Goal: Task Accomplishment & Management: Use online tool/utility

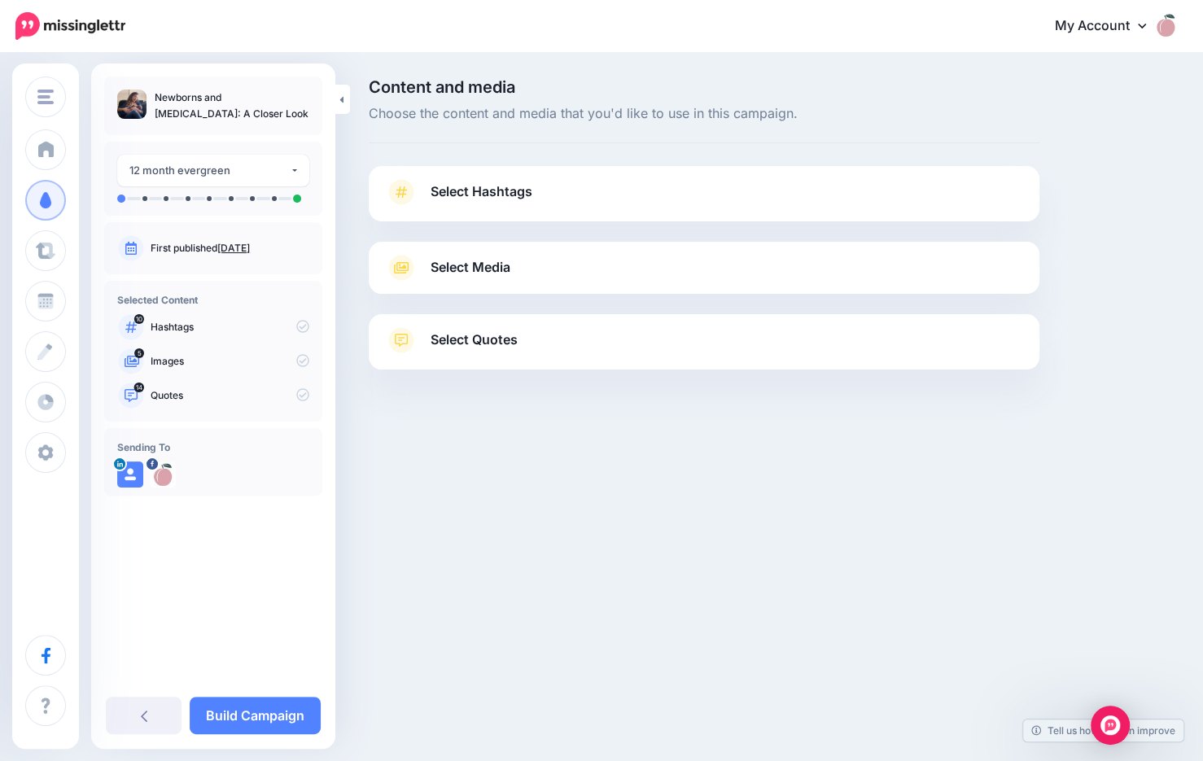
click at [469, 191] on span "Select Hashtags" at bounding box center [482, 192] width 102 height 22
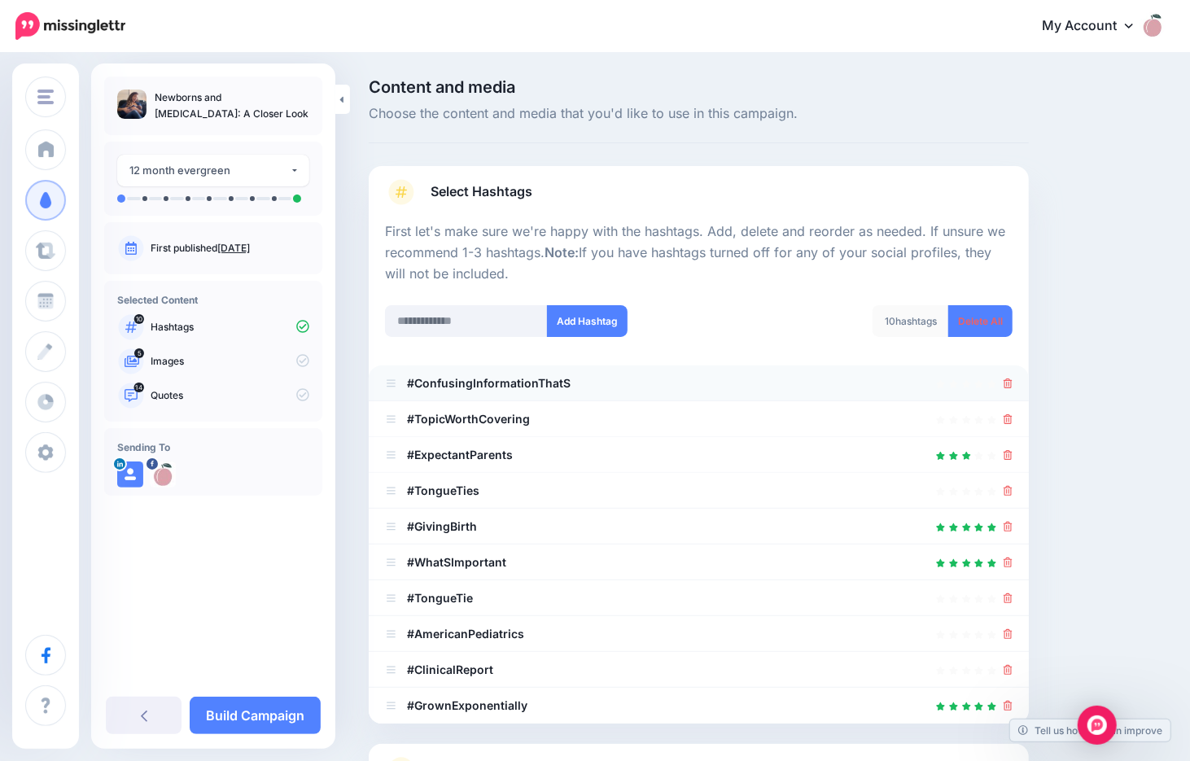
click at [1022, 384] on li "#ConfusingInformationThatS" at bounding box center [699, 384] width 660 height 36
click at [1013, 384] on icon at bounding box center [1008, 384] width 9 height 10
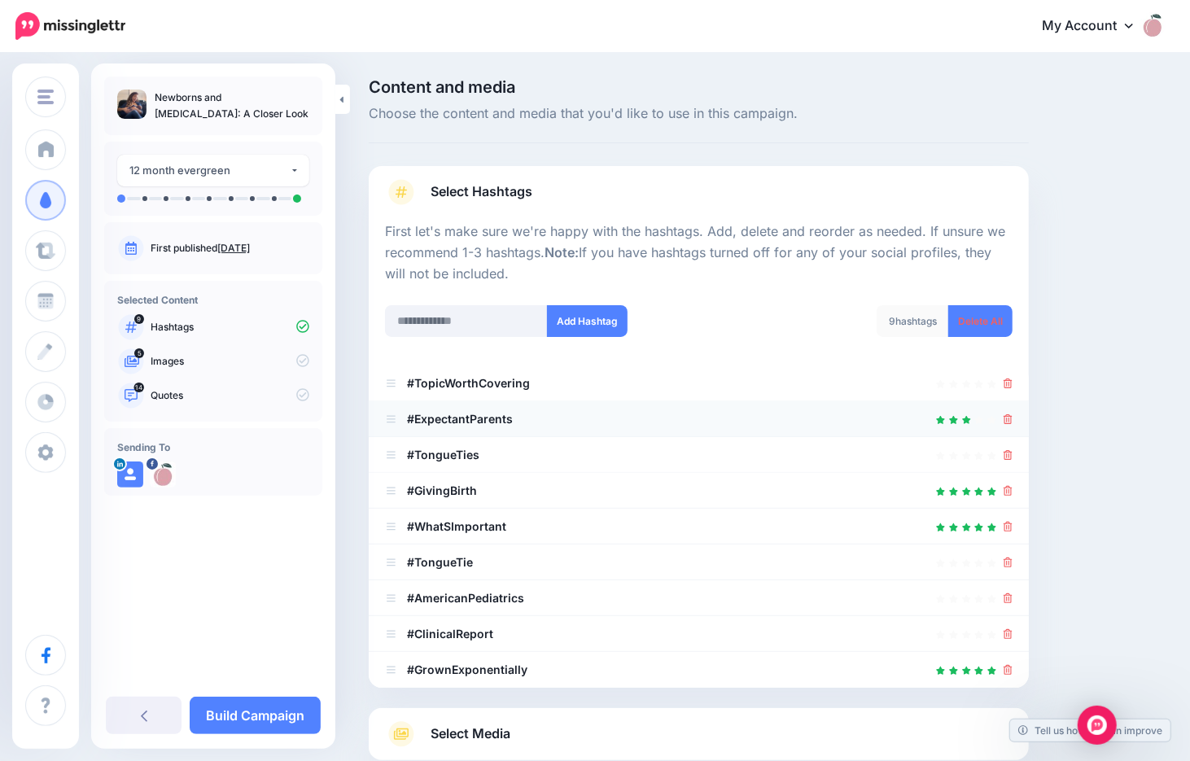
click at [1009, 417] on div at bounding box center [699, 419] width 628 height 20
click at [1013, 418] on icon at bounding box center [1008, 419] width 9 height 10
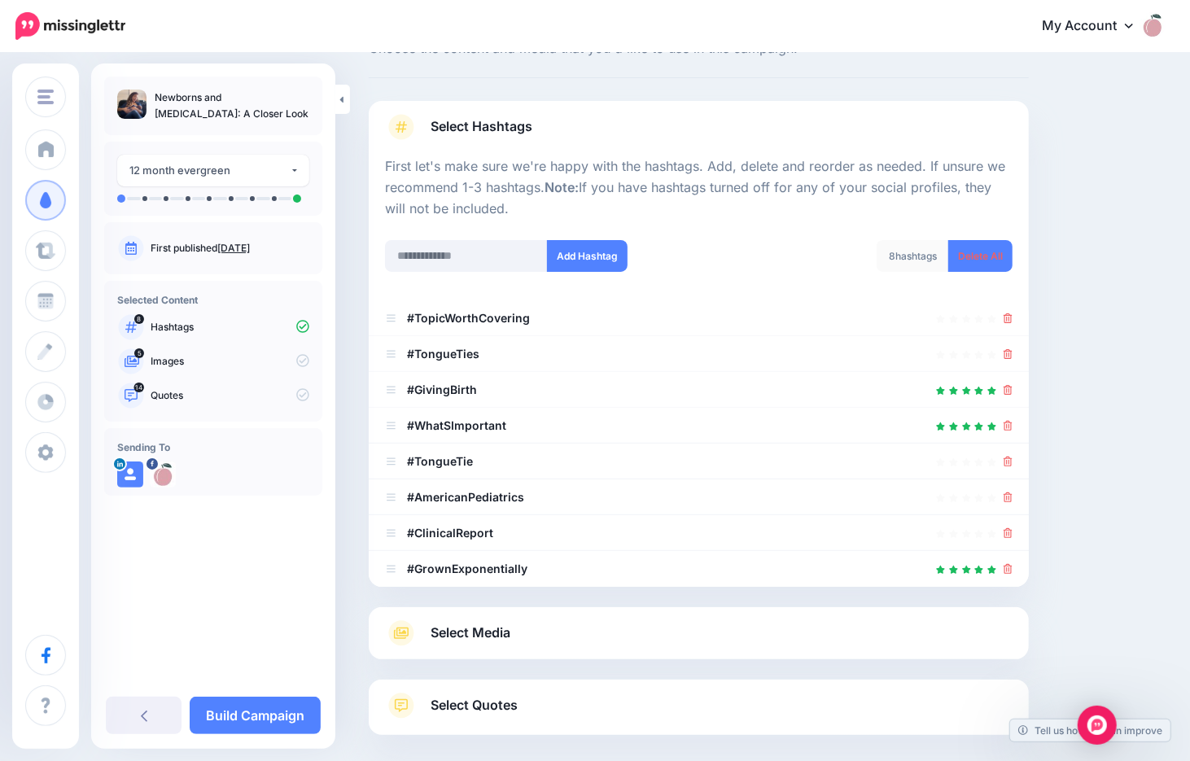
scroll to position [143, 0]
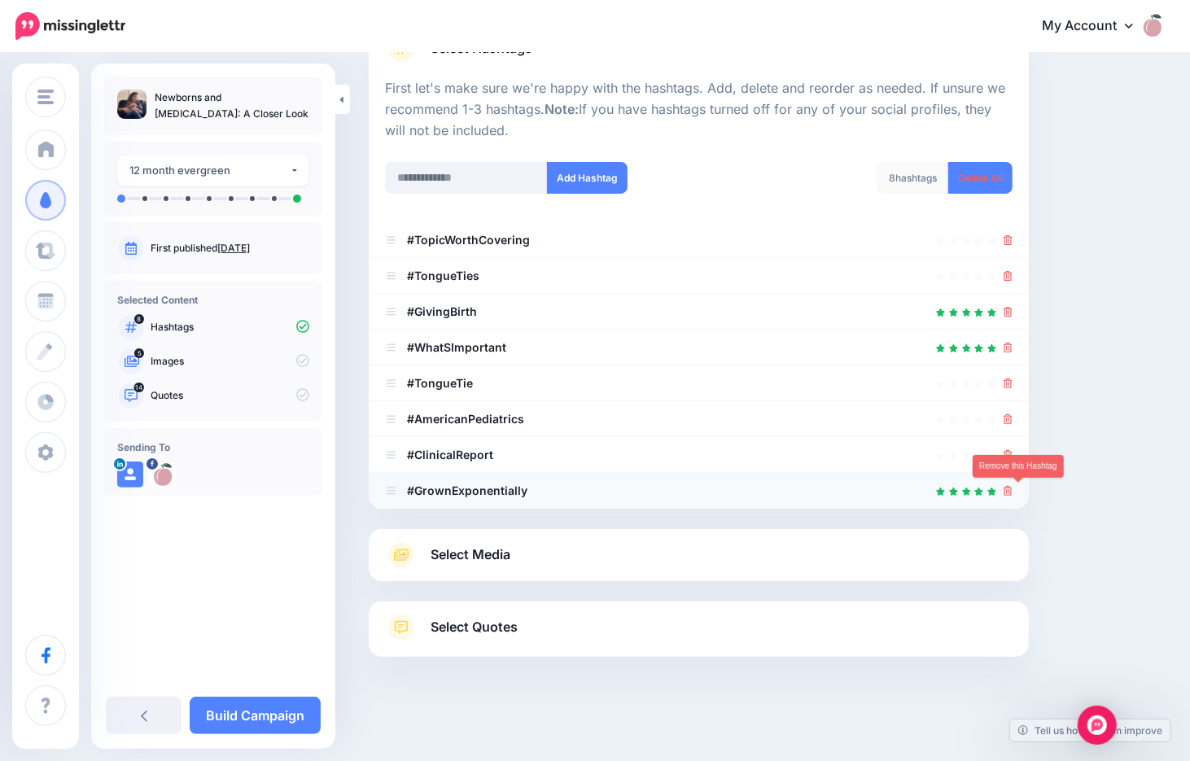
click at [1013, 492] on icon at bounding box center [1008, 491] width 9 height 10
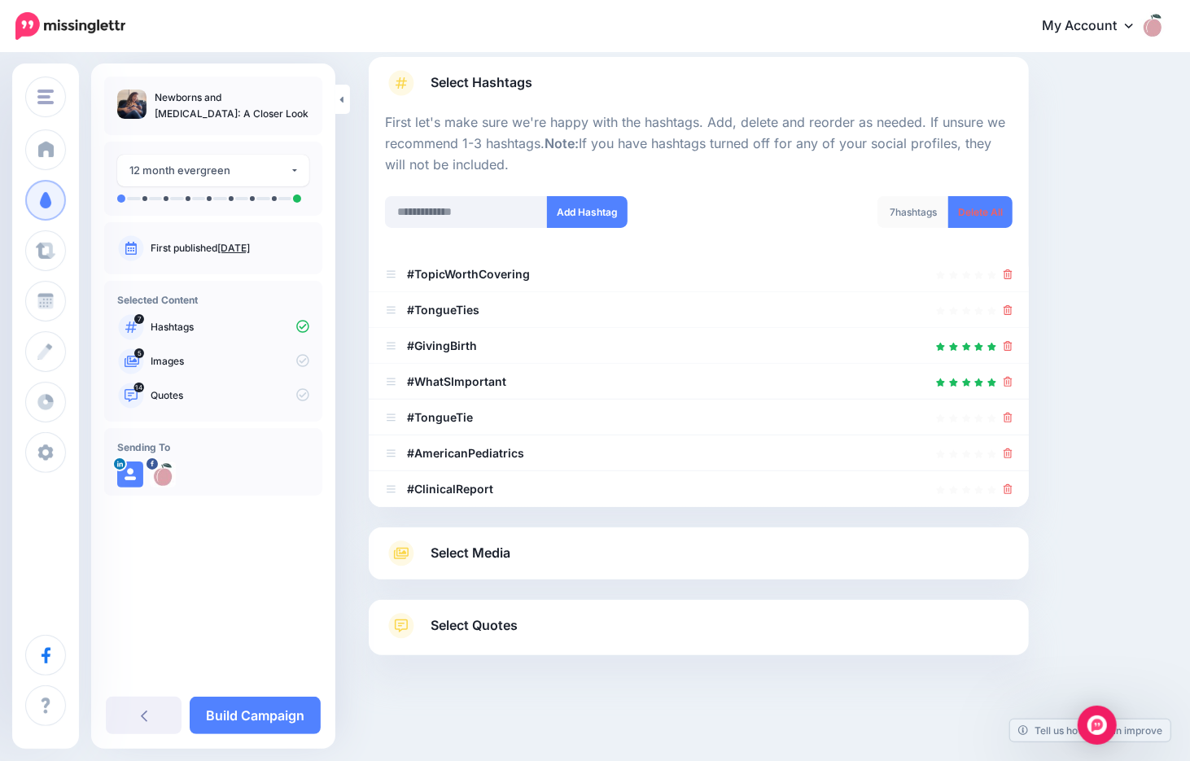
scroll to position [108, 0]
click at [1013, 452] on icon at bounding box center [1008, 454] width 9 height 10
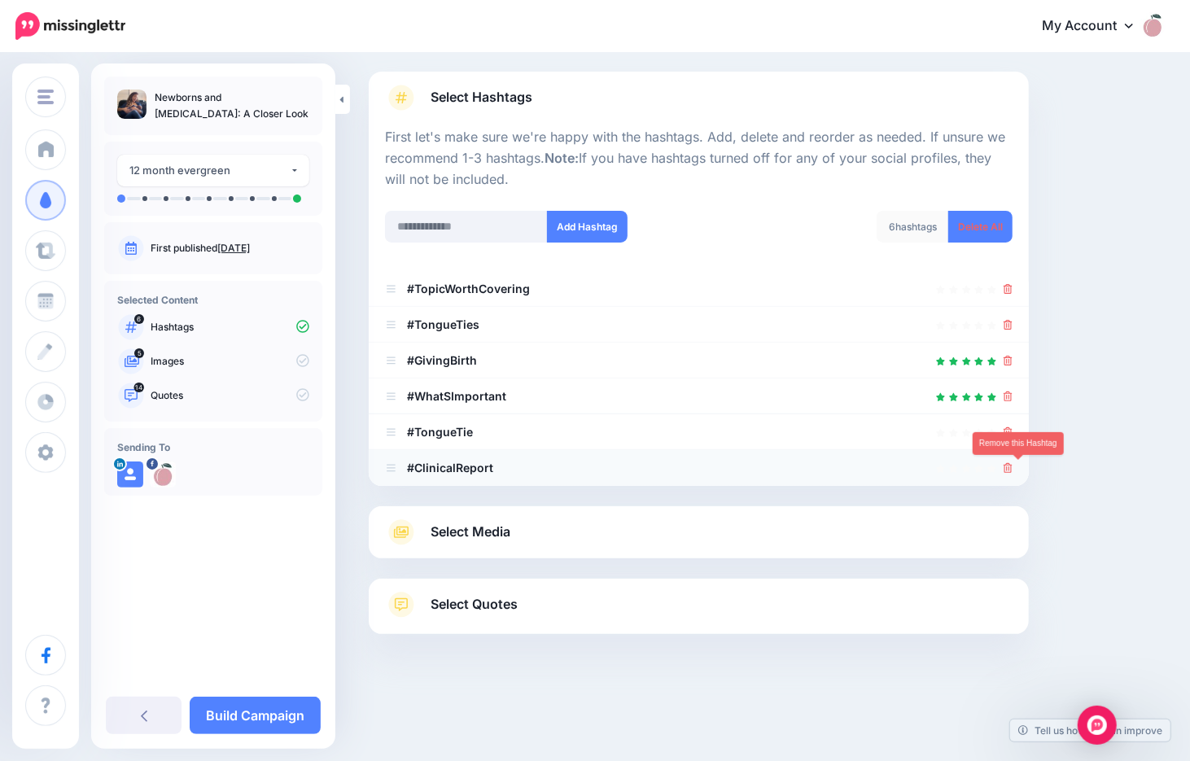
click at [1013, 465] on icon at bounding box center [1008, 468] width 9 height 10
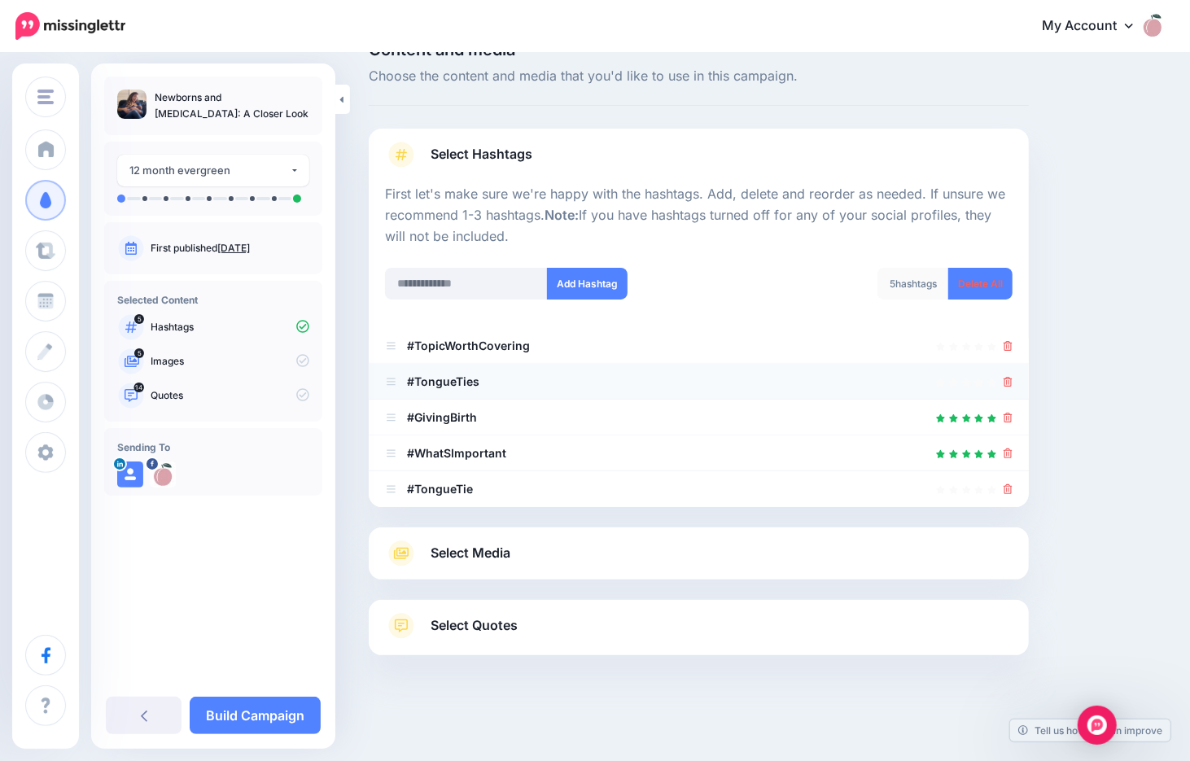
scroll to position [37, 0]
click at [1013, 419] on icon at bounding box center [1008, 419] width 9 height 10
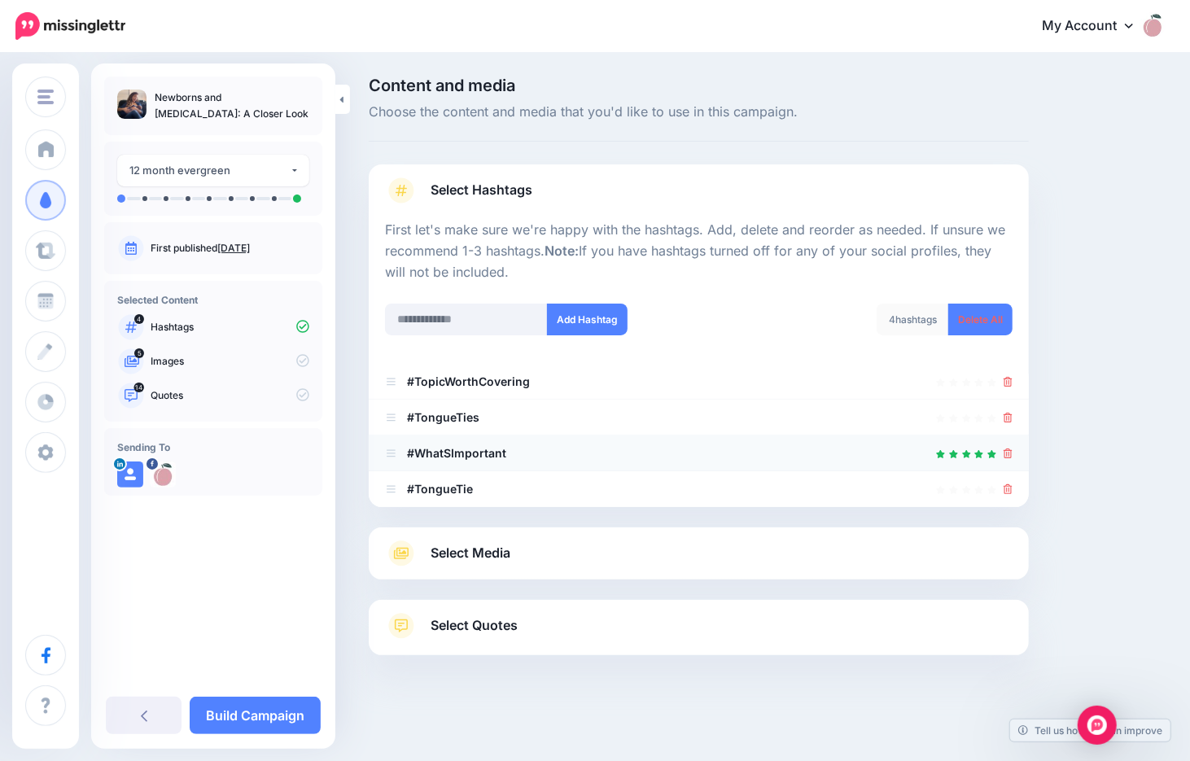
scroll to position [0, 0]
click at [1013, 454] on icon at bounding box center [1008, 455] width 9 height 10
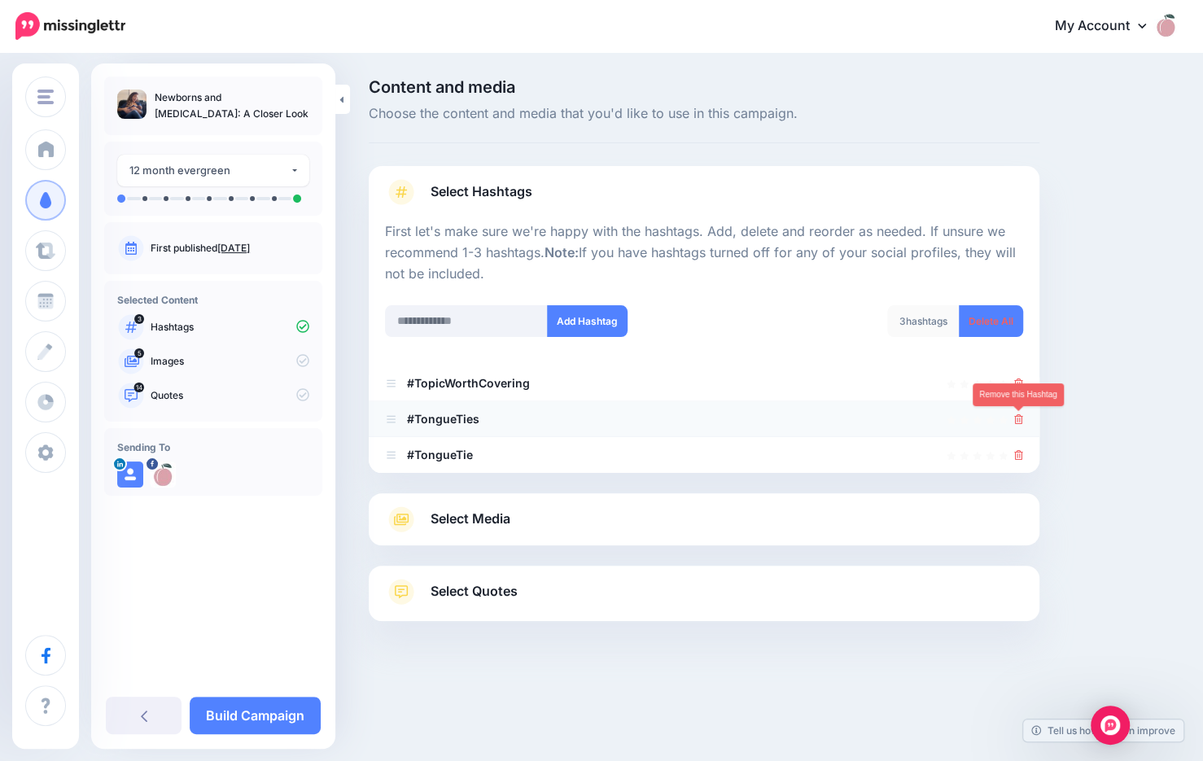
click at [1018, 417] on icon at bounding box center [1018, 419] width 9 height 10
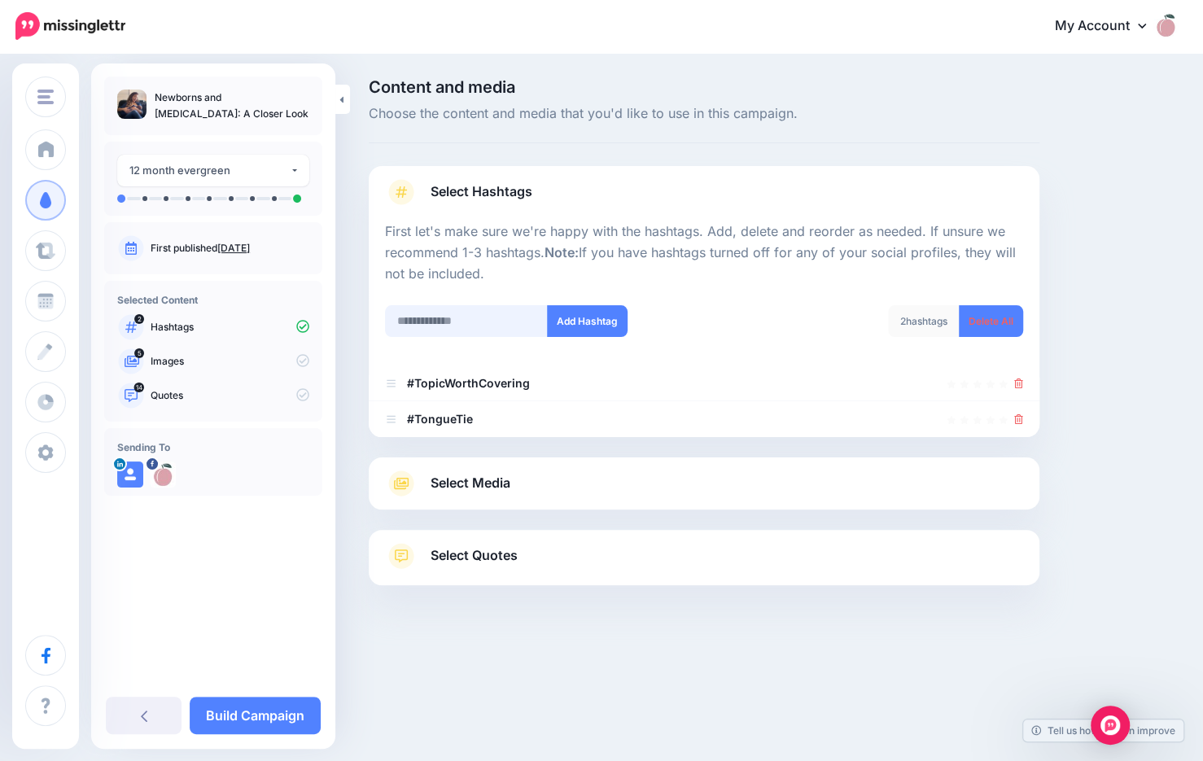
click at [444, 326] on input "text" at bounding box center [466, 321] width 163 height 32
type input "********"
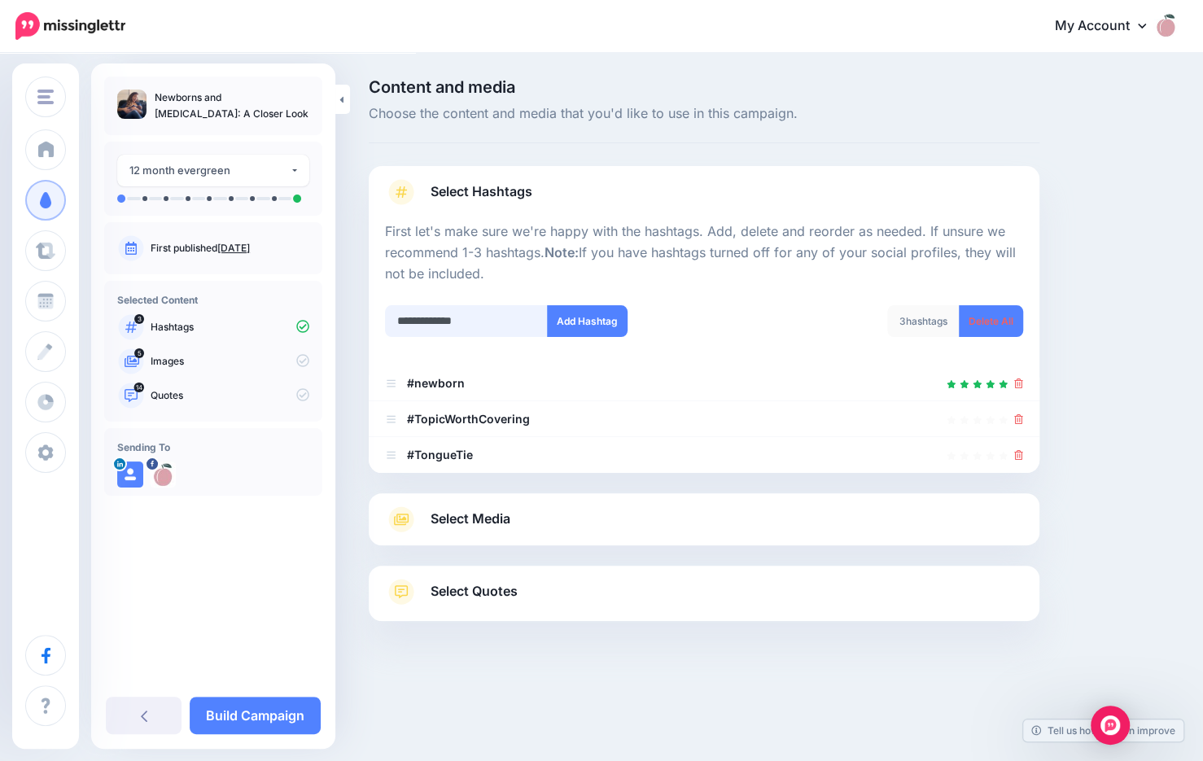
type input "**********"
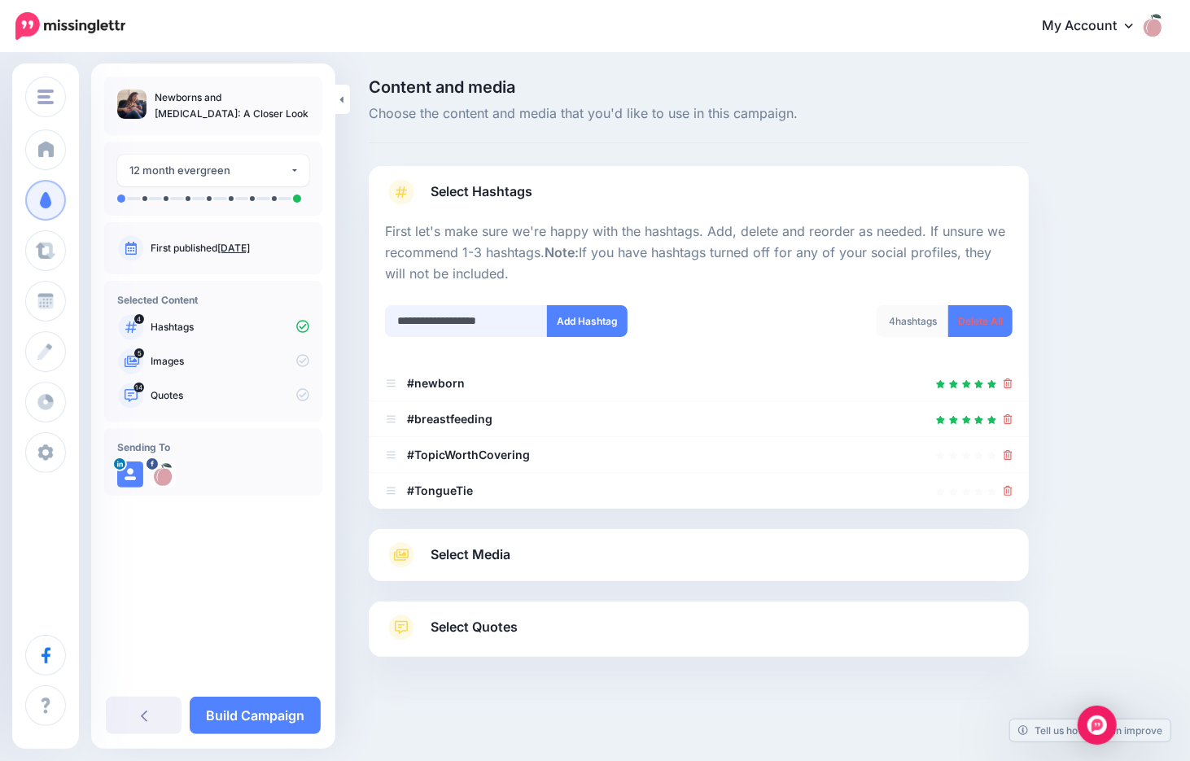
type input "**********"
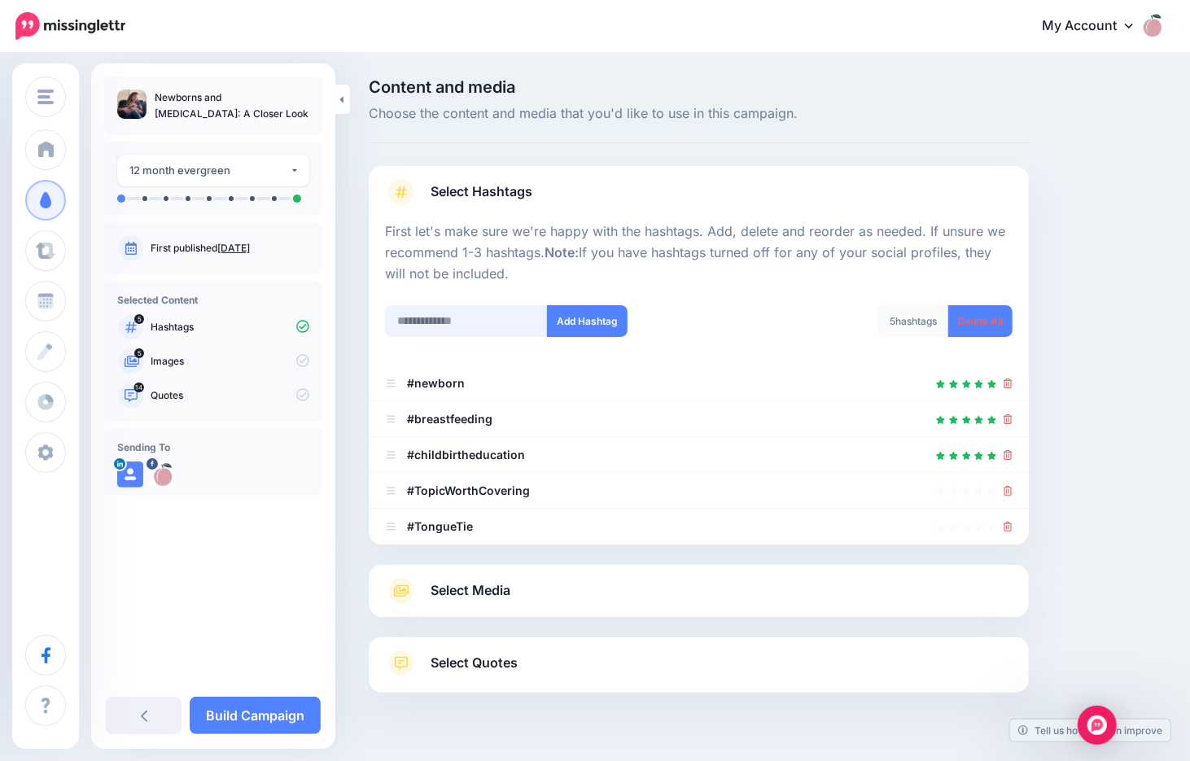
scroll to position [37, 0]
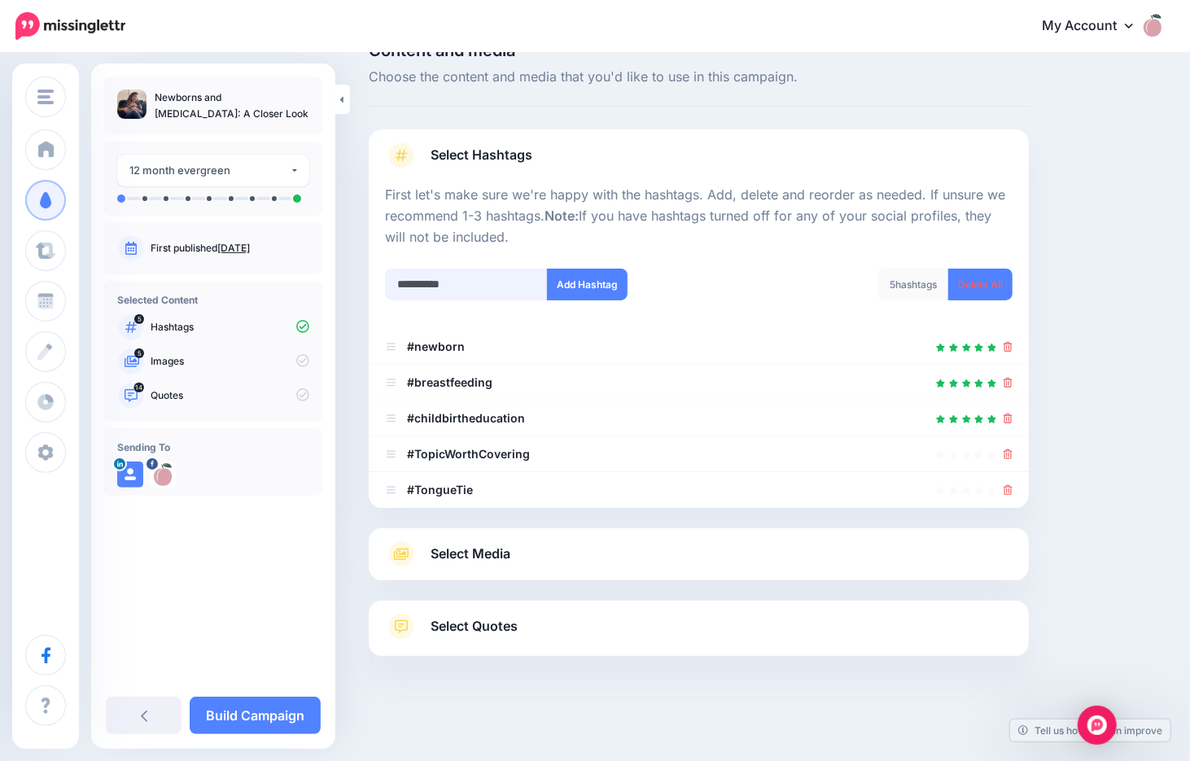
type input "**********"
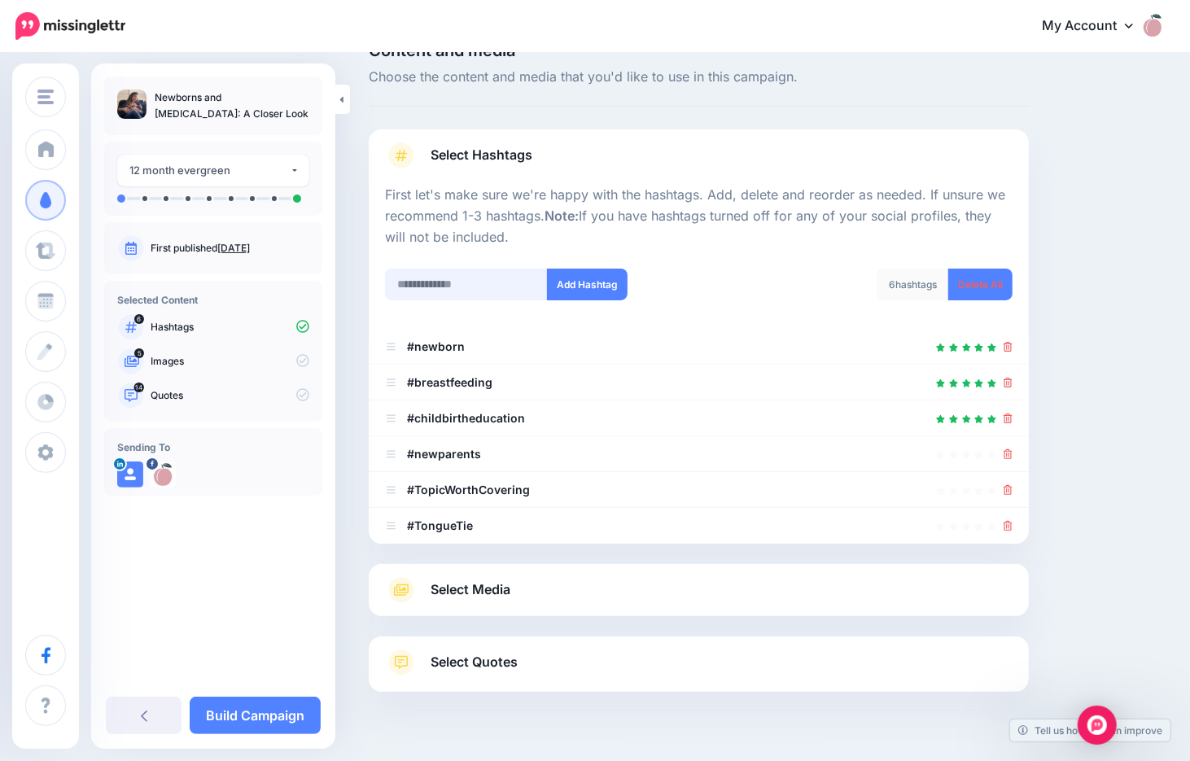
scroll to position [72, 0]
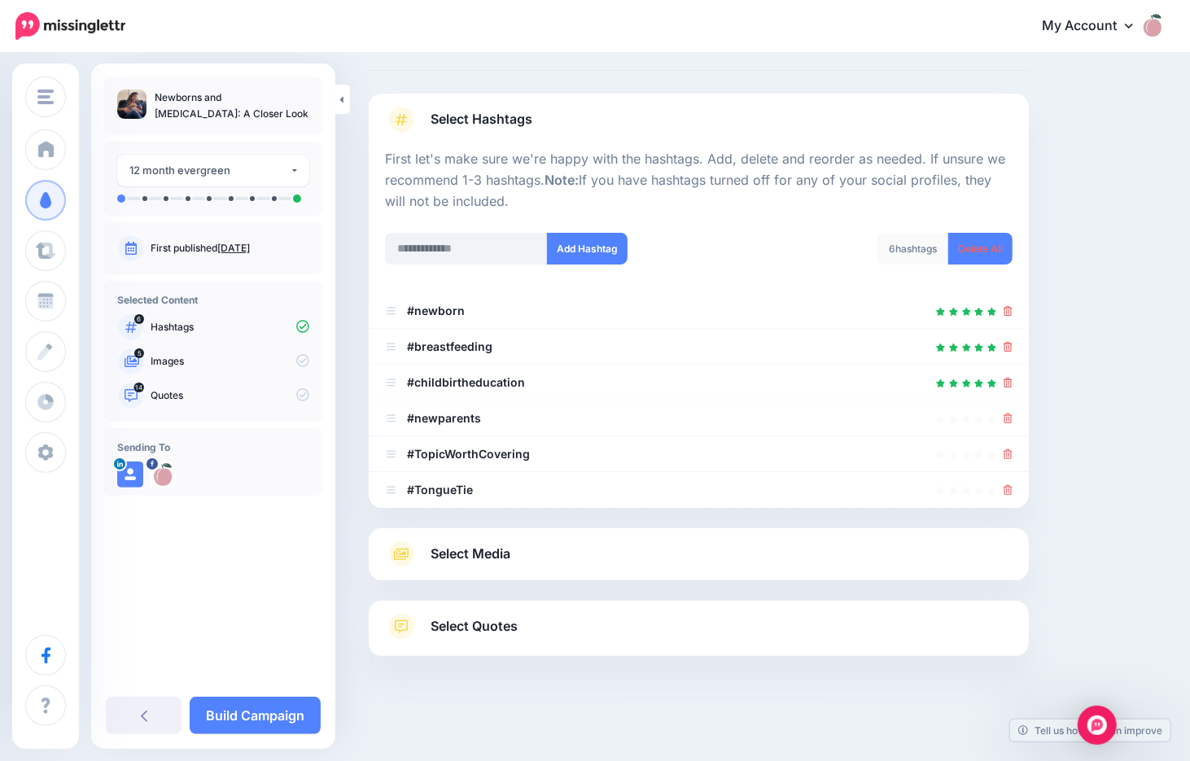
click at [493, 545] on span "Select Media" at bounding box center [471, 554] width 80 height 22
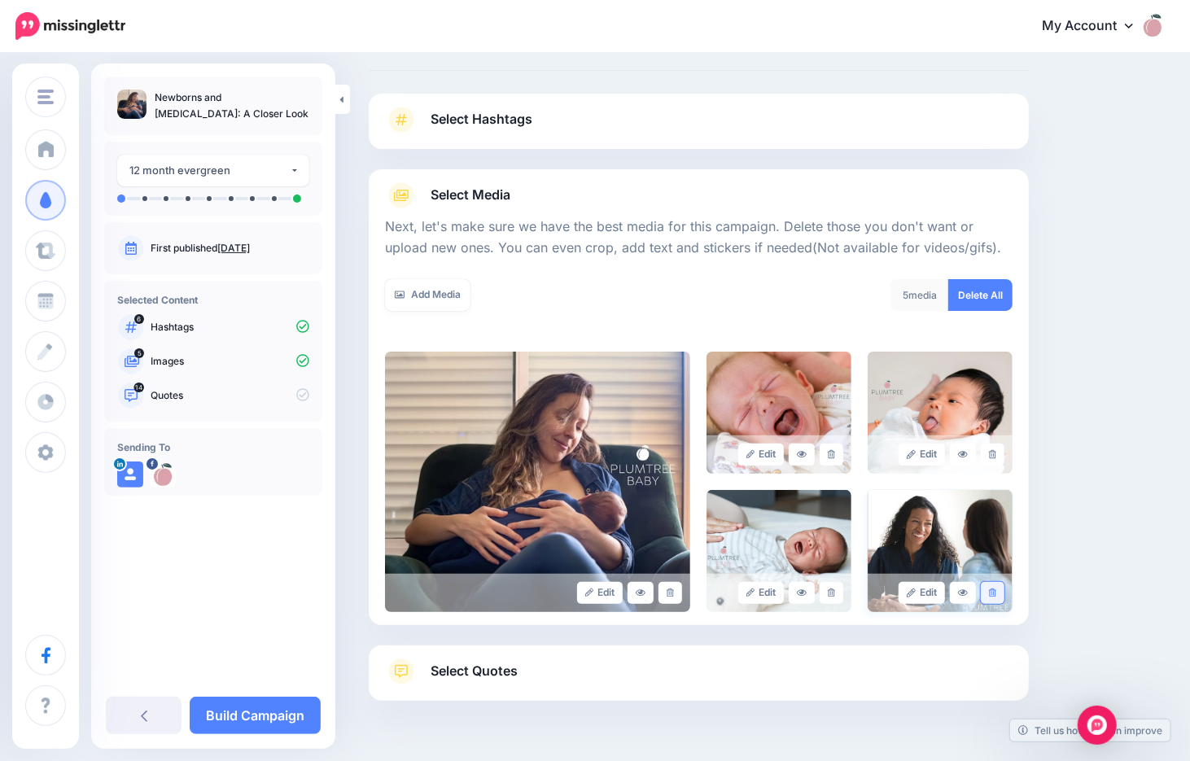
click at [996, 590] on icon at bounding box center [992, 593] width 7 height 9
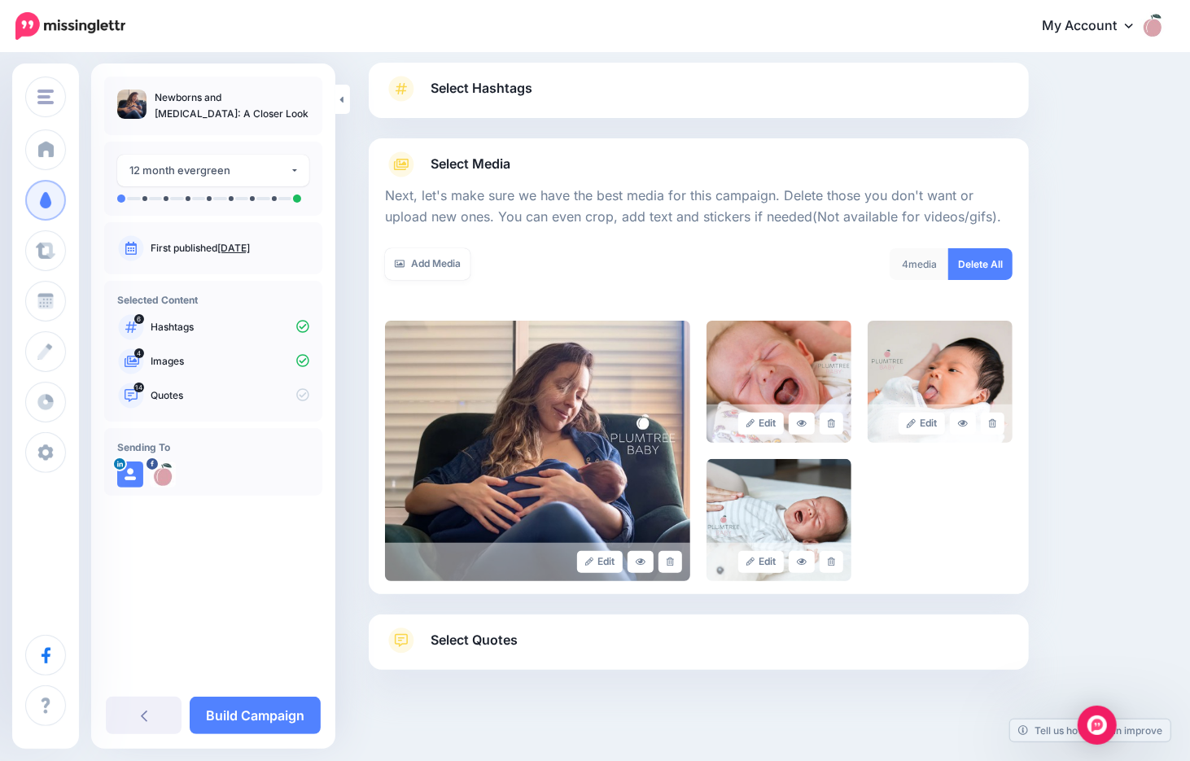
scroll to position [116, 0]
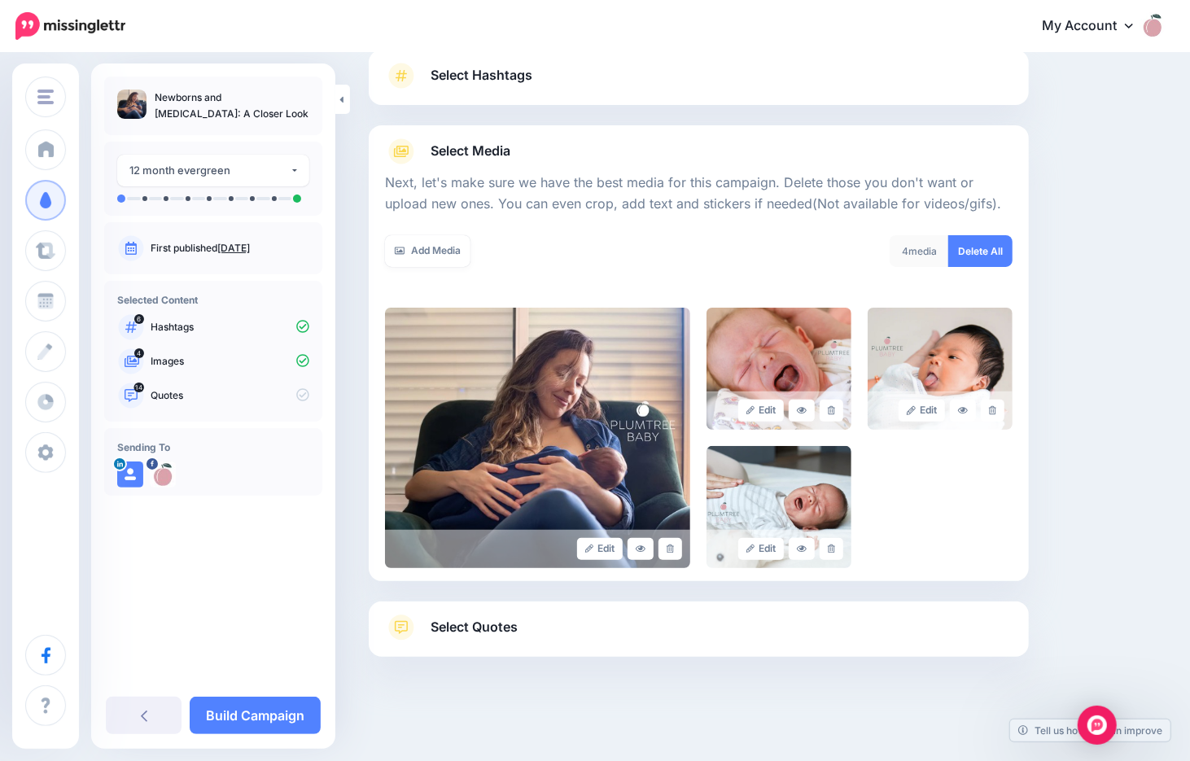
click at [499, 612] on div "Select Quotes Choose your favourite quotes or go with our recommendations. The …" at bounding box center [699, 629] width 660 height 55
click at [514, 629] on span "Select Quotes" at bounding box center [474, 627] width 87 height 22
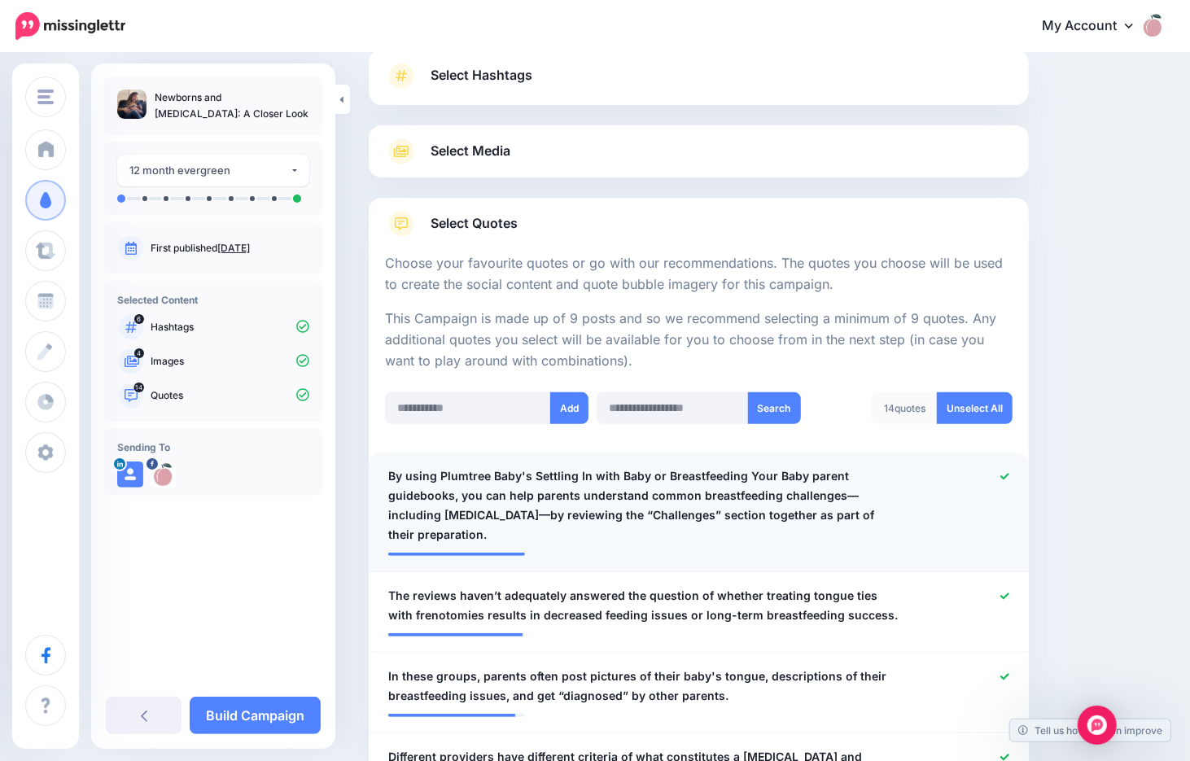
click at [1009, 479] on icon at bounding box center [1004, 476] width 9 height 9
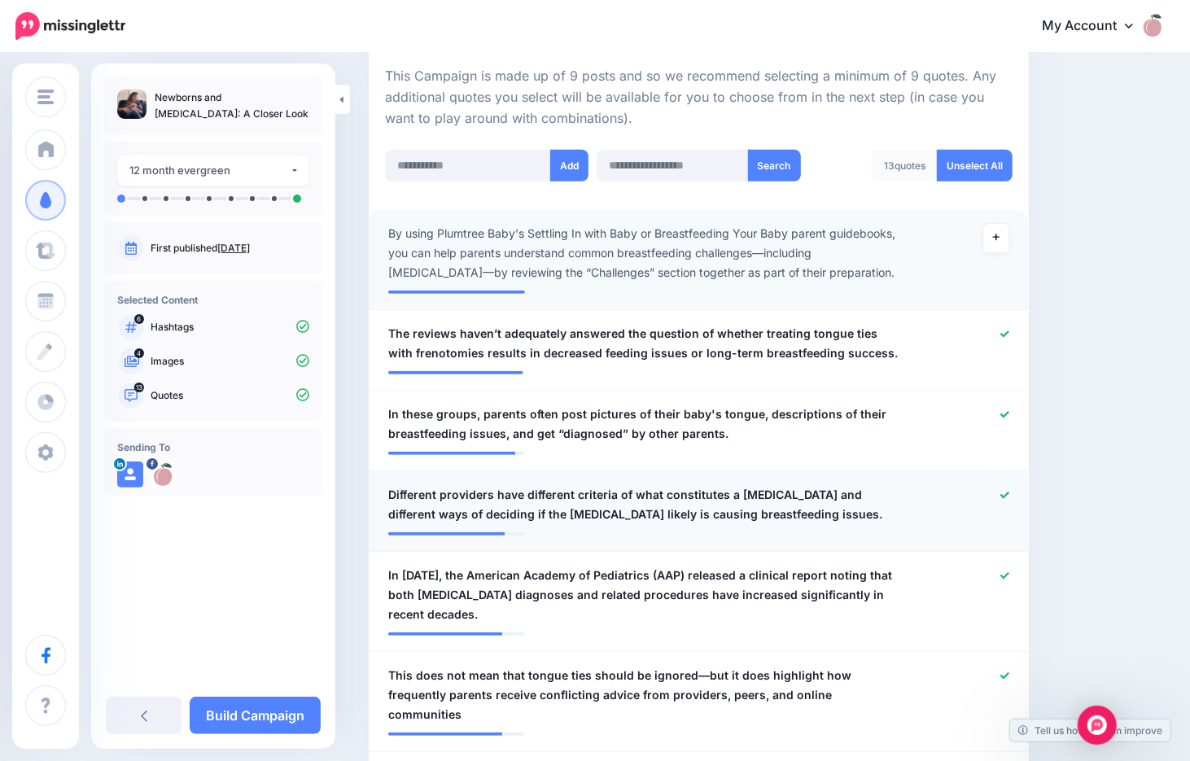
scroll to position [361, 0]
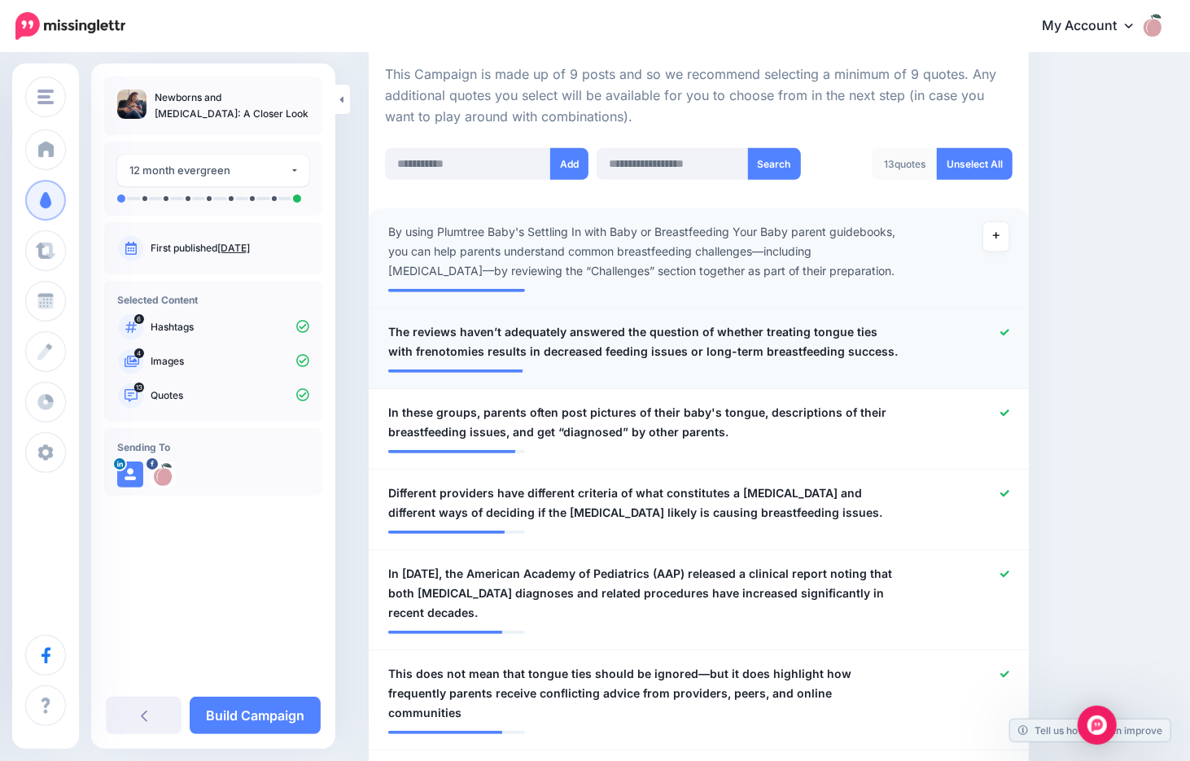
click at [1009, 331] on icon at bounding box center [1004, 332] width 9 height 9
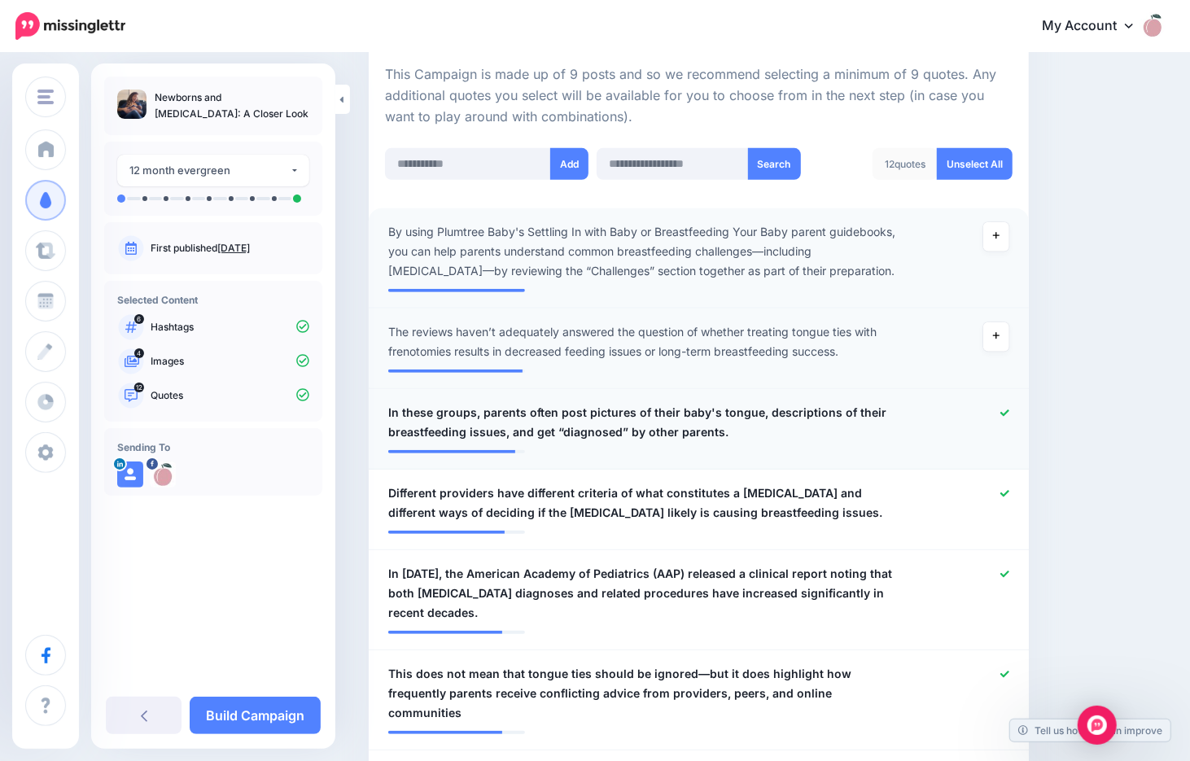
click at [1009, 409] on icon at bounding box center [1004, 413] width 9 height 9
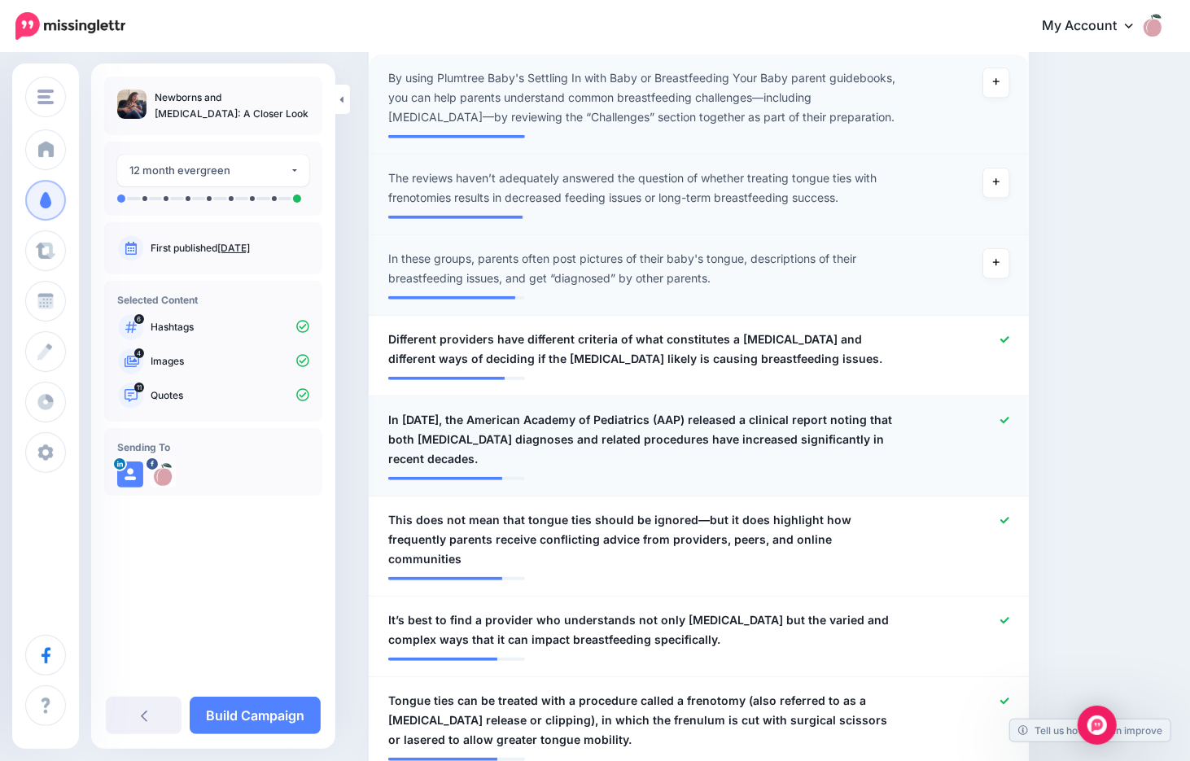
scroll to position [523, 0]
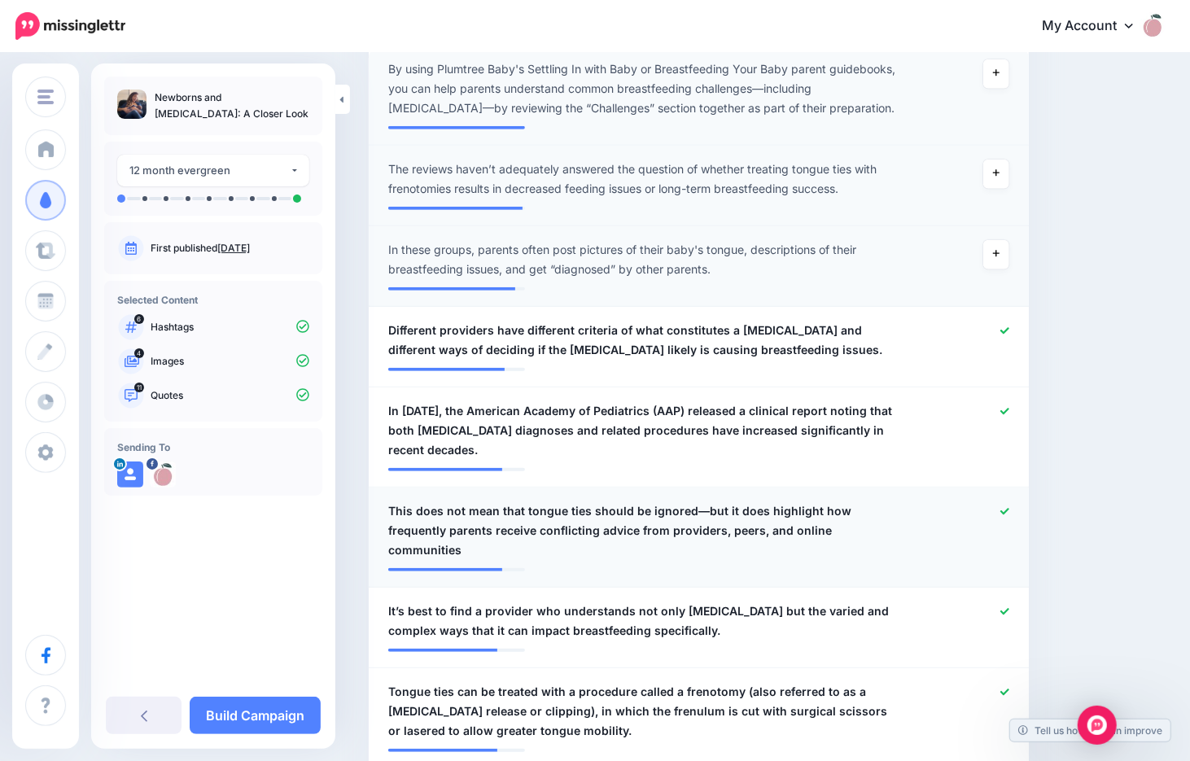
click at [1009, 501] on div at bounding box center [967, 530] width 107 height 59
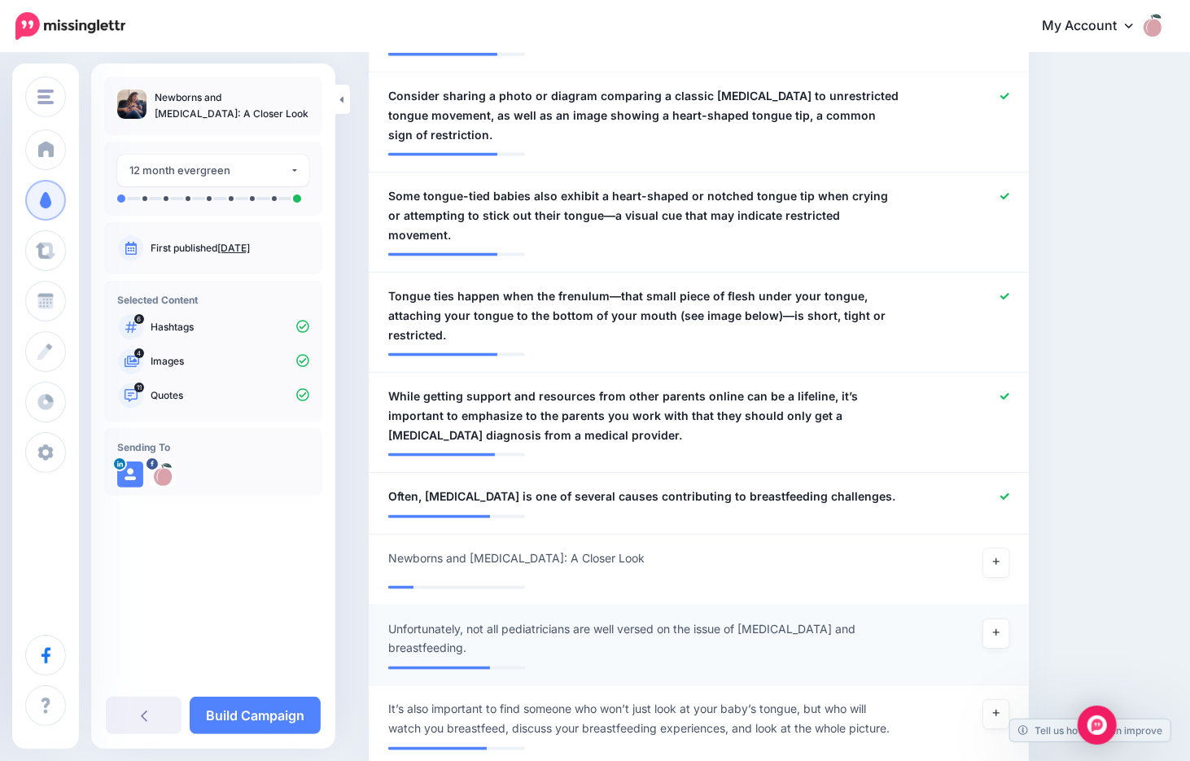
scroll to position [1337, 0]
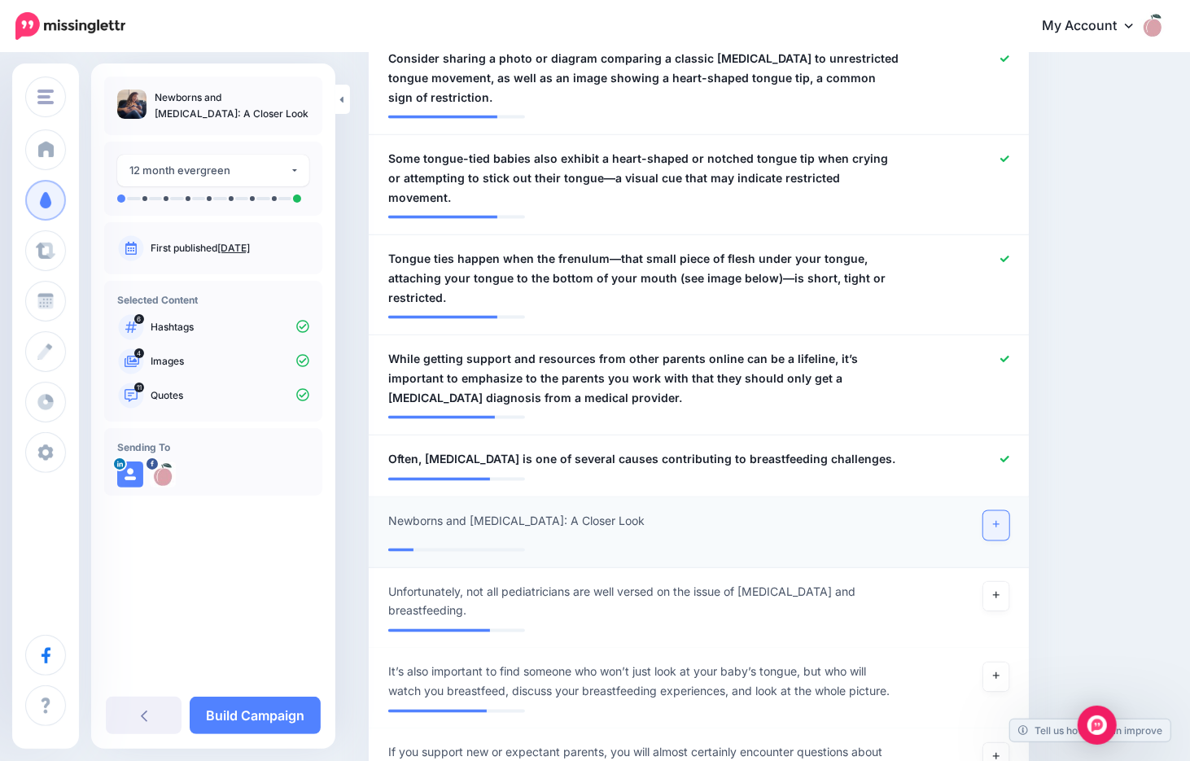
click at [1000, 511] on link at bounding box center [996, 525] width 26 height 29
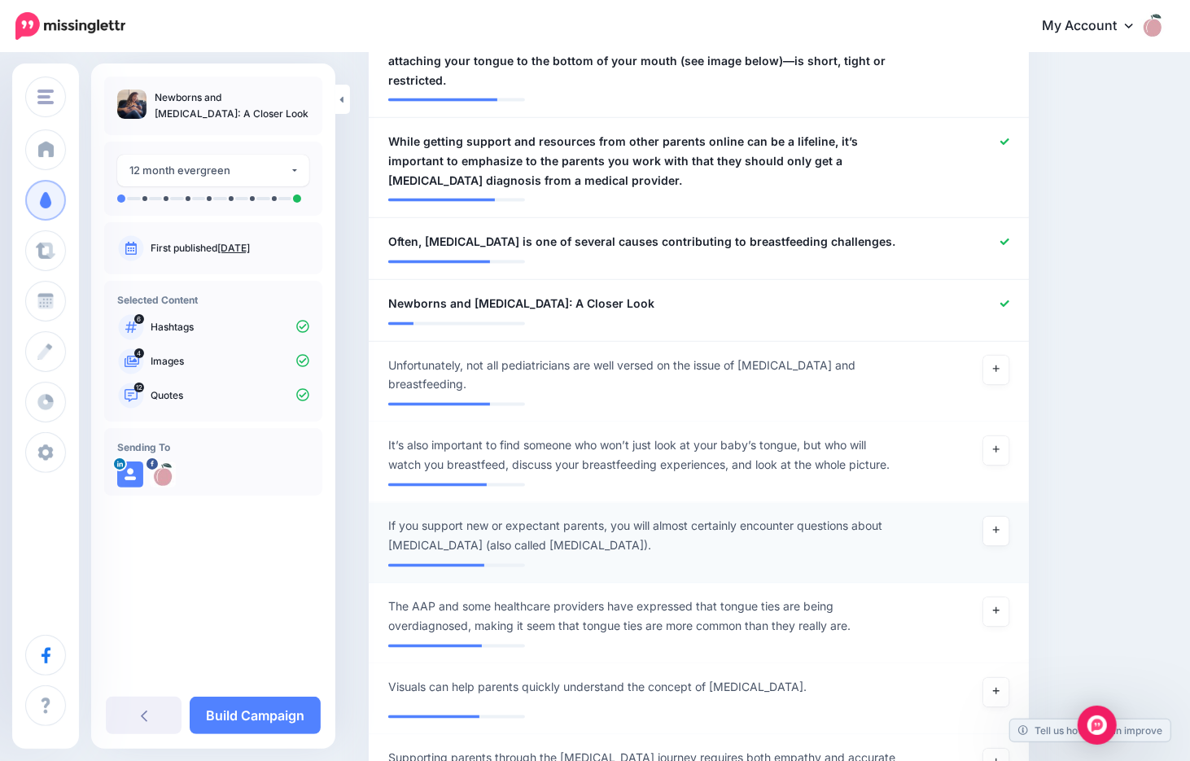
scroll to position [1582, 0]
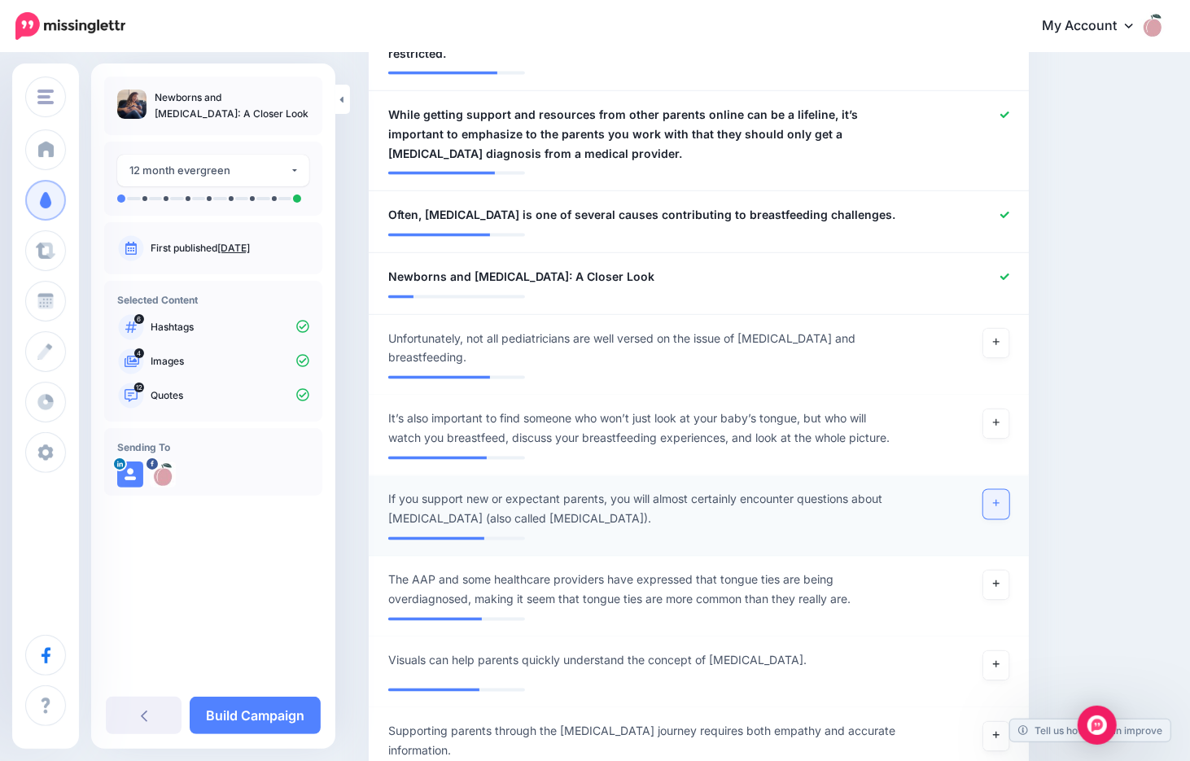
click at [1000, 490] on link at bounding box center [996, 504] width 26 height 29
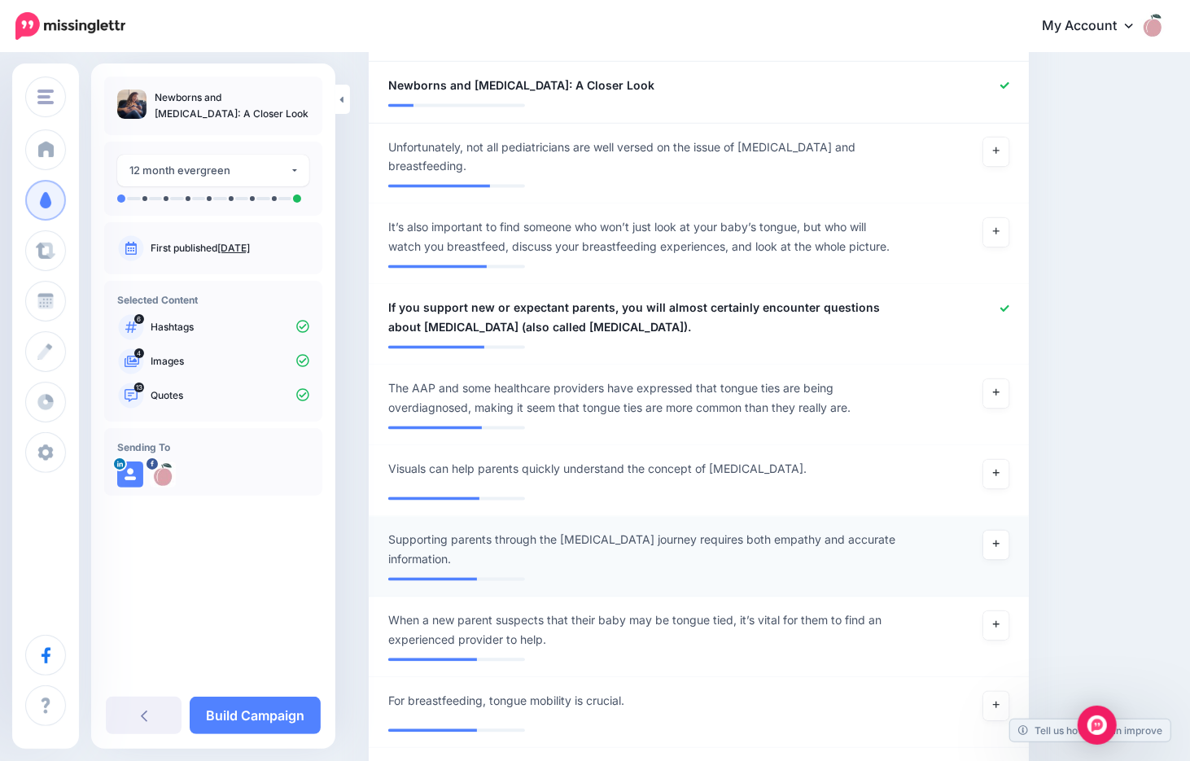
scroll to position [1826, 0]
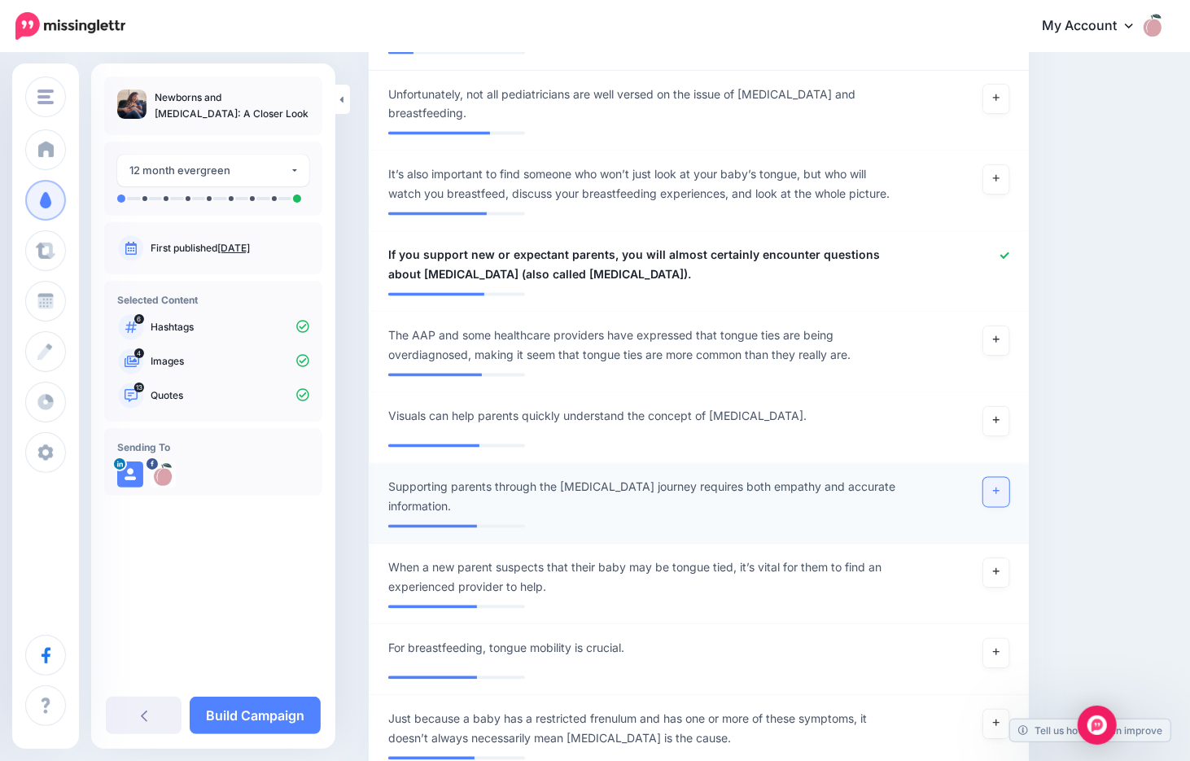
click at [1000, 487] on icon at bounding box center [996, 491] width 7 height 9
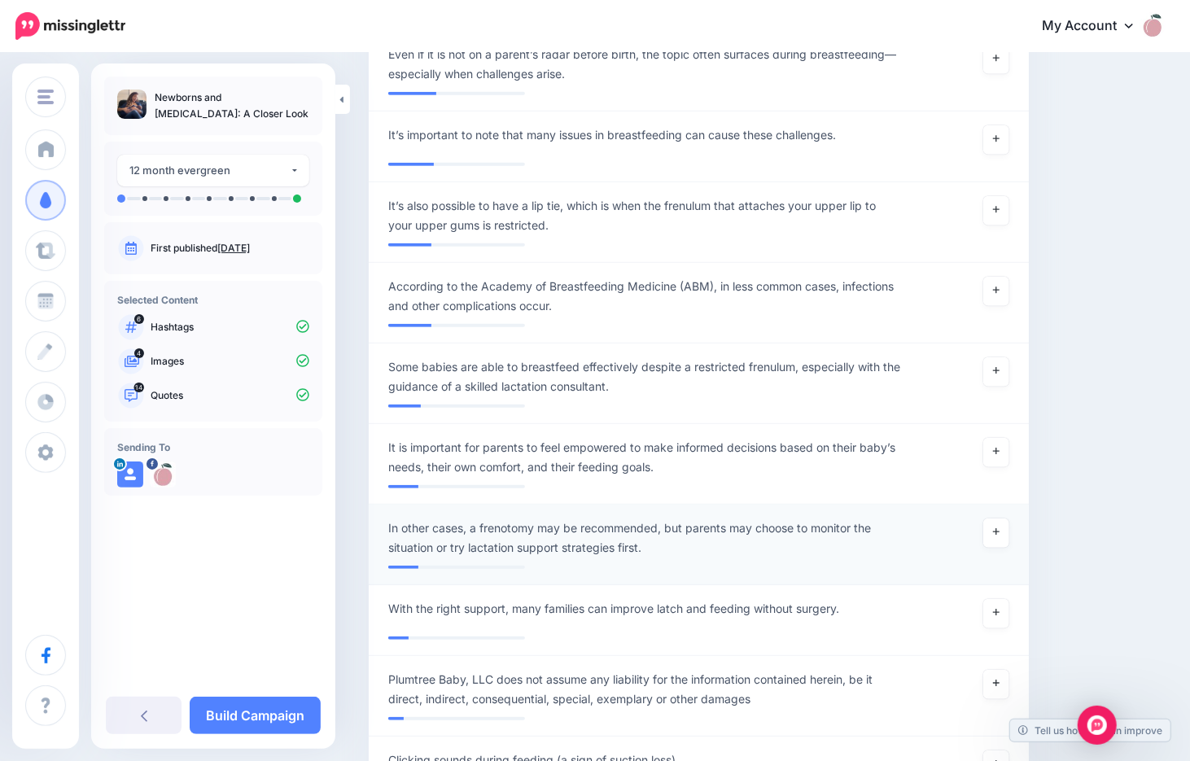
scroll to position [4349, 0]
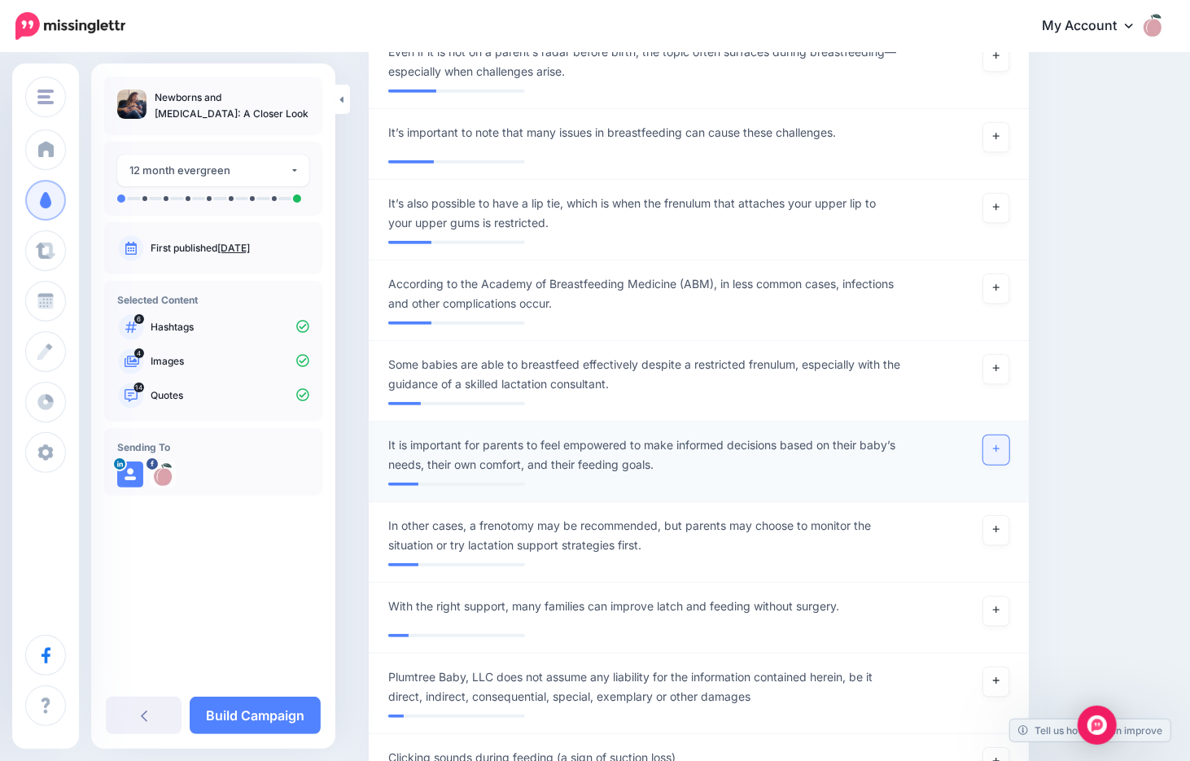
click at [1000, 444] on icon at bounding box center [996, 448] width 7 height 9
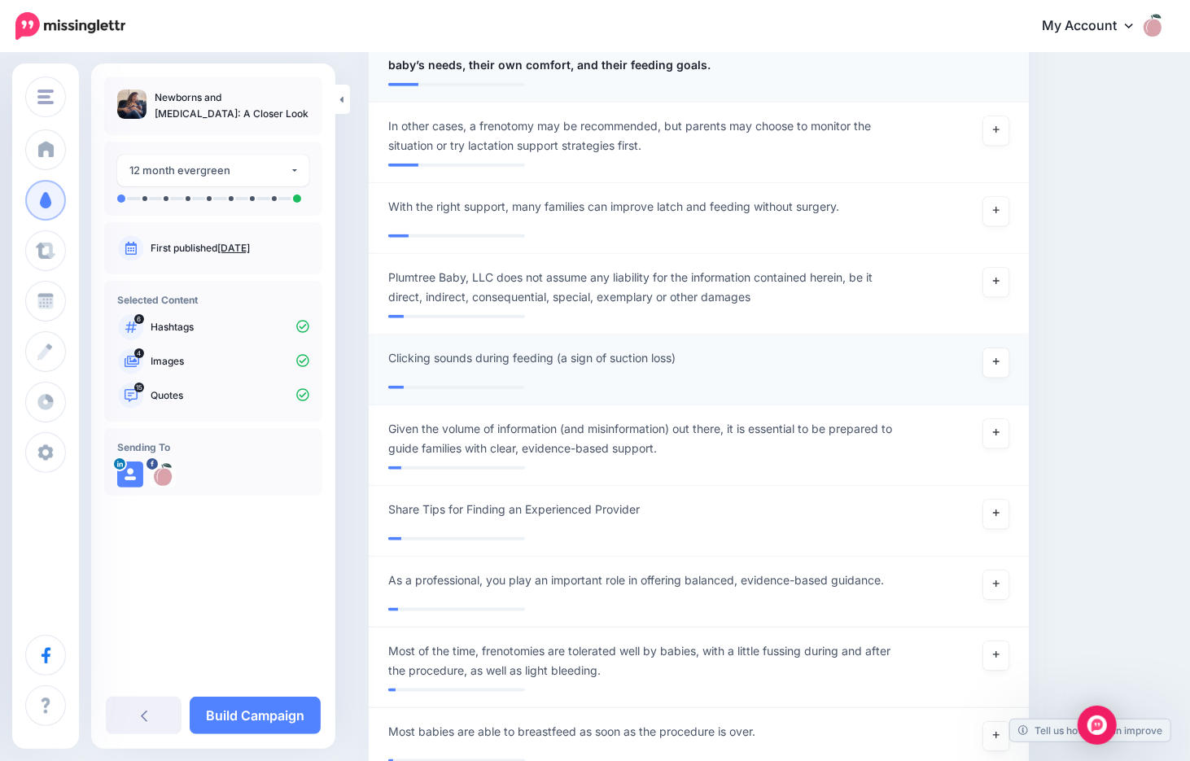
scroll to position [4756, 0]
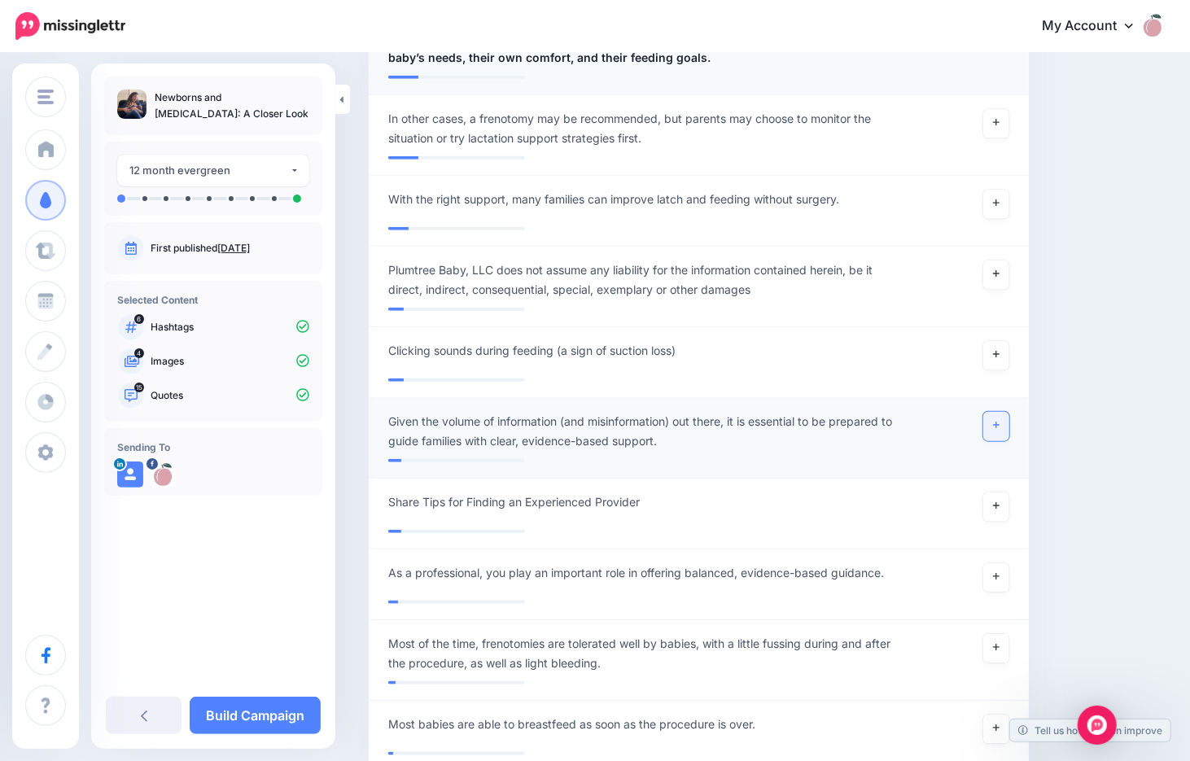
click at [1000, 412] on link at bounding box center [996, 426] width 26 height 29
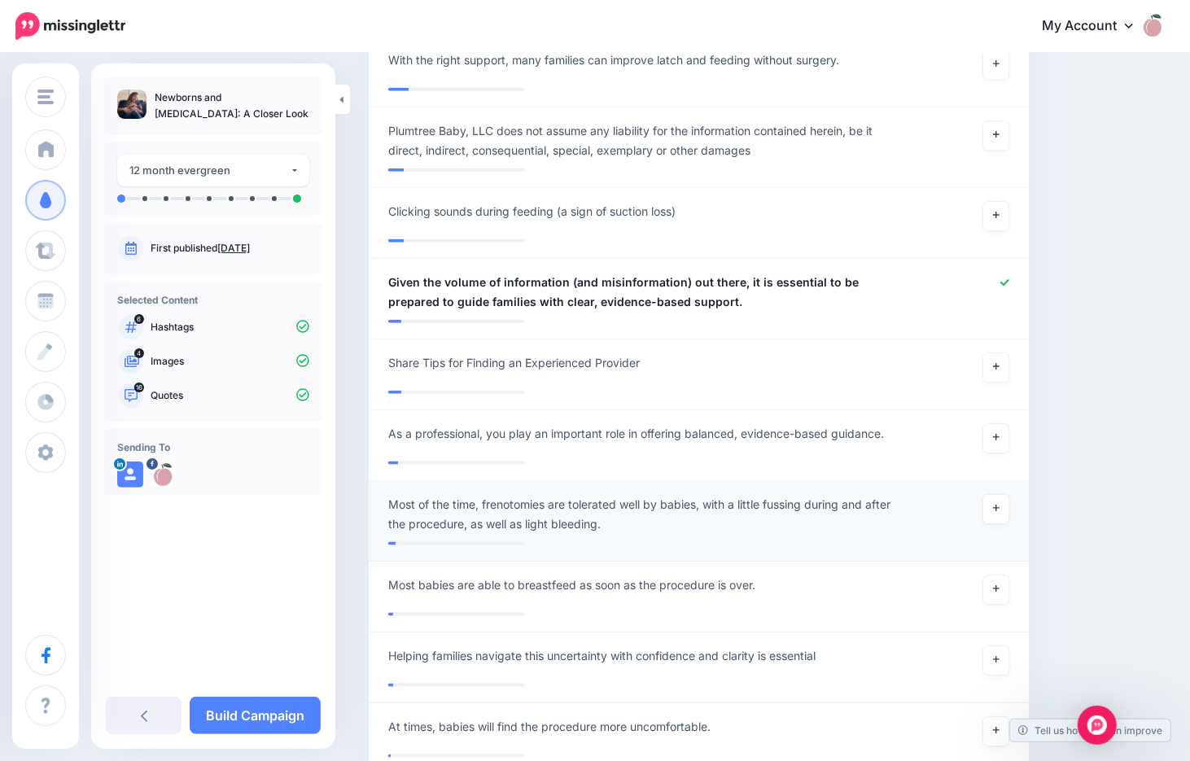
scroll to position [4896, 0]
click at [1000, 434] on icon at bounding box center [996, 437] width 7 height 7
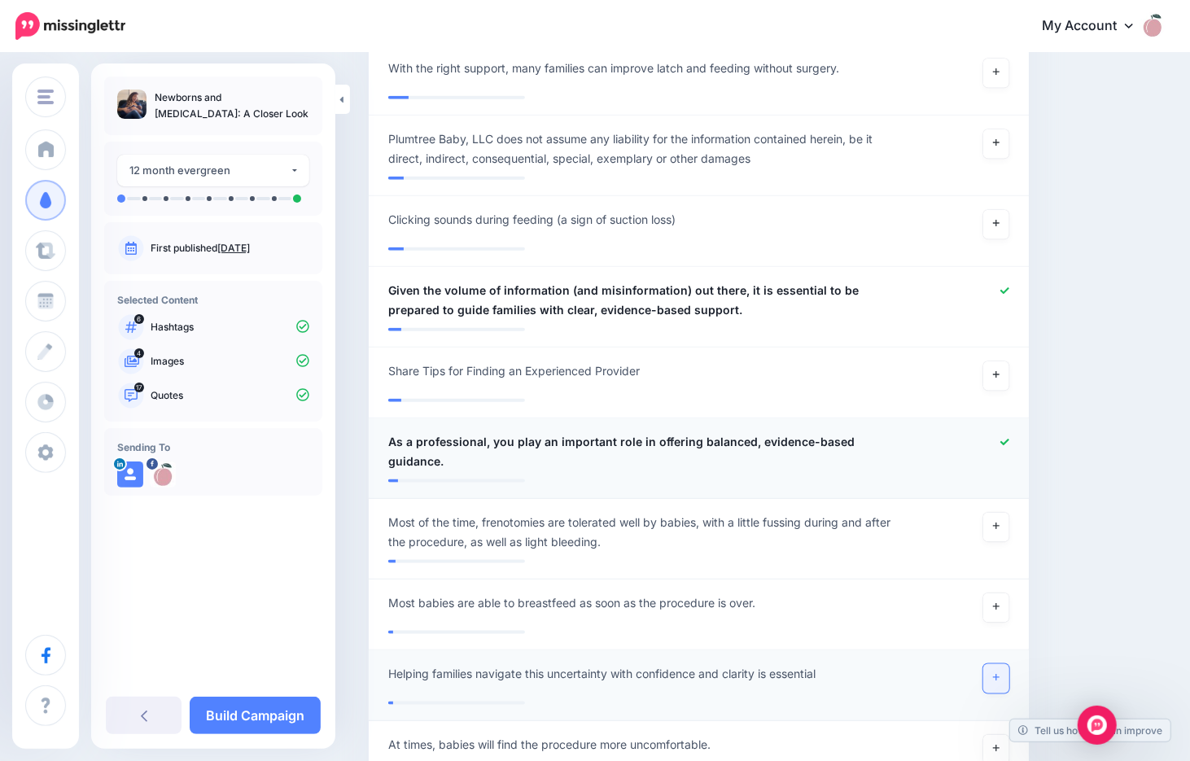
click at [1000, 673] on icon at bounding box center [996, 677] width 7 height 9
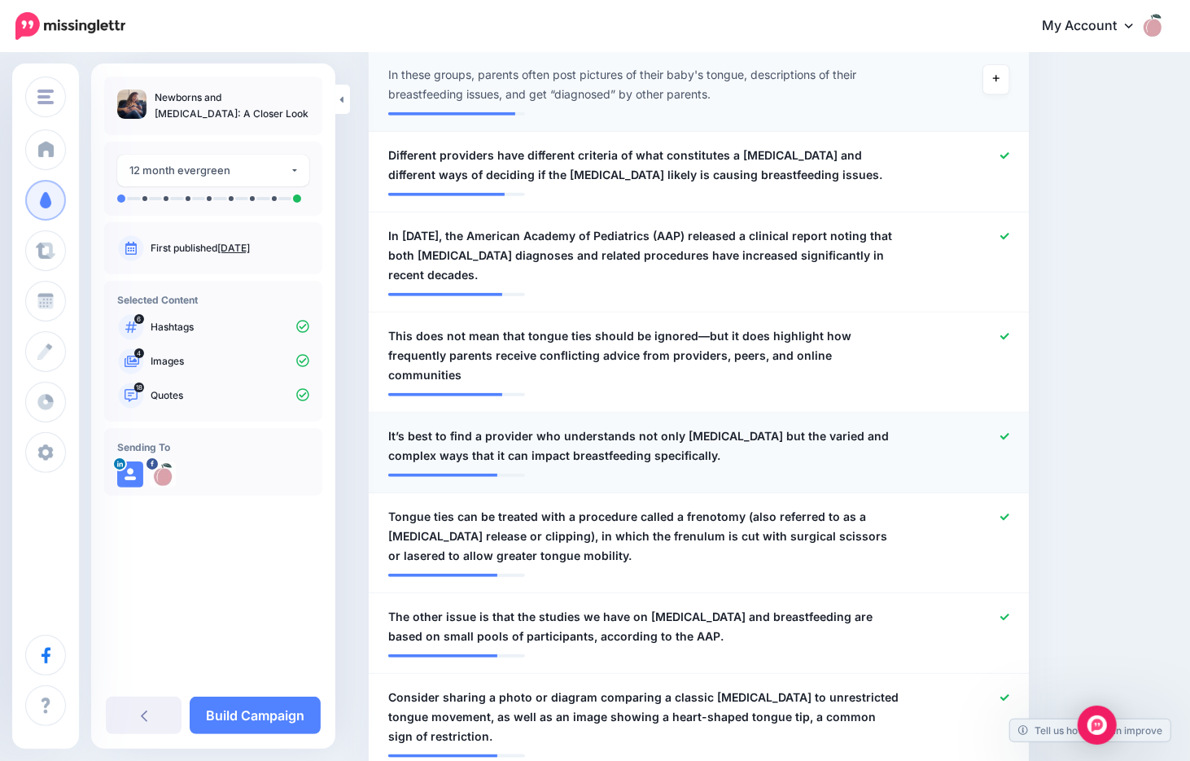
scroll to position [728, 0]
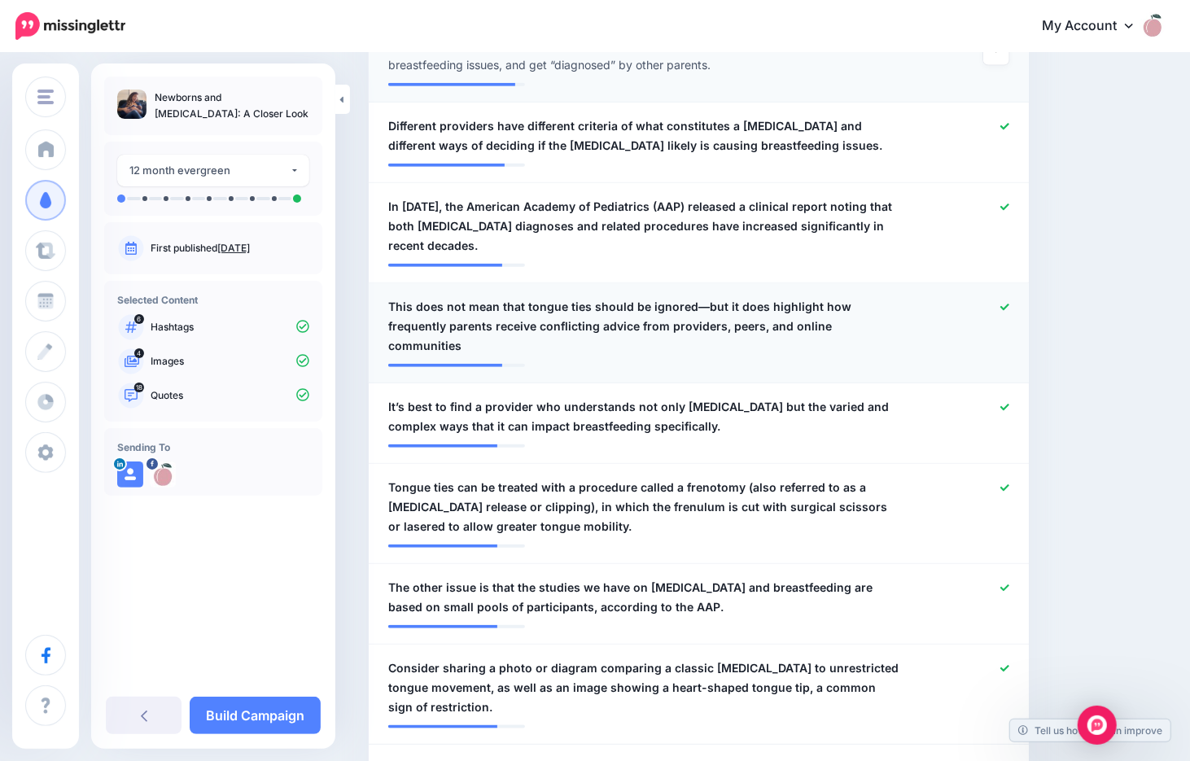
click at [1009, 304] on icon at bounding box center [1004, 307] width 9 height 7
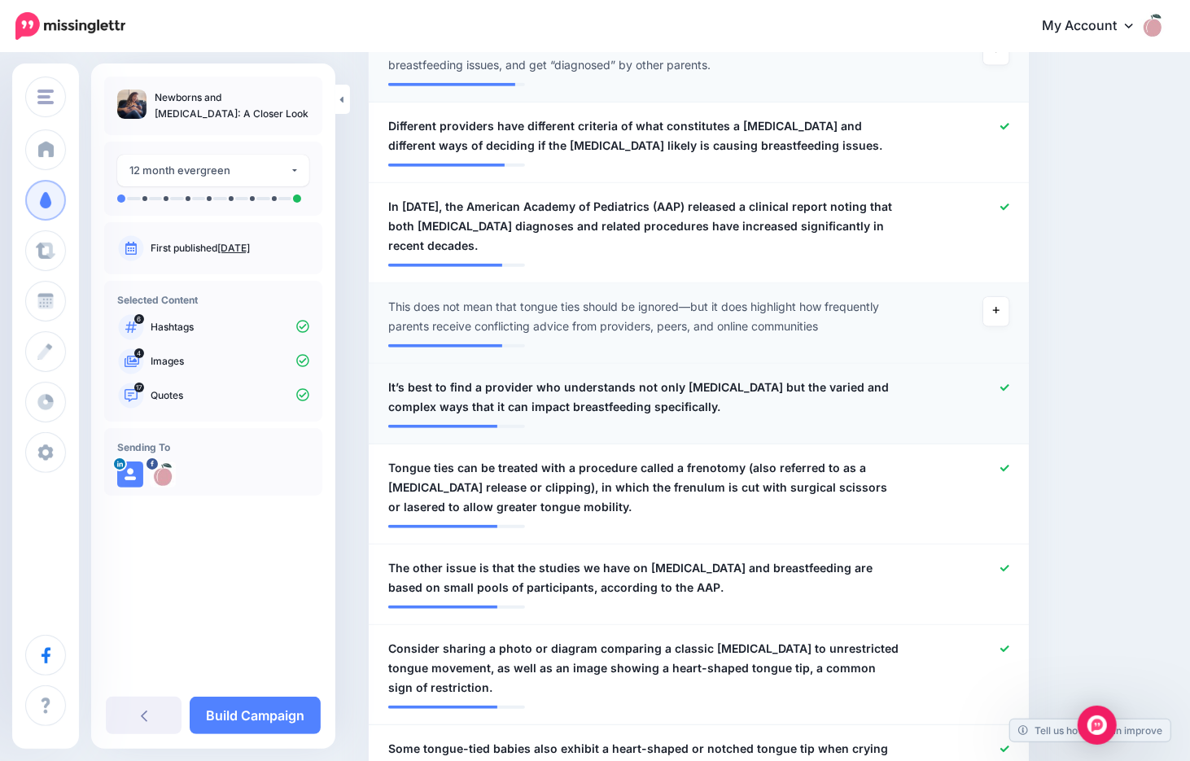
click at [1009, 383] on icon at bounding box center [1004, 387] width 9 height 9
click at [1009, 464] on icon at bounding box center [1004, 468] width 9 height 9
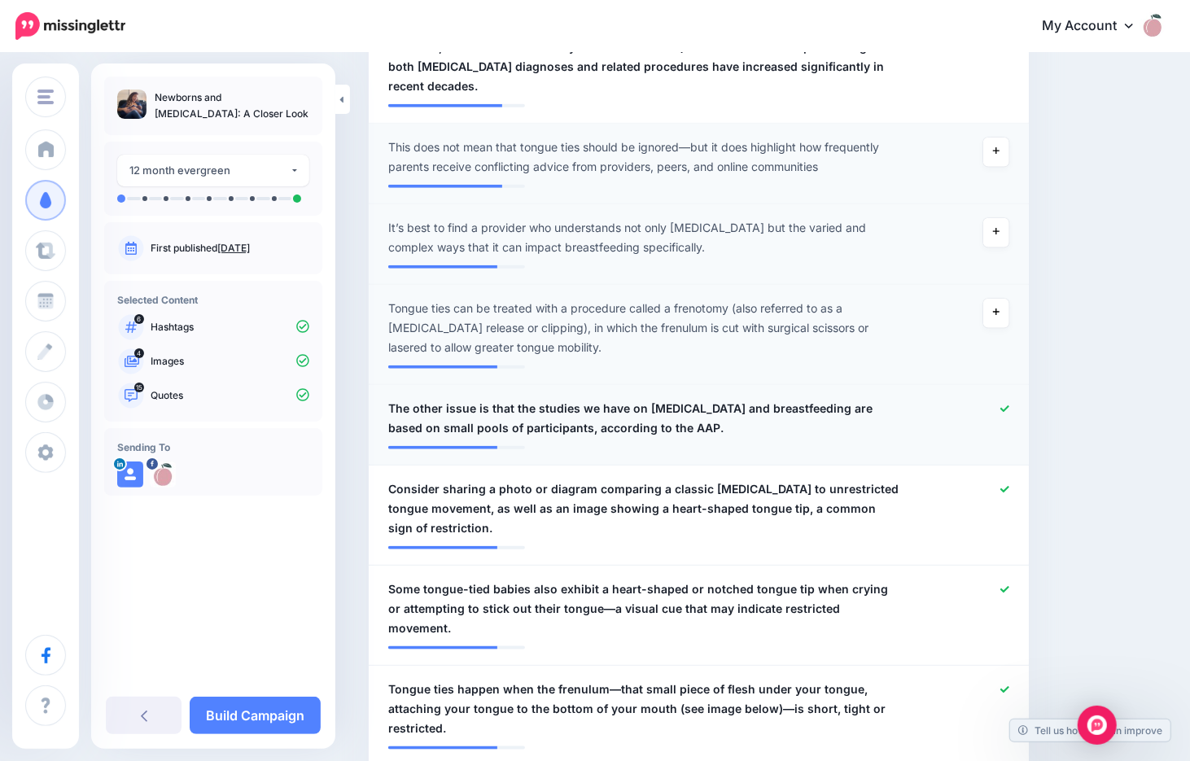
scroll to position [891, 0]
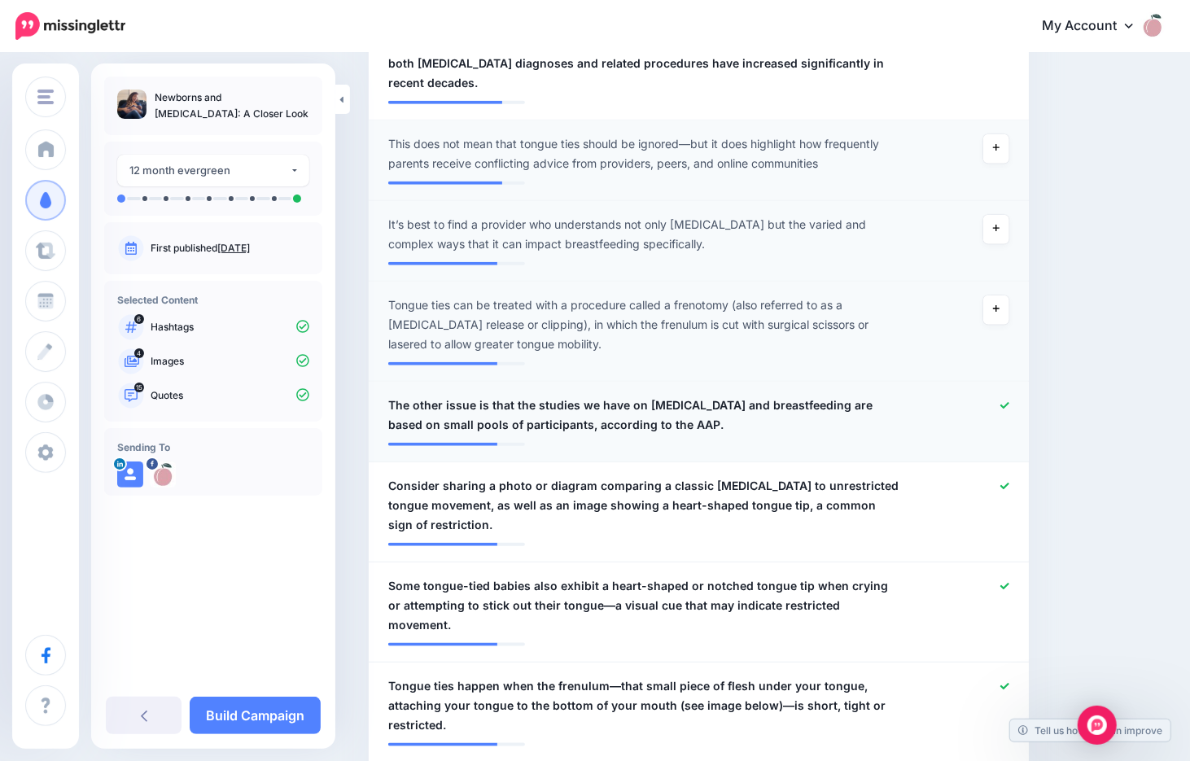
click at [1009, 401] on icon at bounding box center [1004, 405] width 9 height 9
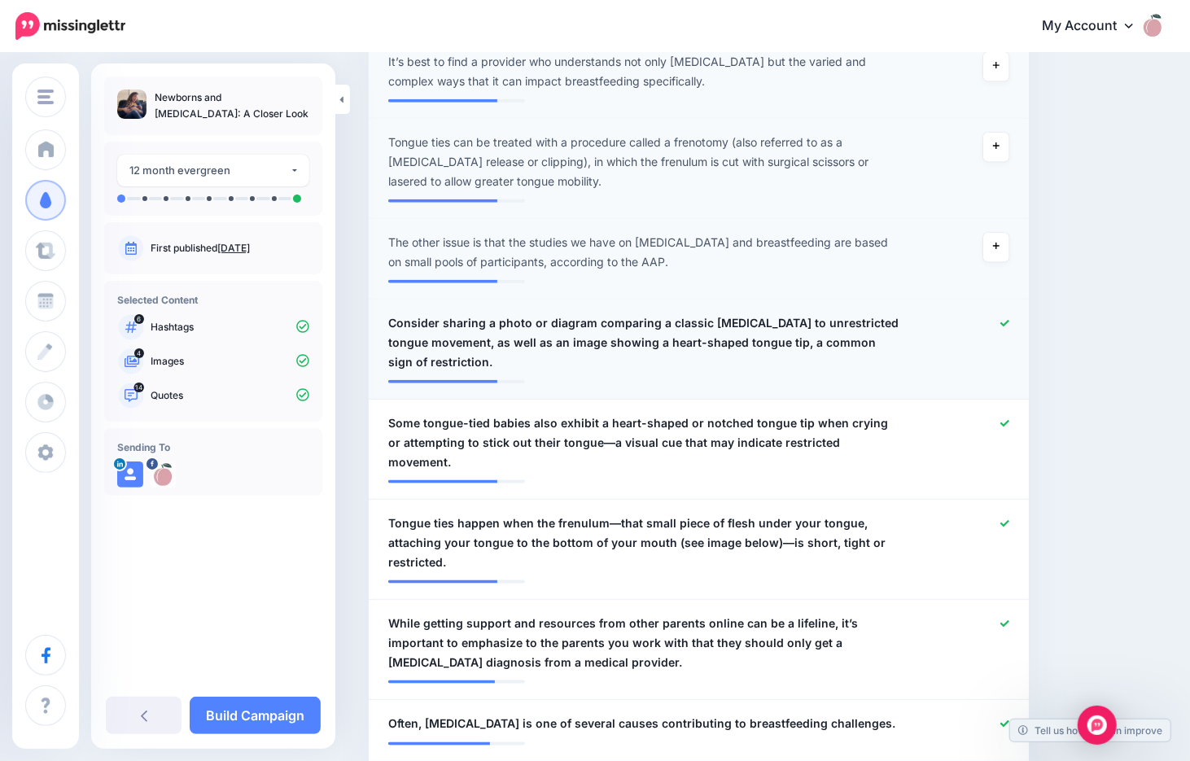
scroll to position [1135, 0]
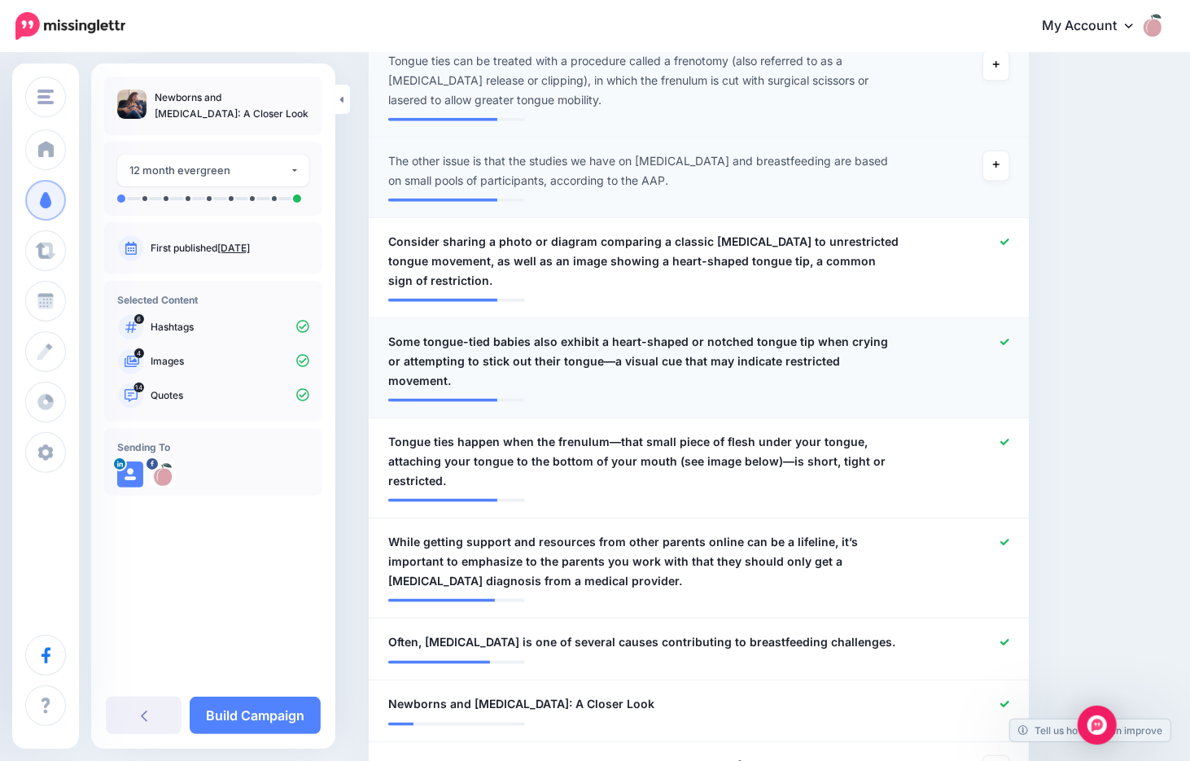
click at [1009, 339] on icon at bounding box center [1004, 342] width 9 height 7
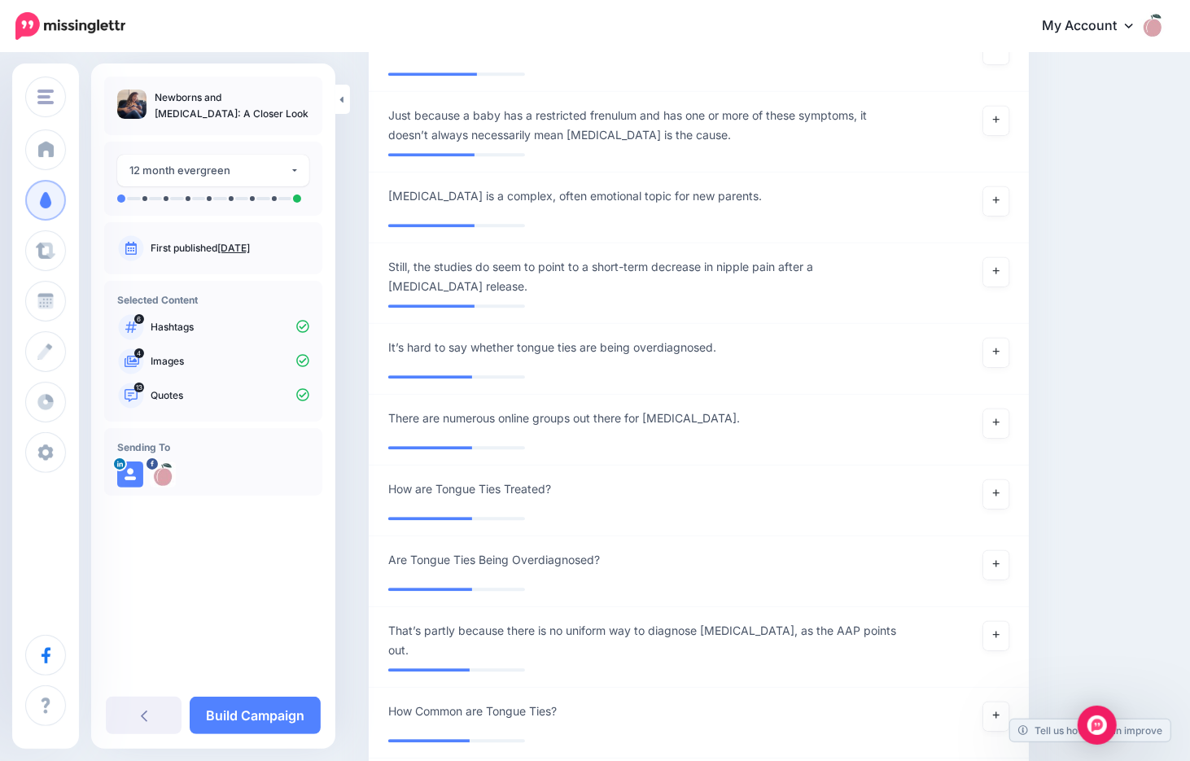
scroll to position [2519, 0]
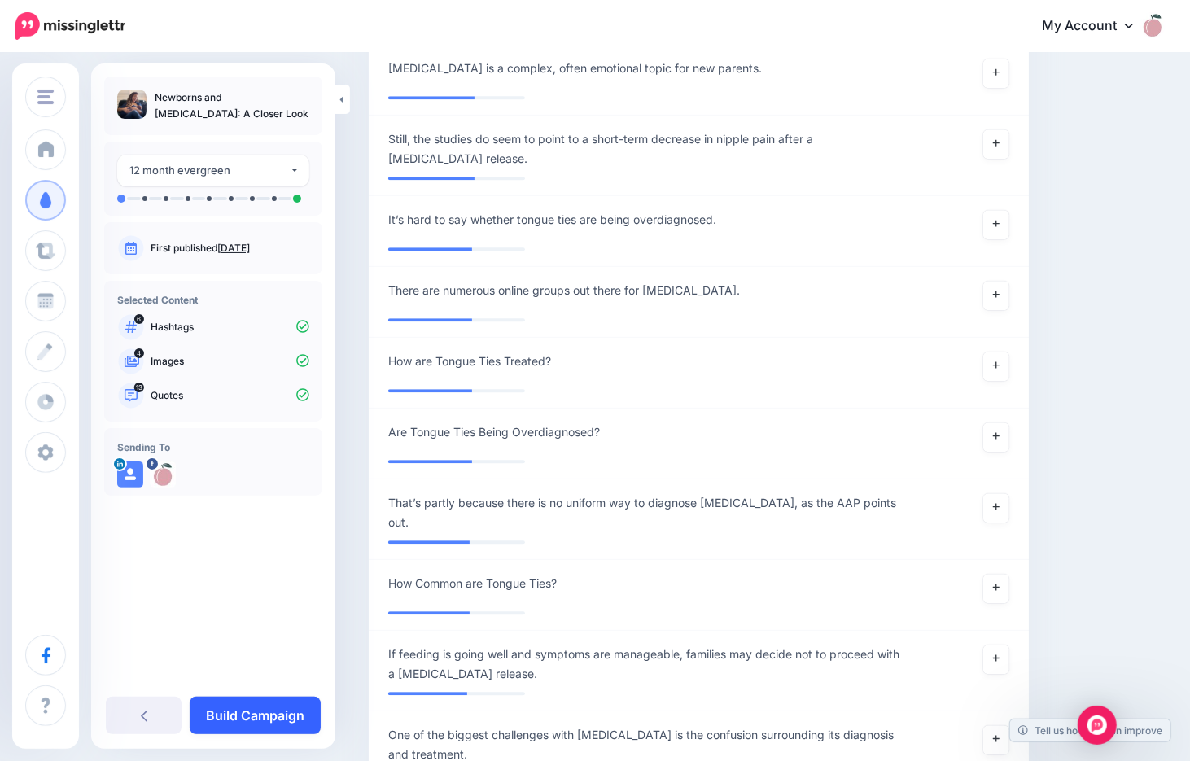
click at [273, 714] on link "Build Campaign" at bounding box center [255, 715] width 131 height 37
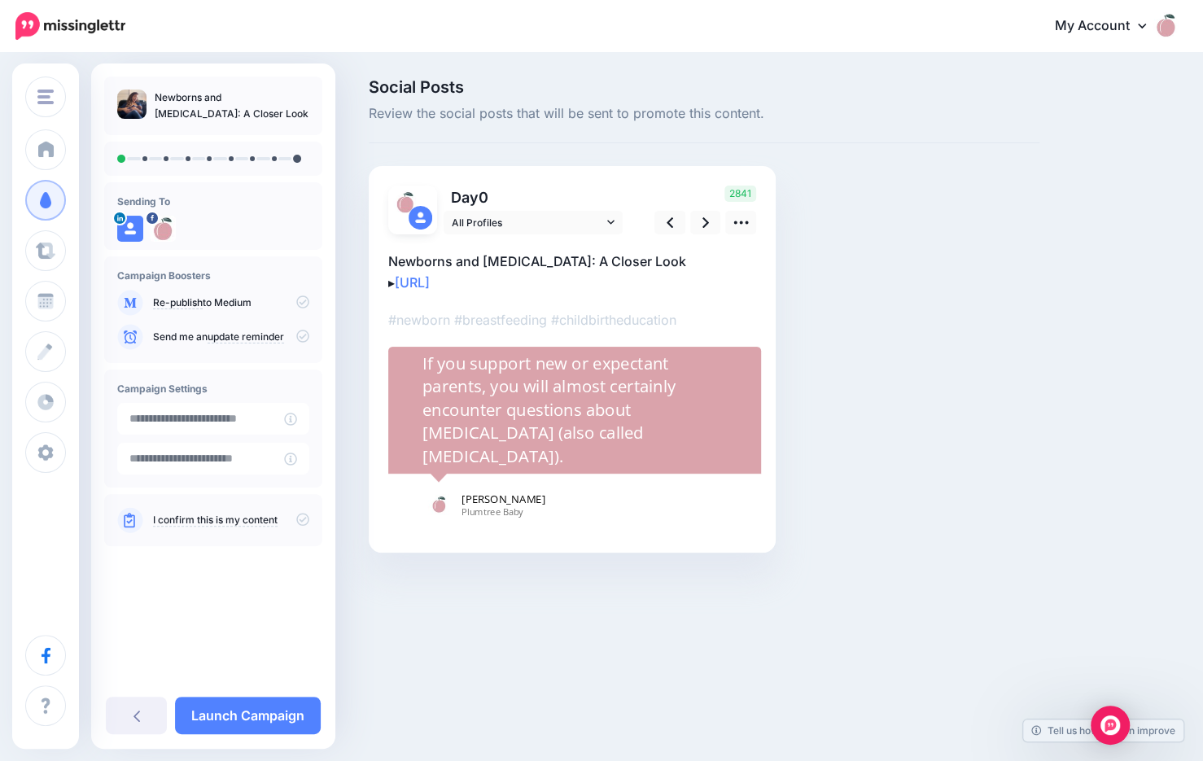
click at [651, 256] on p "Newborns and Tongue Tie: A Closer Look ▸ https://lttr.ai/Ahkez" at bounding box center [572, 272] width 368 height 42
click at [650, 258] on textarea "**********" at bounding box center [572, 272] width 368 height 42
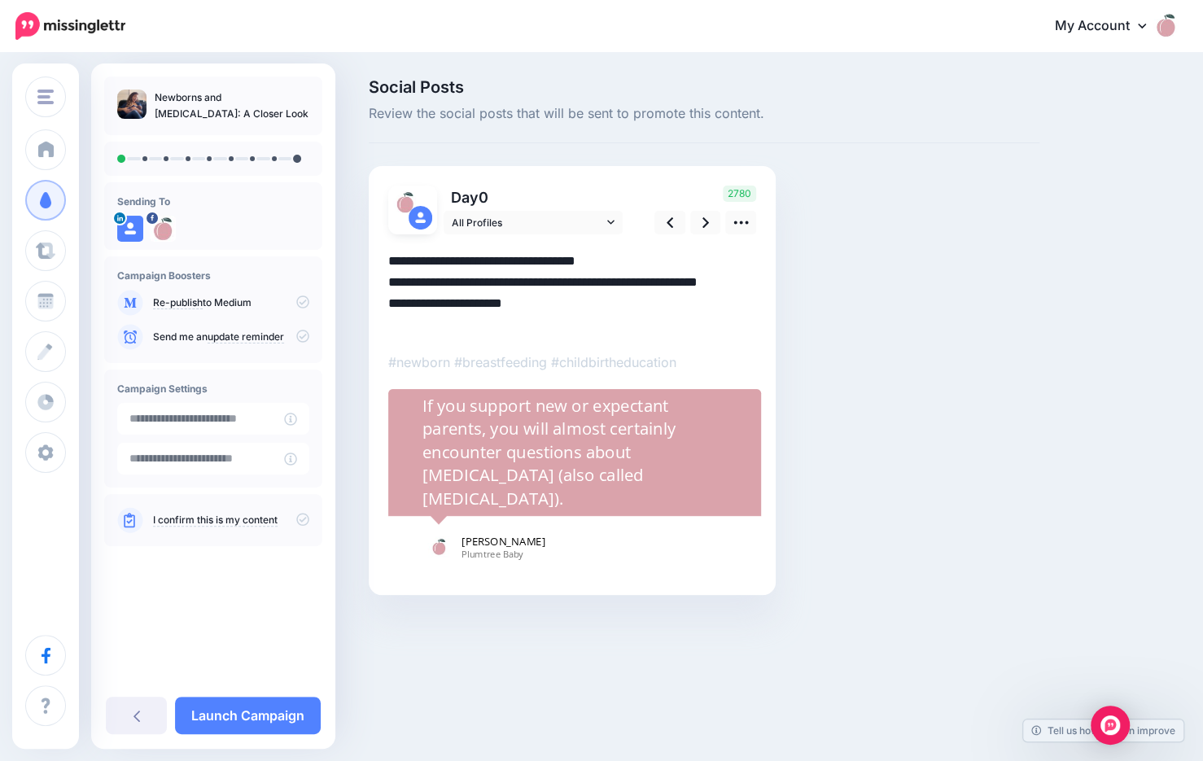
click at [388, 303] on textarea "**********" at bounding box center [572, 293] width 368 height 85
click at [705, 219] on icon at bounding box center [706, 222] width 7 height 11
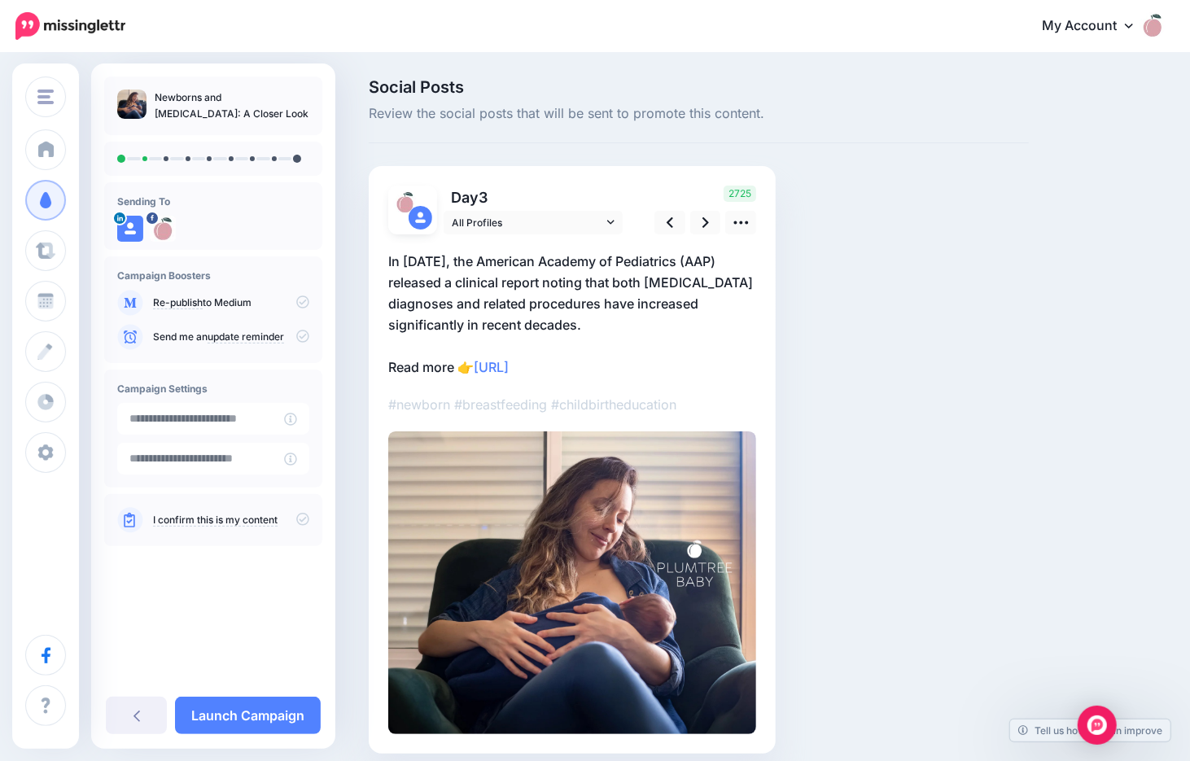
click at [619, 317] on p "In 2024, the American Academy of Pediatrics (AAP) released a clinical report no…" at bounding box center [572, 314] width 368 height 127
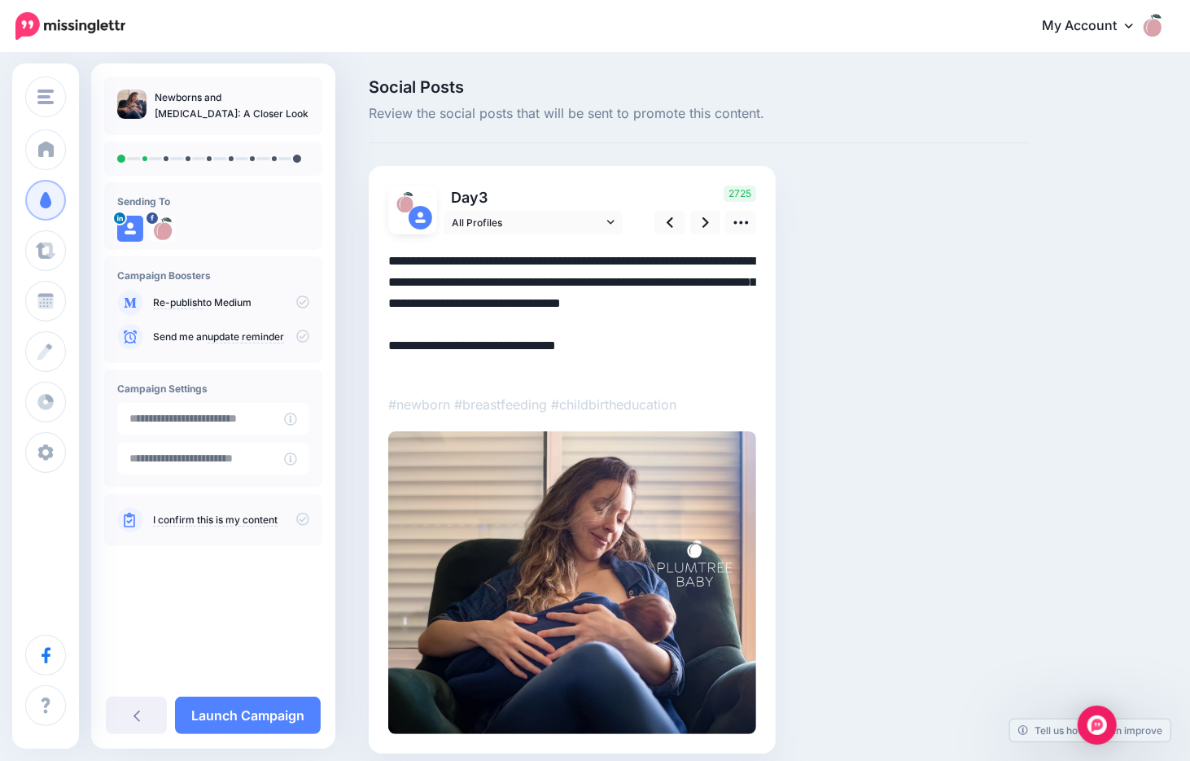
click at [615, 319] on textarea "**********" at bounding box center [572, 314] width 368 height 127
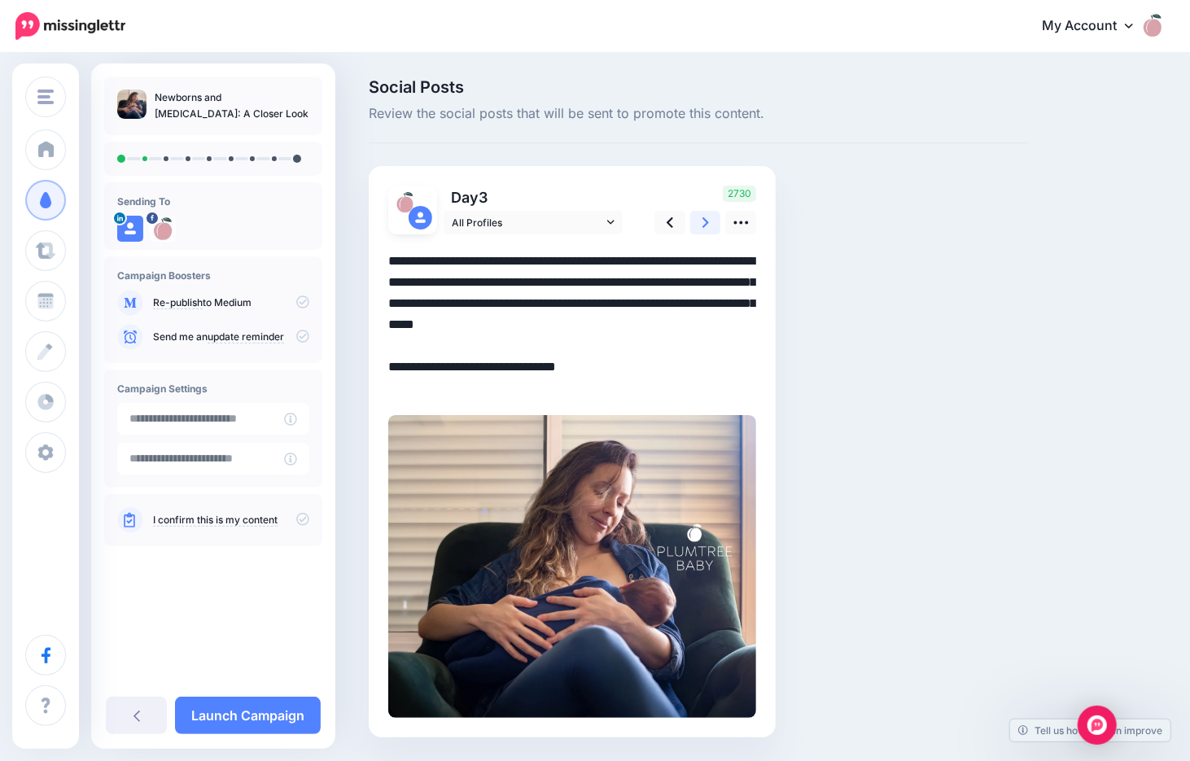
click at [705, 220] on icon at bounding box center [706, 222] width 7 height 11
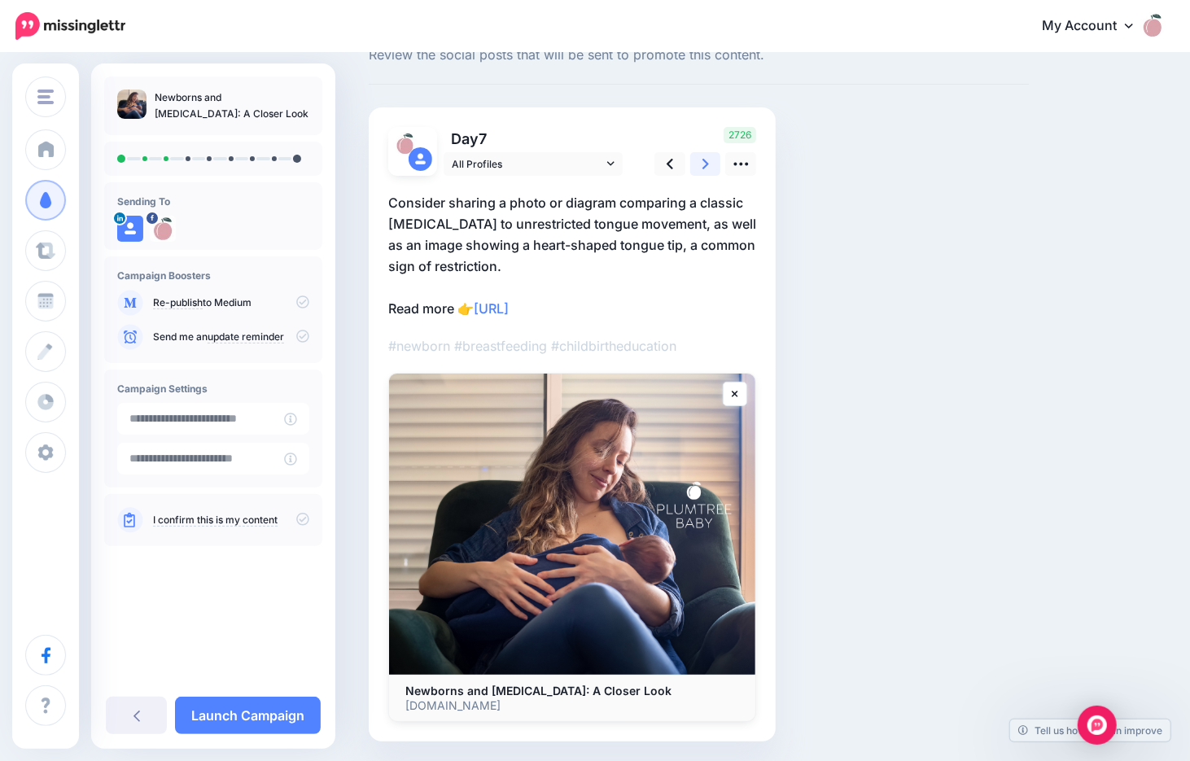
scroll to position [111, 0]
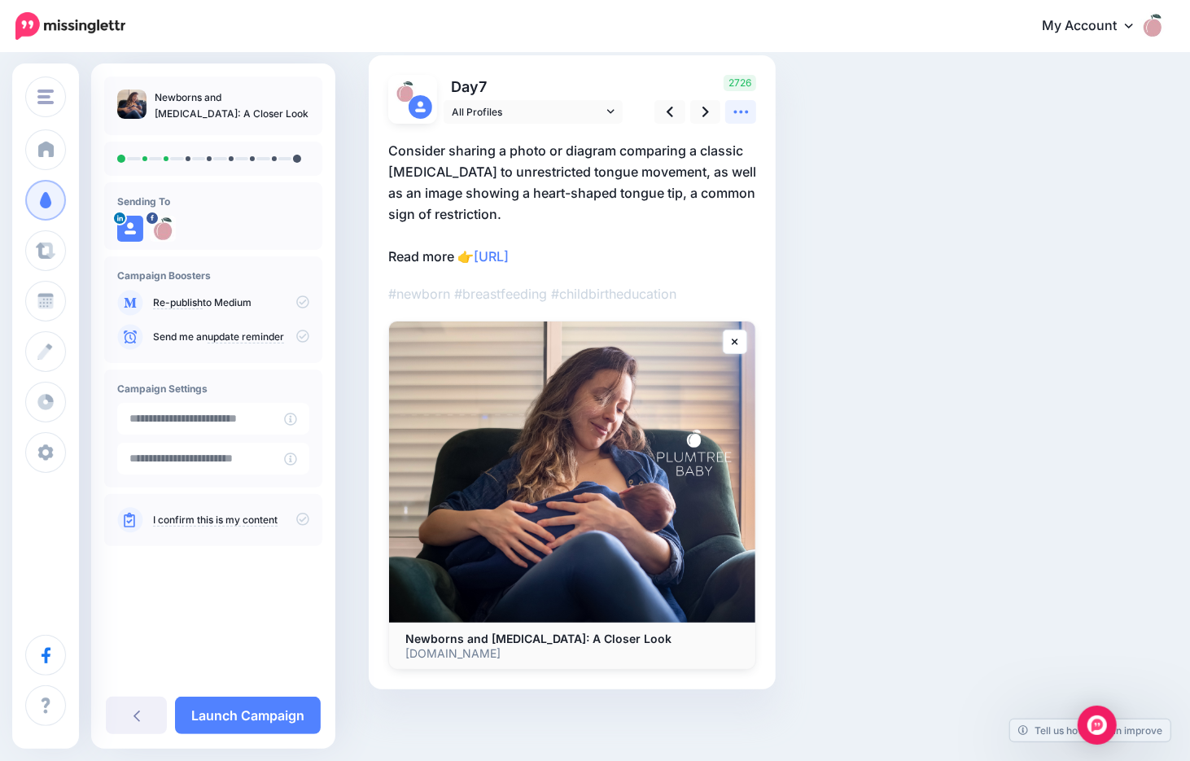
click at [737, 110] on icon at bounding box center [741, 111] width 17 height 17
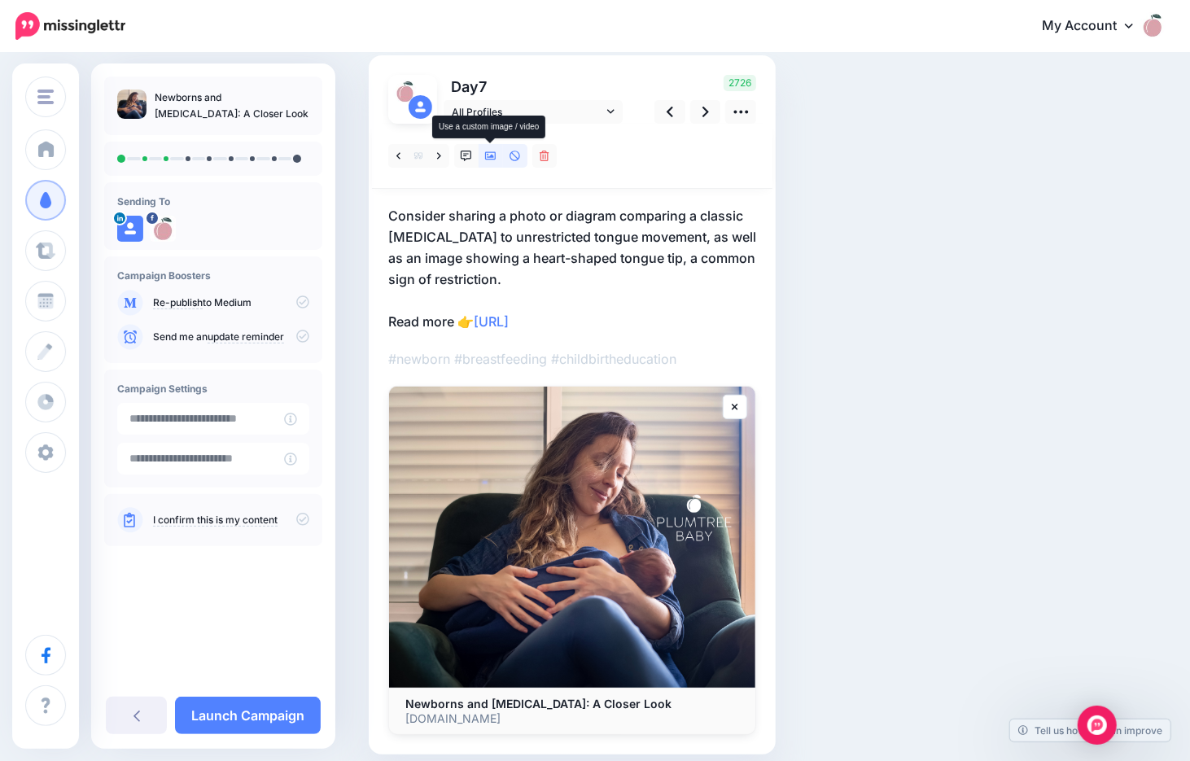
click at [491, 157] on icon at bounding box center [490, 156] width 11 height 11
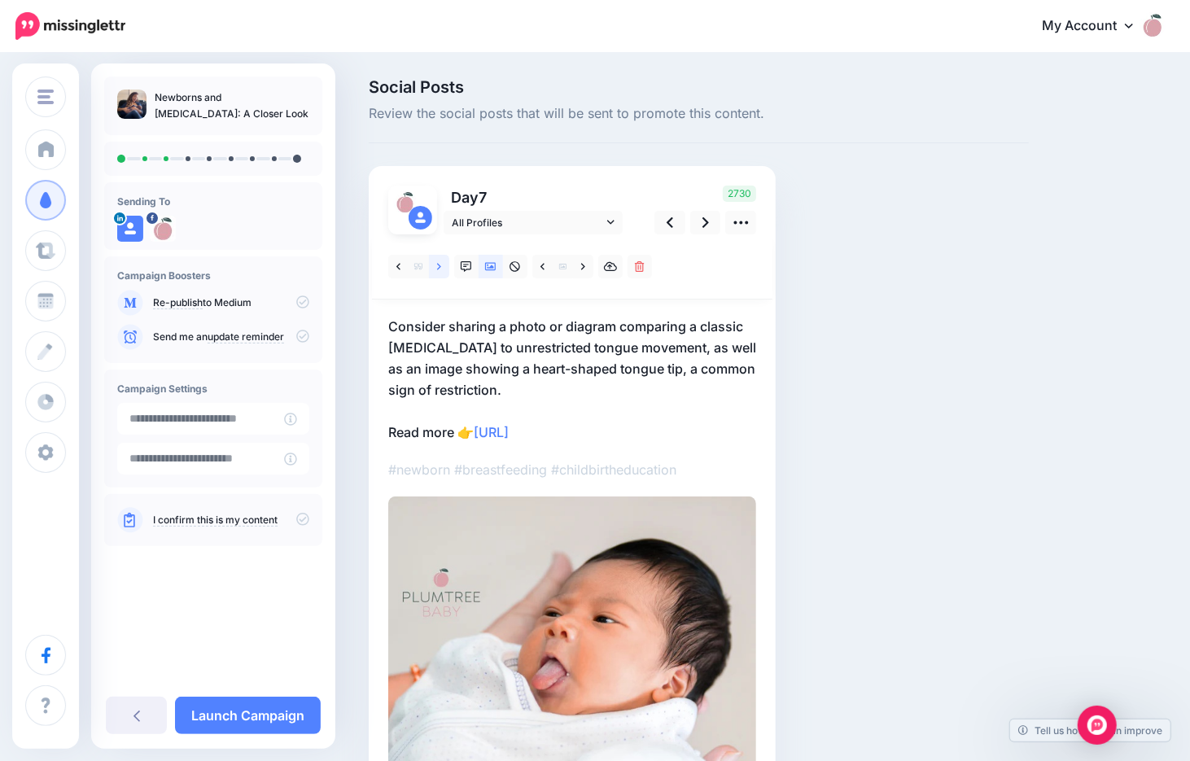
click at [433, 261] on link at bounding box center [439, 267] width 20 height 24
click at [400, 265] on icon at bounding box center [398, 266] width 4 height 11
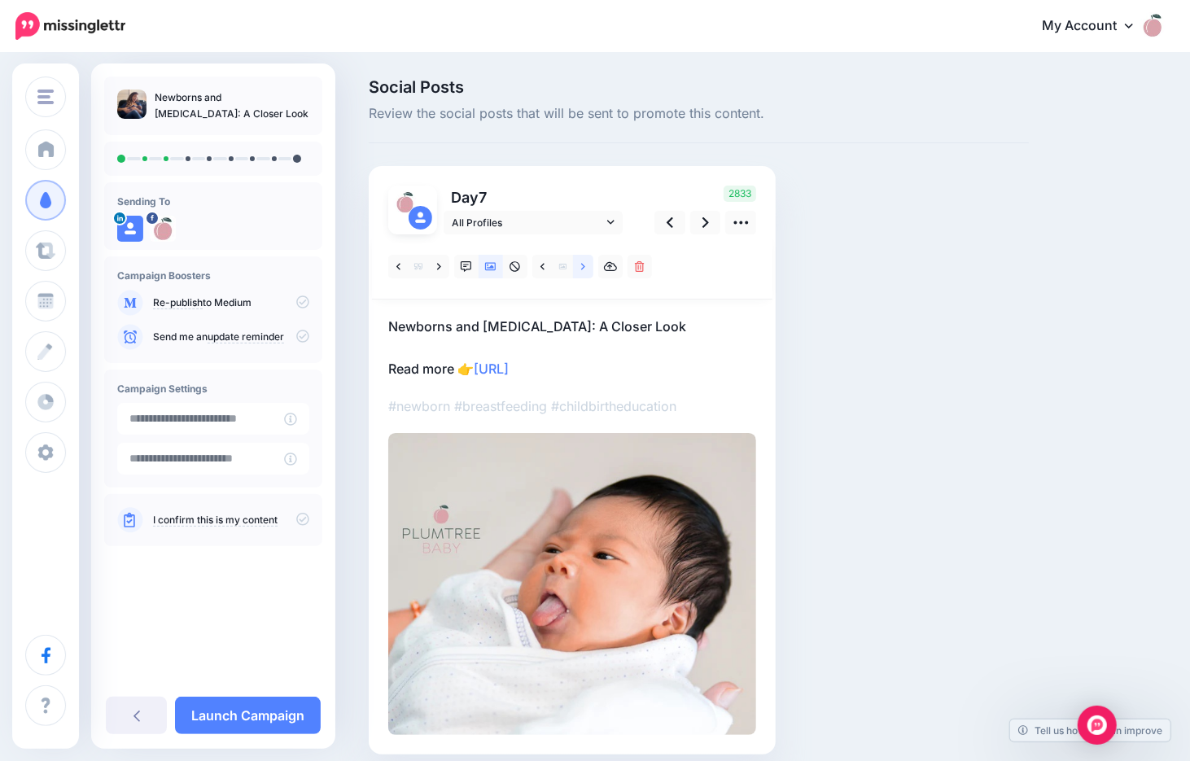
click at [582, 265] on icon at bounding box center [583, 266] width 4 height 7
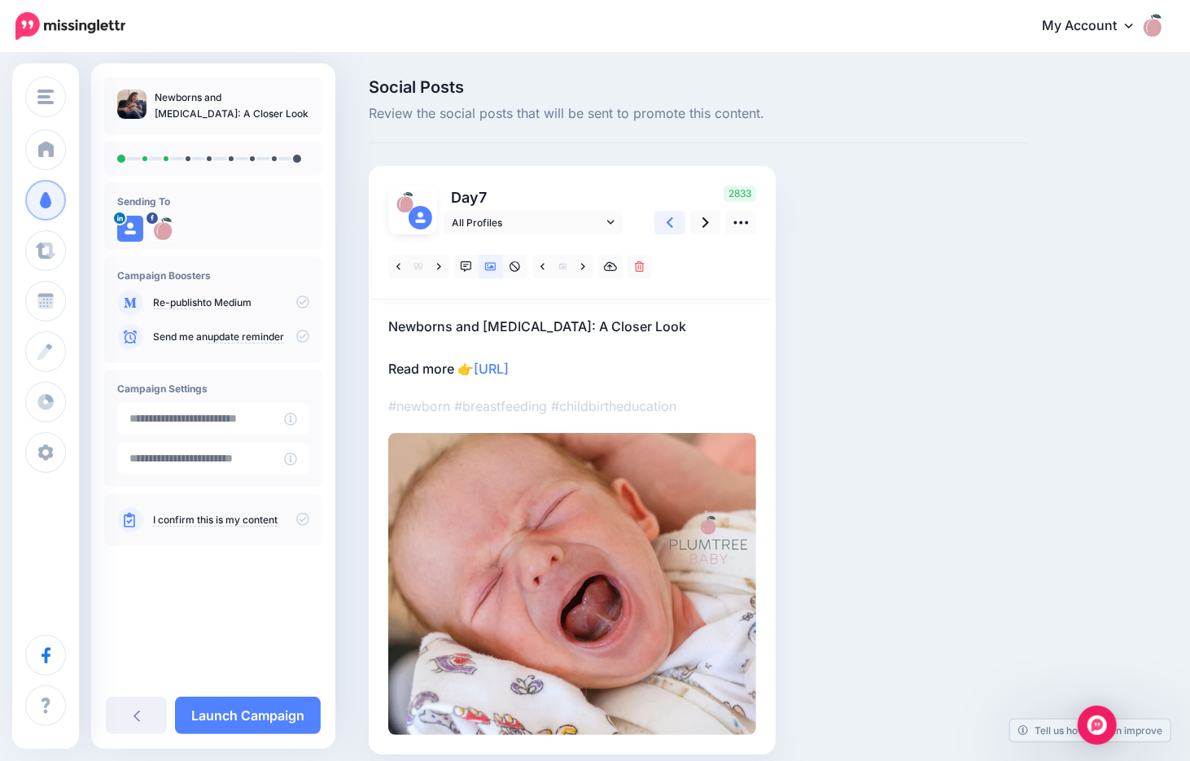
click at [676, 219] on link at bounding box center [669, 223] width 31 height 24
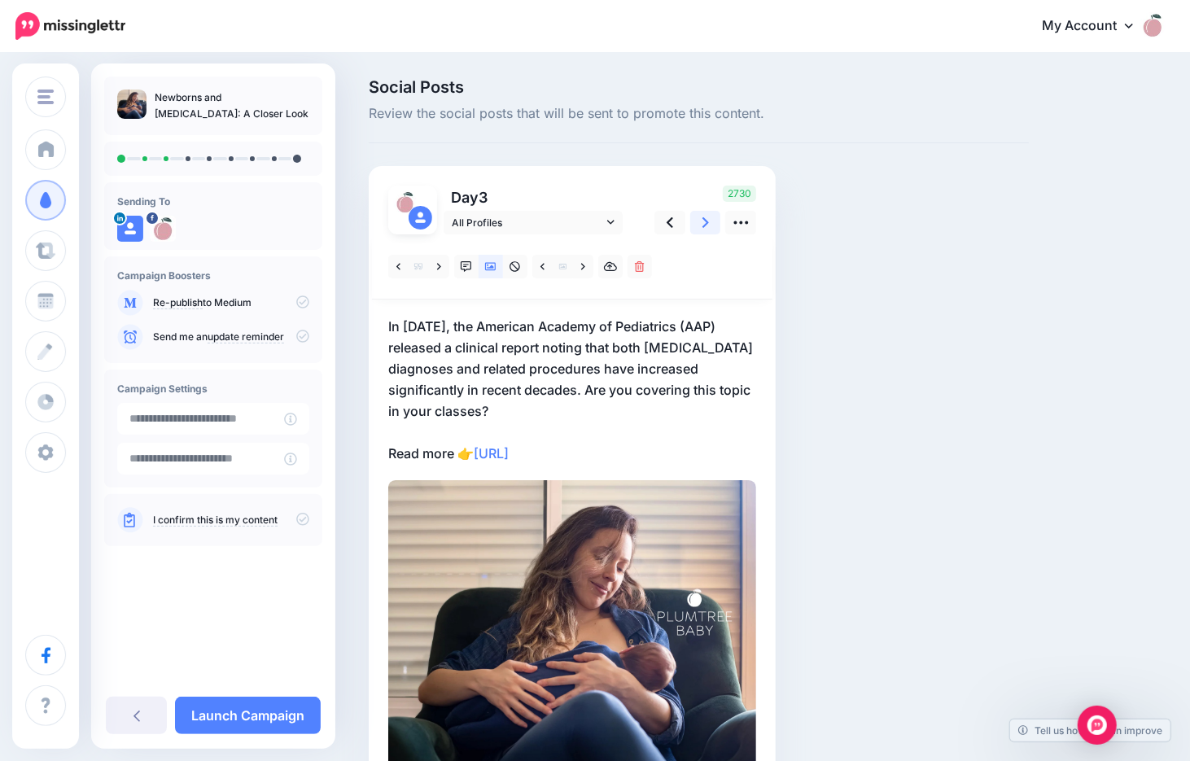
click at [697, 219] on link at bounding box center [705, 223] width 31 height 24
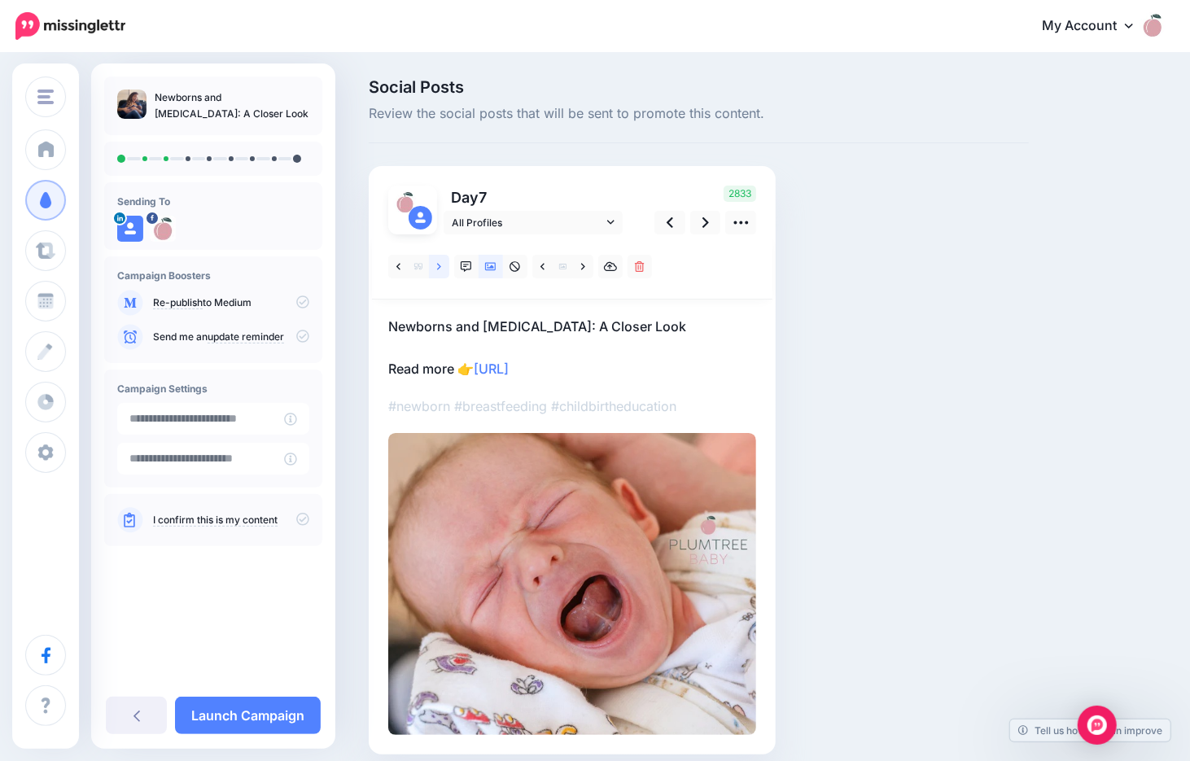
click at [441, 268] on link at bounding box center [439, 267] width 20 height 24
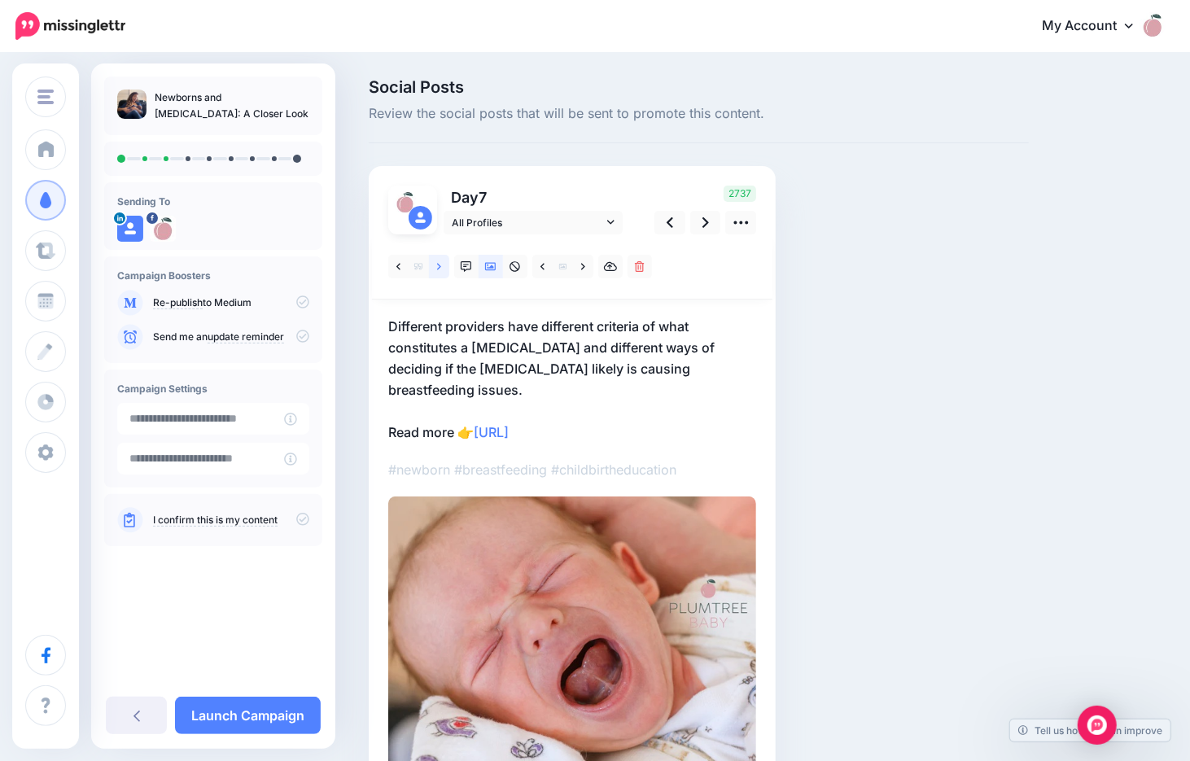
click at [441, 268] on link at bounding box center [439, 267] width 20 height 24
click at [438, 268] on icon at bounding box center [439, 266] width 4 height 11
click at [392, 325] on p "Consider sharing a photo or diagram comparing a classic tongue tie to unrestric…" at bounding box center [572, 379] width 368 height 127
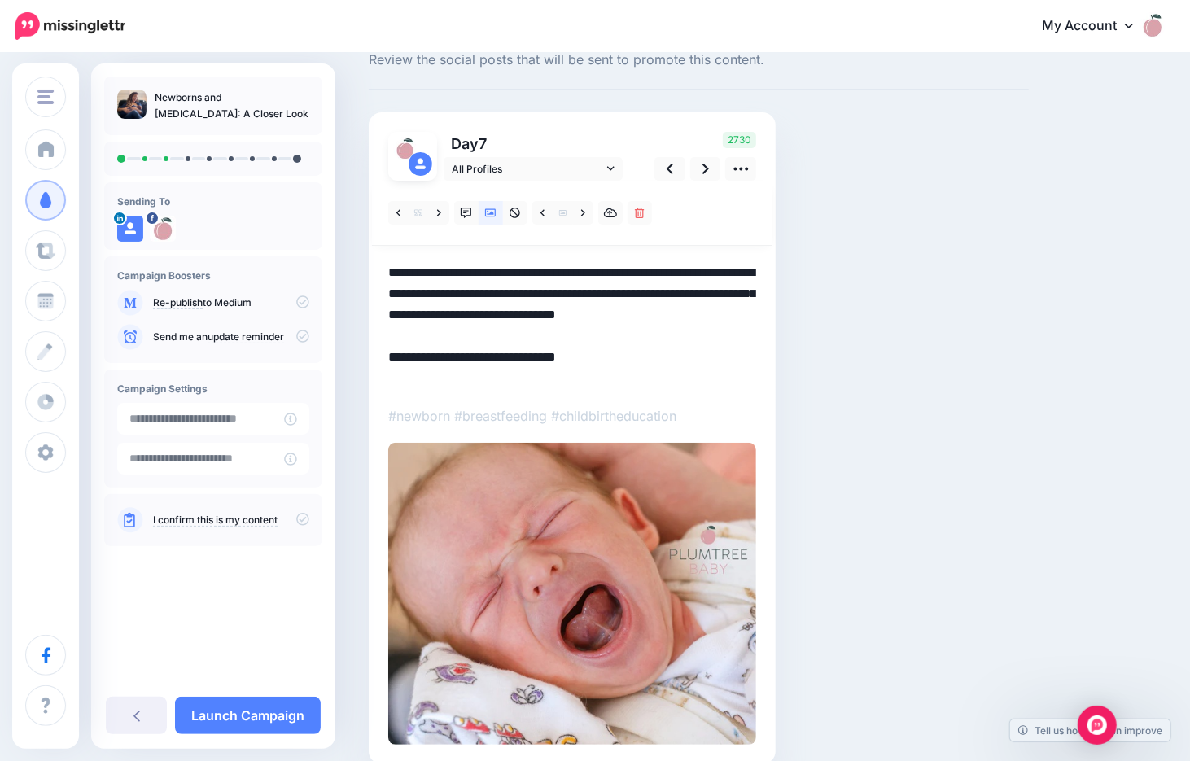
scroll to position [81, 0]
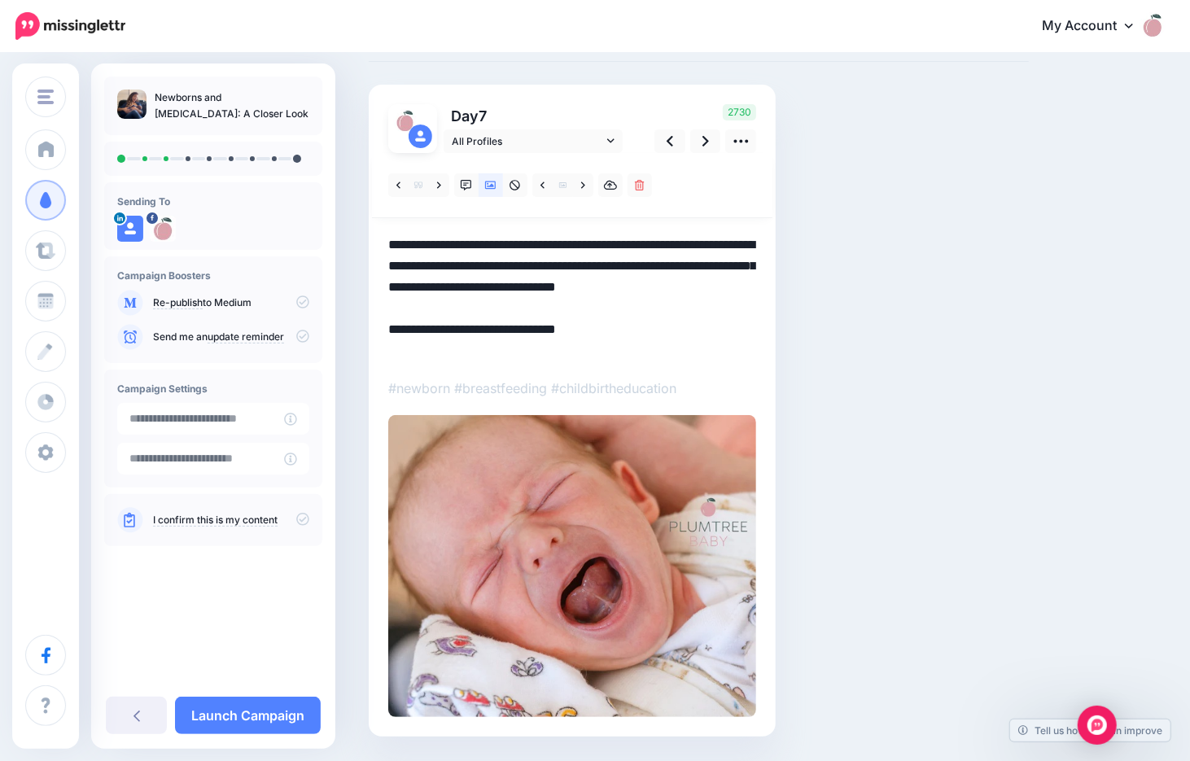
click at [392, 239] on textarea "**********" at bounding box center [572, 297] width 368 height 127
click at [713, 304] on textarea "**********" at bounding box center [572, 297] width 368 height 127
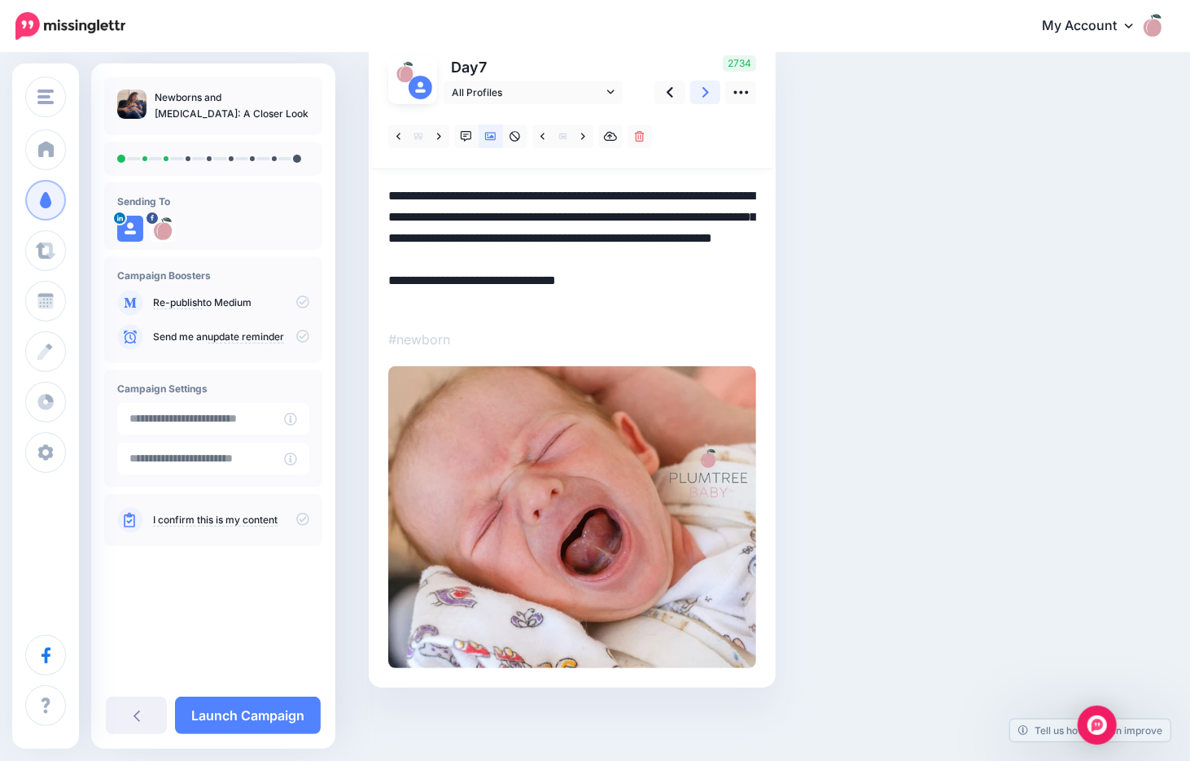
type textarea "**********"
click at [705, 96] on icon at bounding box center [706, 92] width 7 height 17
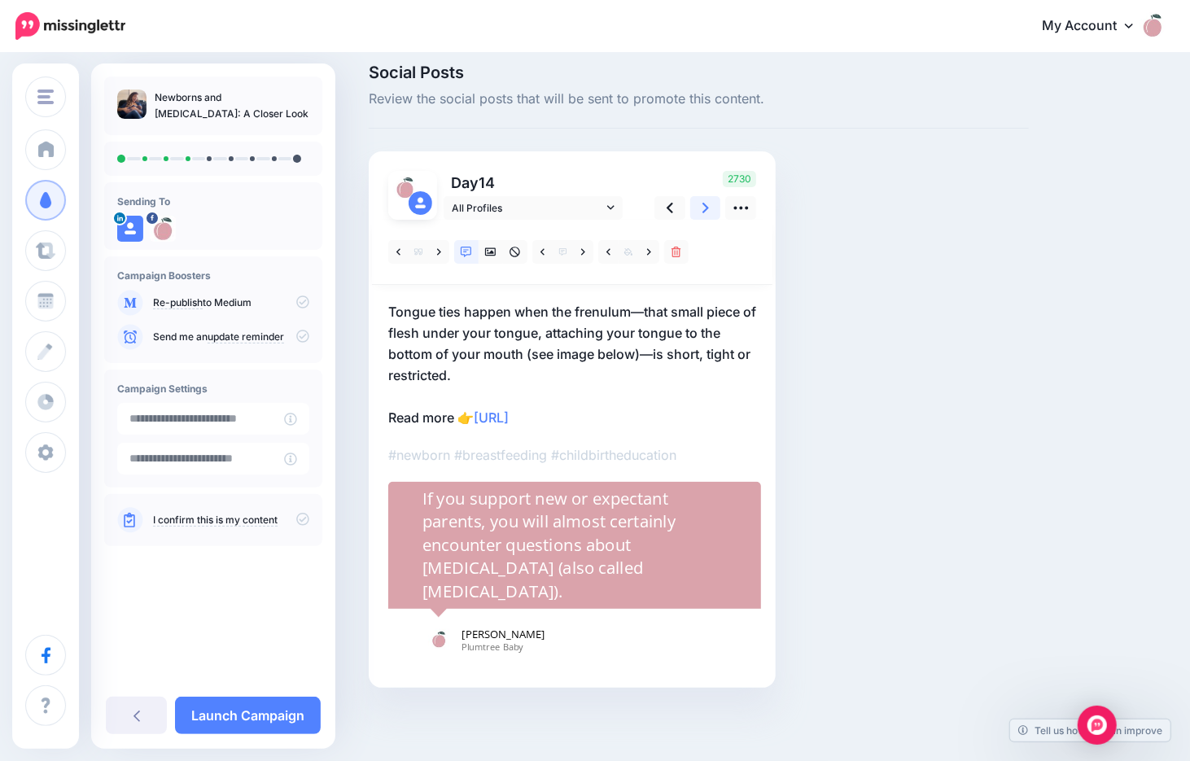
scroll to position [14, 0]
click at [698, 205] on link at bounding box center [705, 209] width 31 height 24
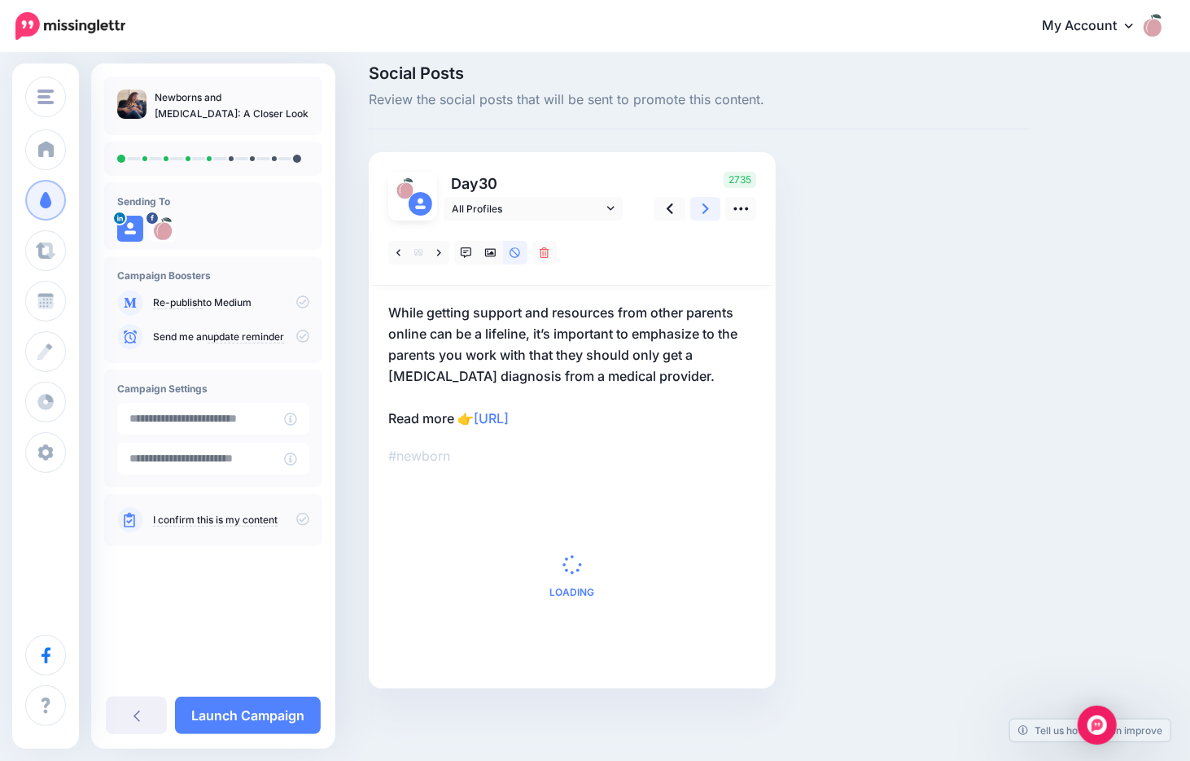
scroll to position [0, 0]
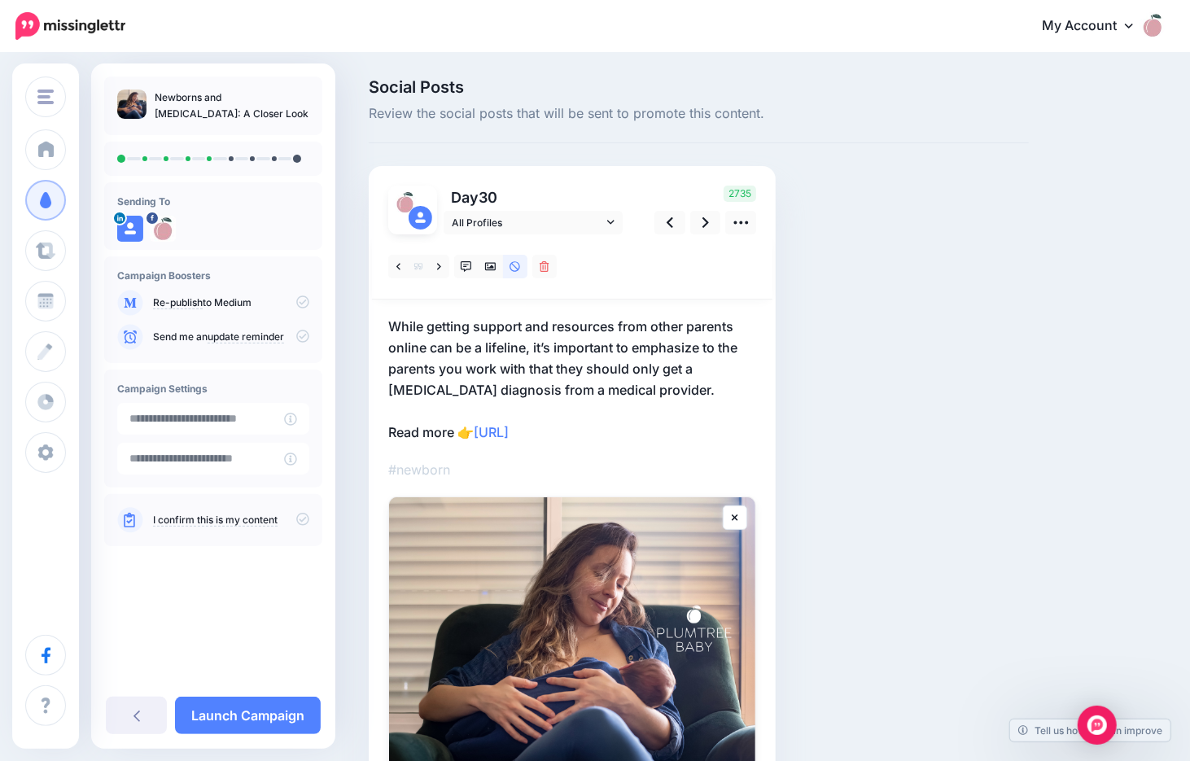
click at [652, 327] on p "While getting support and resources from other parents online can be a lifeline…" at bounding box center [572, 379] width 368 height 127
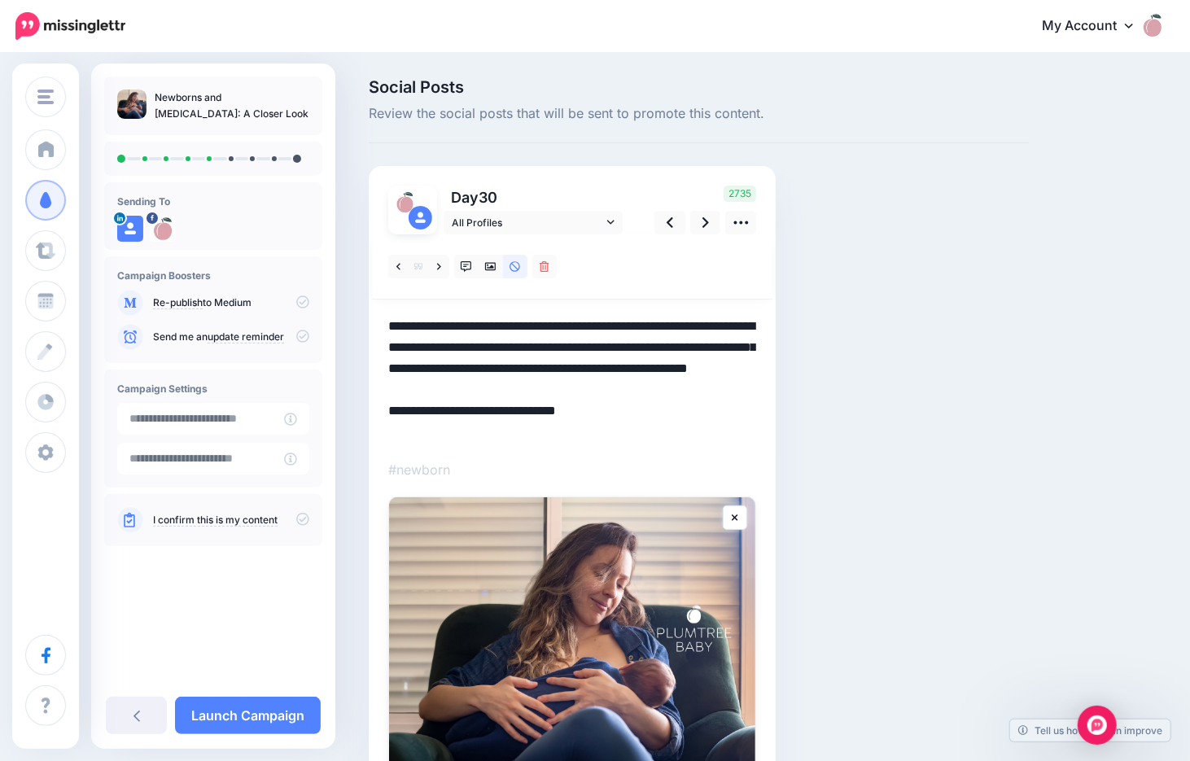
click at [649, 387] on textarea "**********" at bounding box center [572, 379] width 368 height 127
click at [707, 219] on icon at bounding box center [706, 222] width 7 height 17
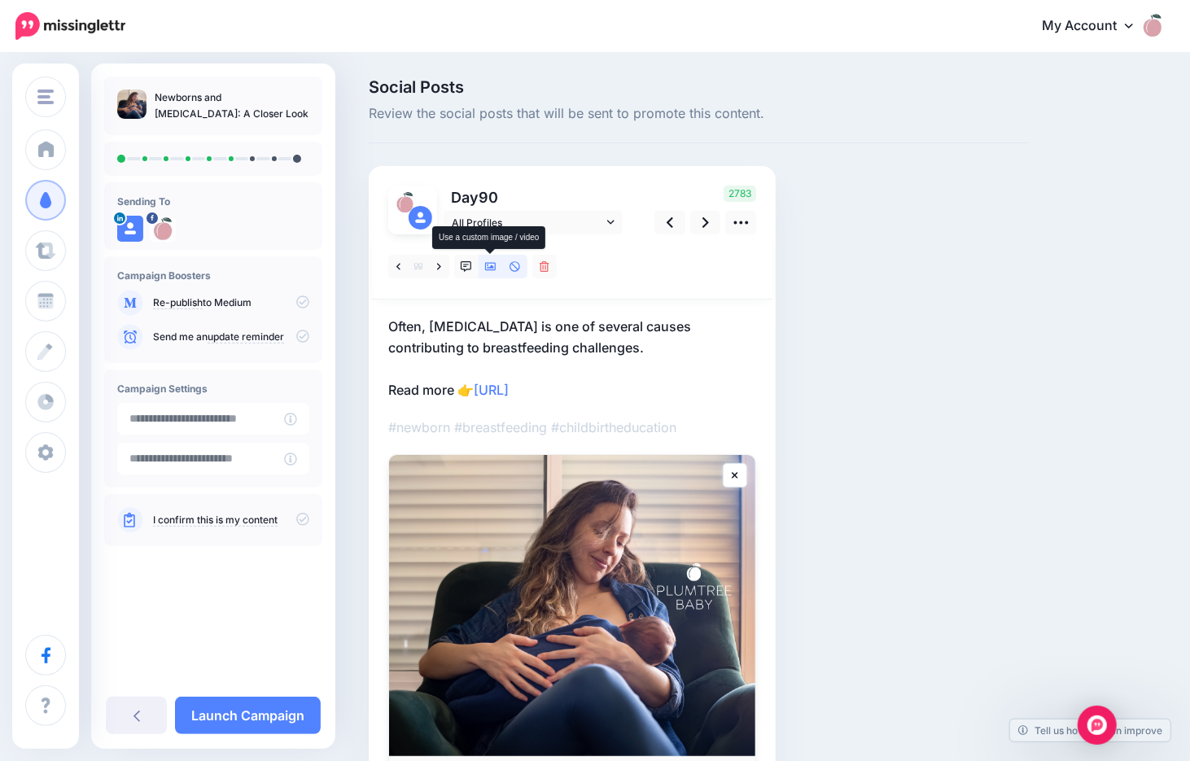
click at [488, 265] on icon at bounding box center [490, 266] width 11 height 11
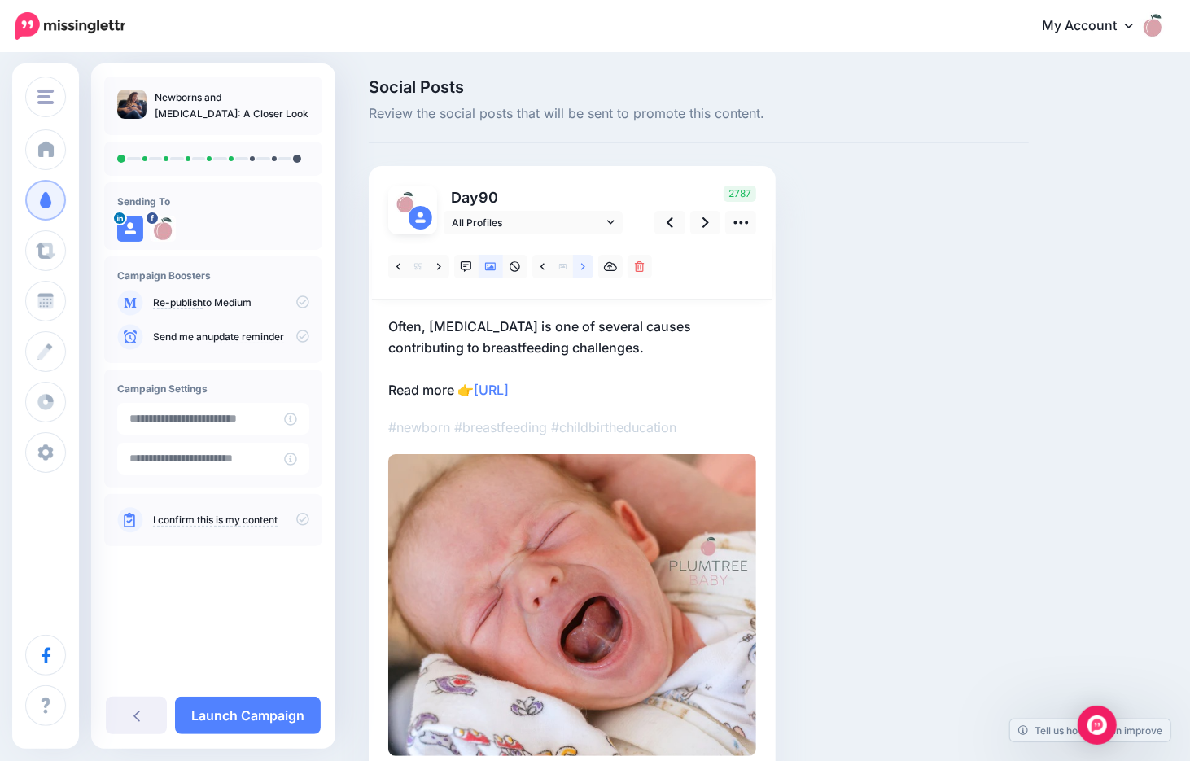
click at [580, 265] on link at bounding box center [583, 267] width 20 height 24
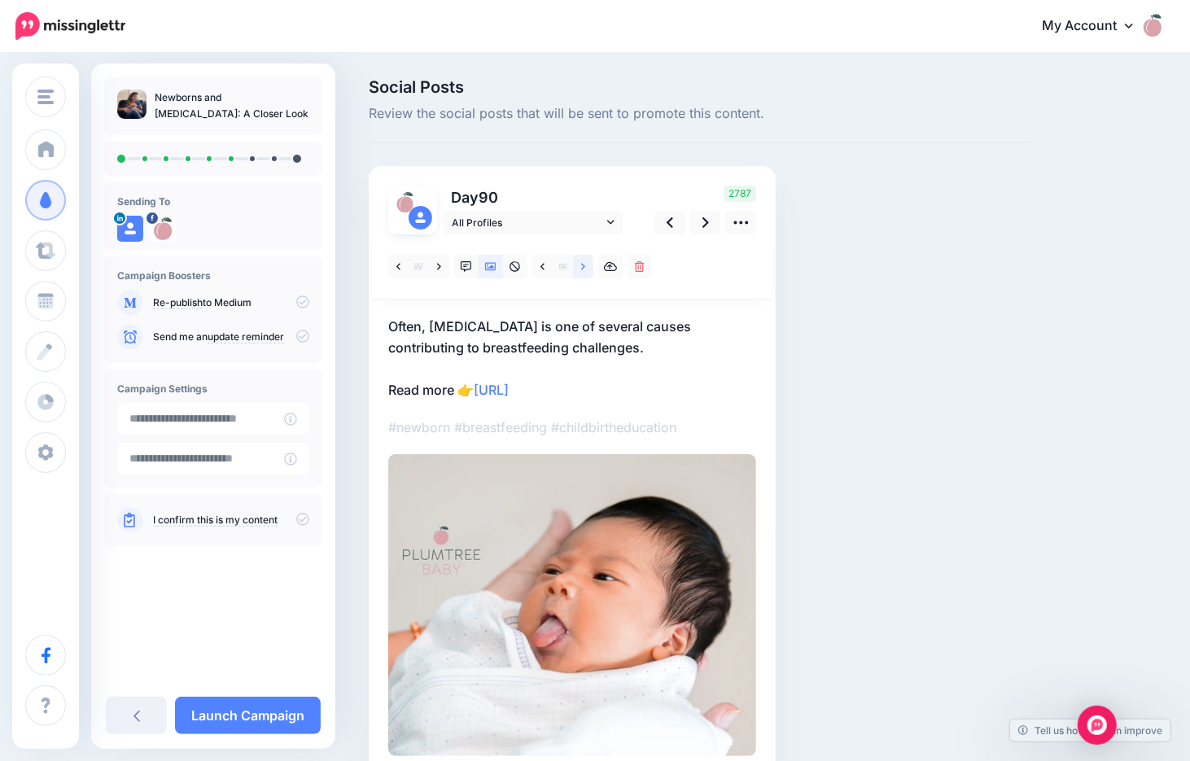
click at [580, 265] on link at bounding box center [583, 267] width 20 height 24
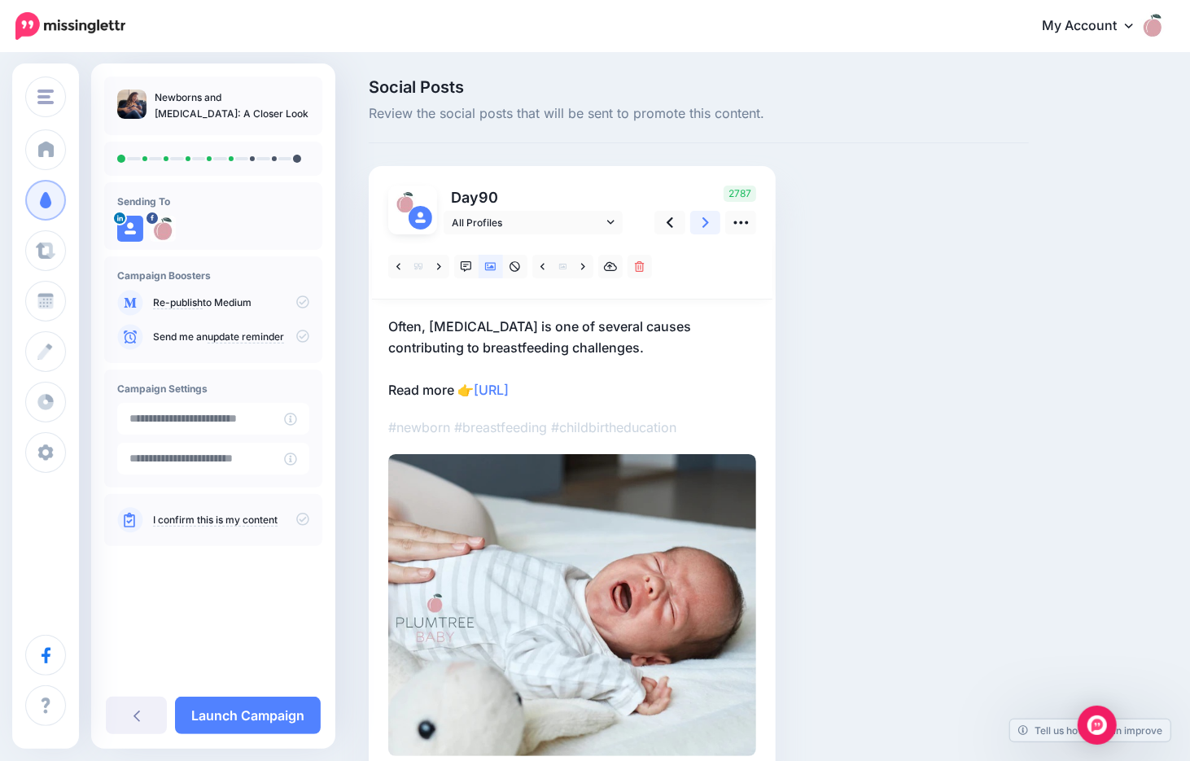
click at [698, 221] on link at bounding box center [705, 223] width 31 height 24
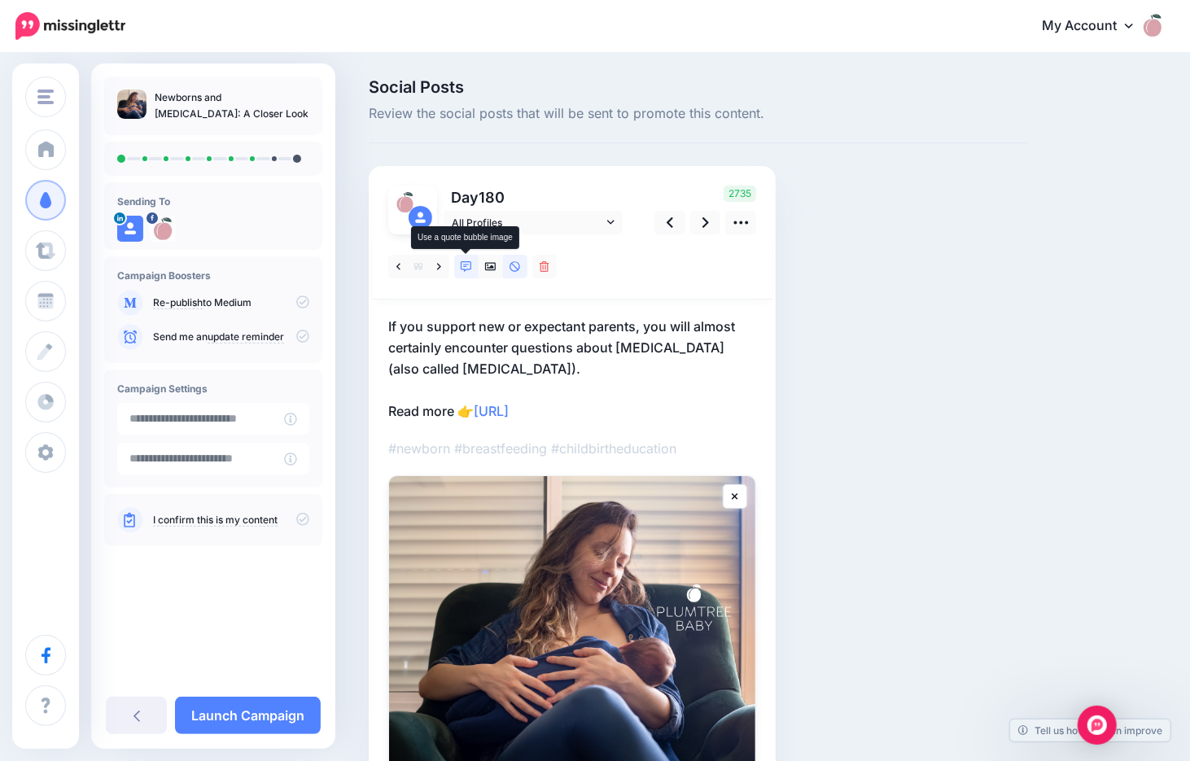
click at [467, 263] on icon at bounding box center [466, 266] width 11 height 11
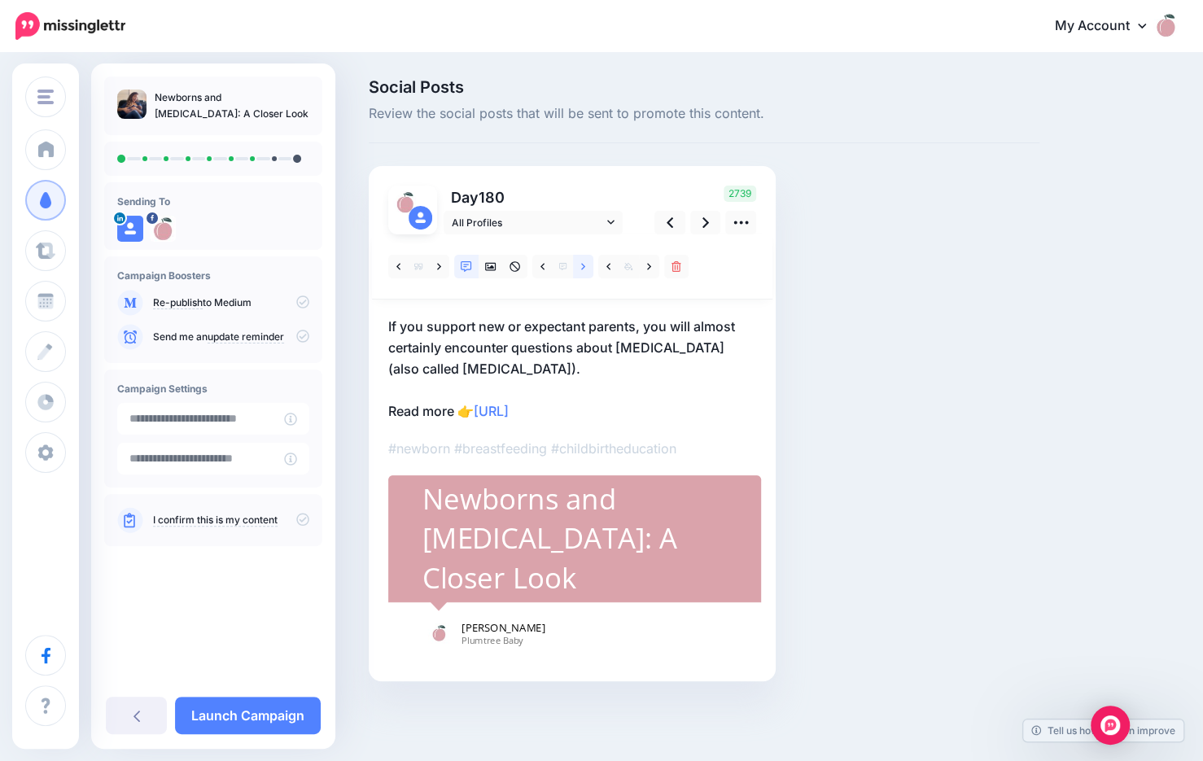
click at [585, 265] on link at bounding box center [583, 267] width 20 height 24
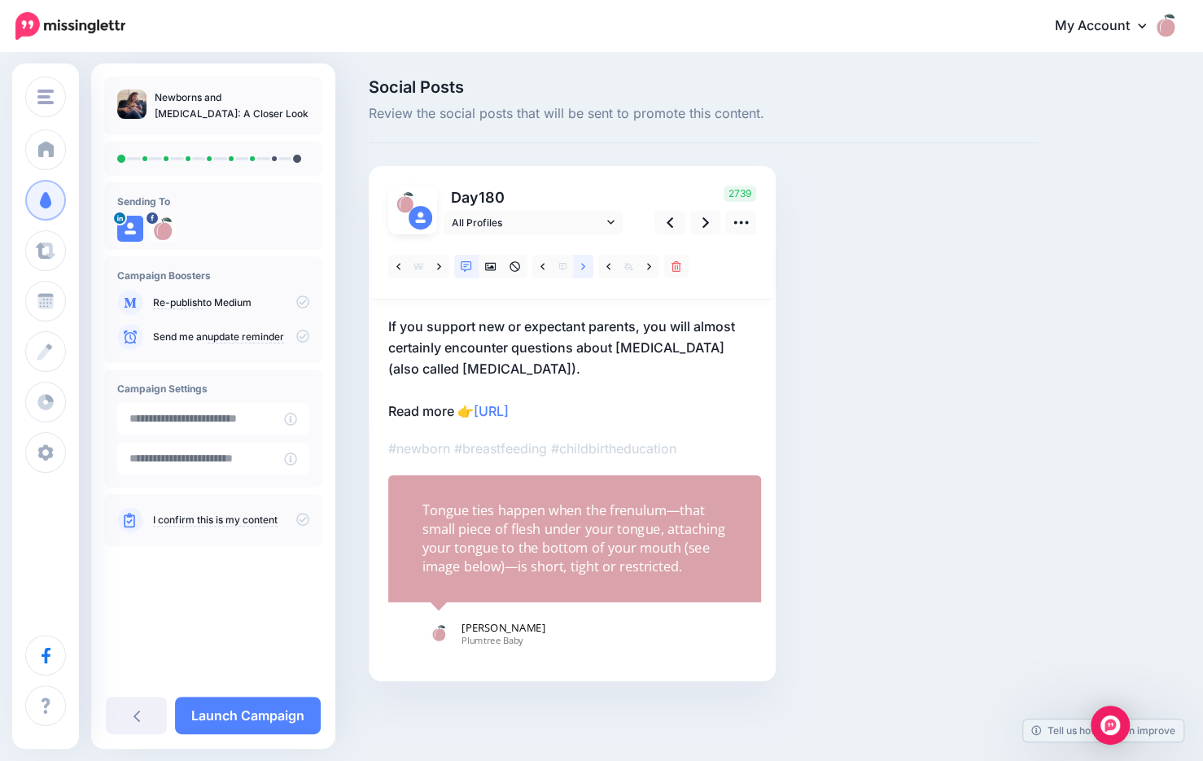
click at [585, 265] on link at bounding box center [583, 267] width 20 height 24
click at [705, 221] on icon at bounding box center [706, 222] width 7 height 17
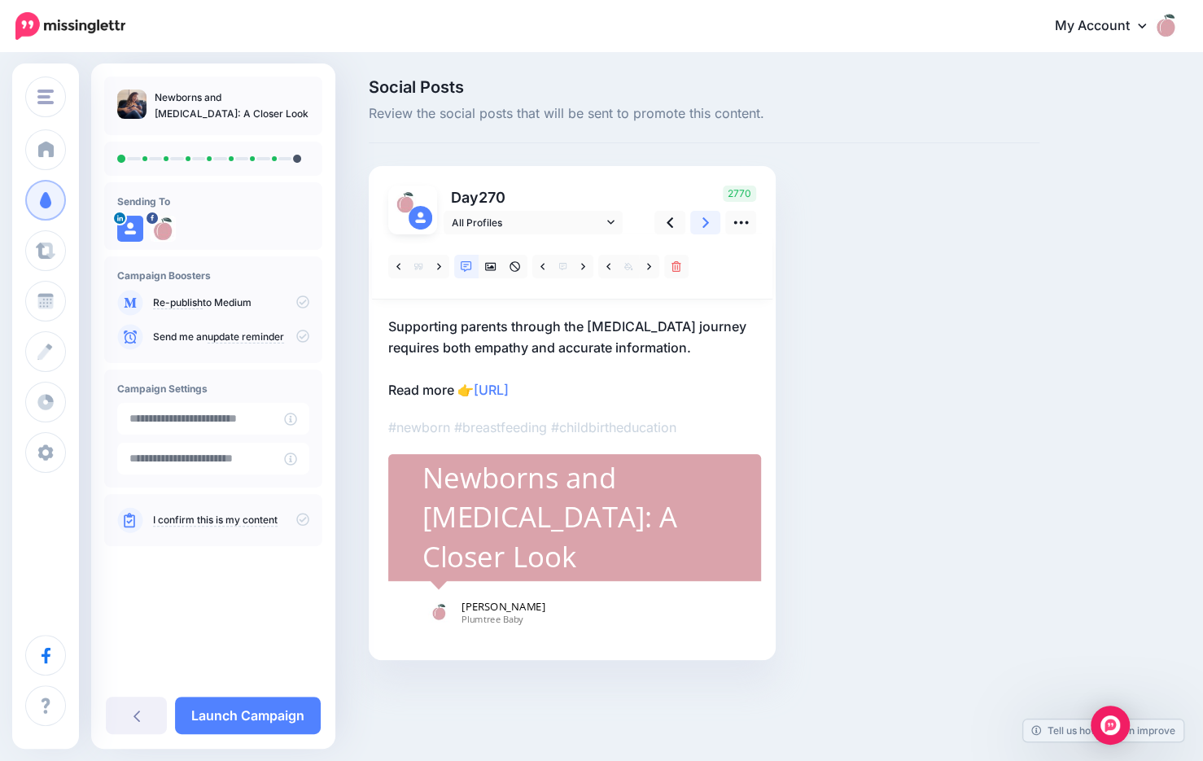
click at [710, 220] on link at bounding box center [705, 223] width 31 height 24
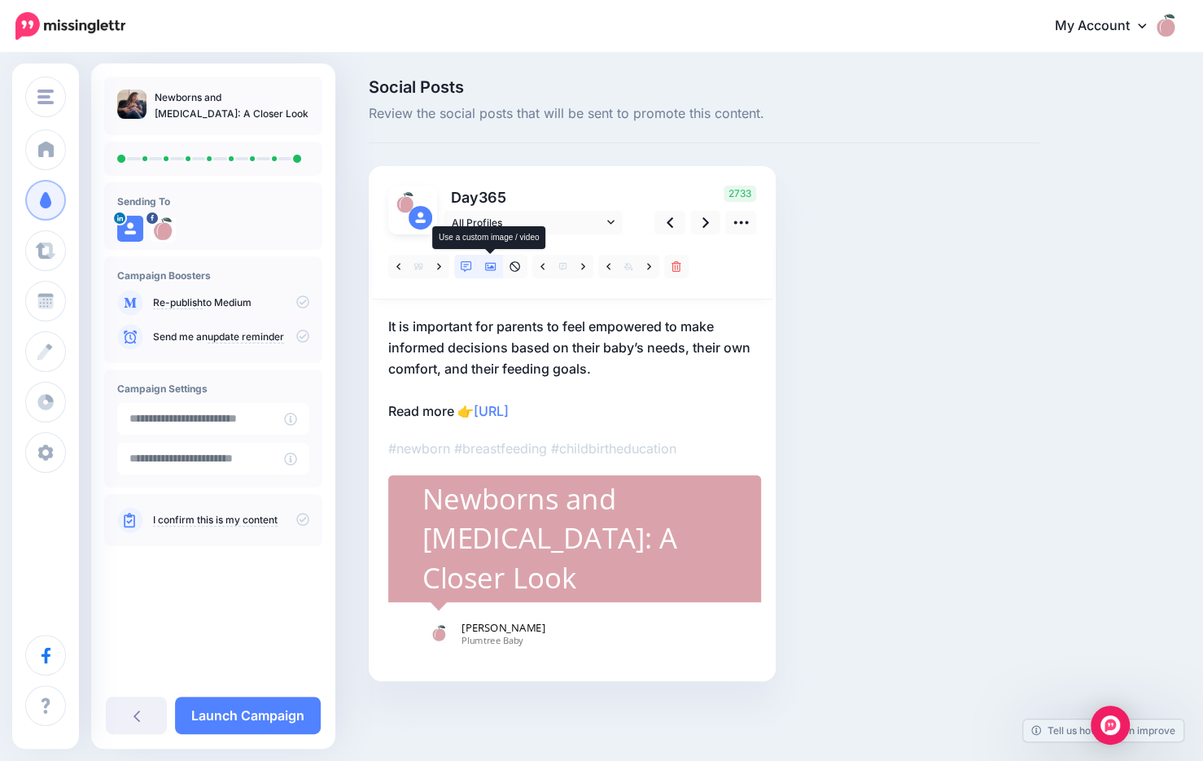
click at [495, 267] on icon at bounding box center [490, 267] width 11 height 8
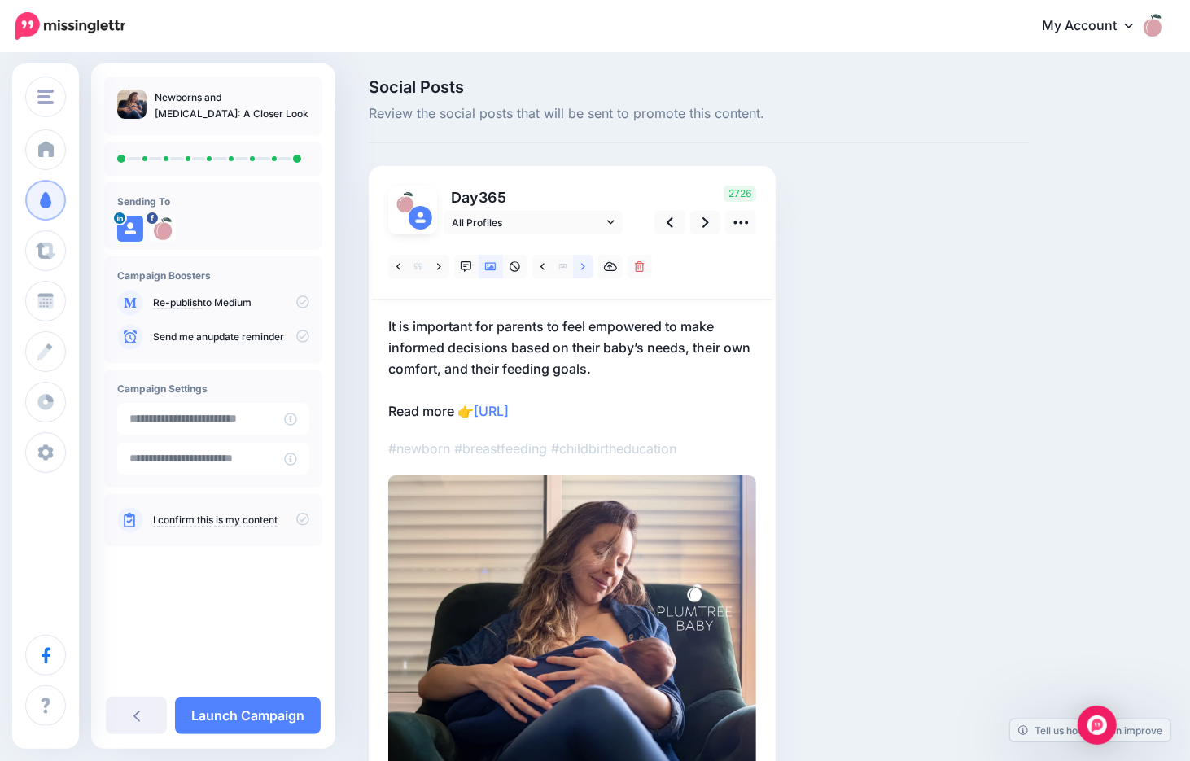
click at [584, 268] on icon at bounding box center [583, 266] width 4 height 11
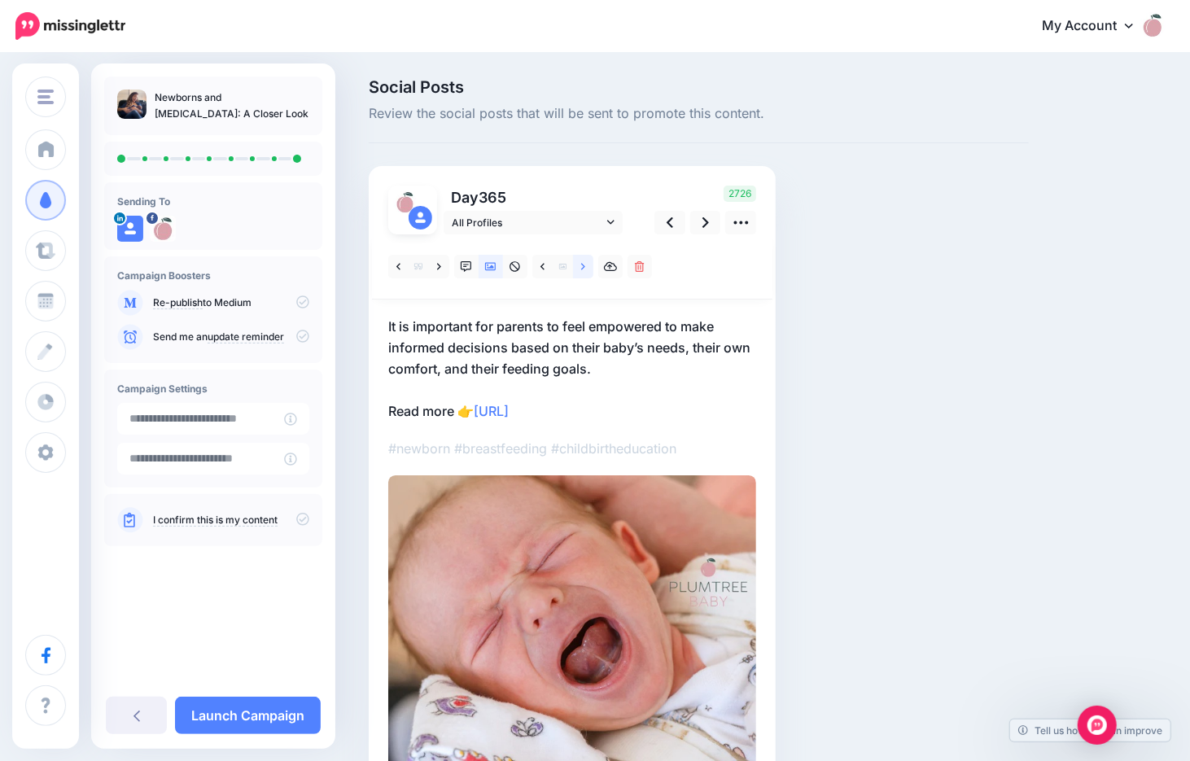
click at [584, 268] on icon at bounding box center [583, 266] width 4 height 11
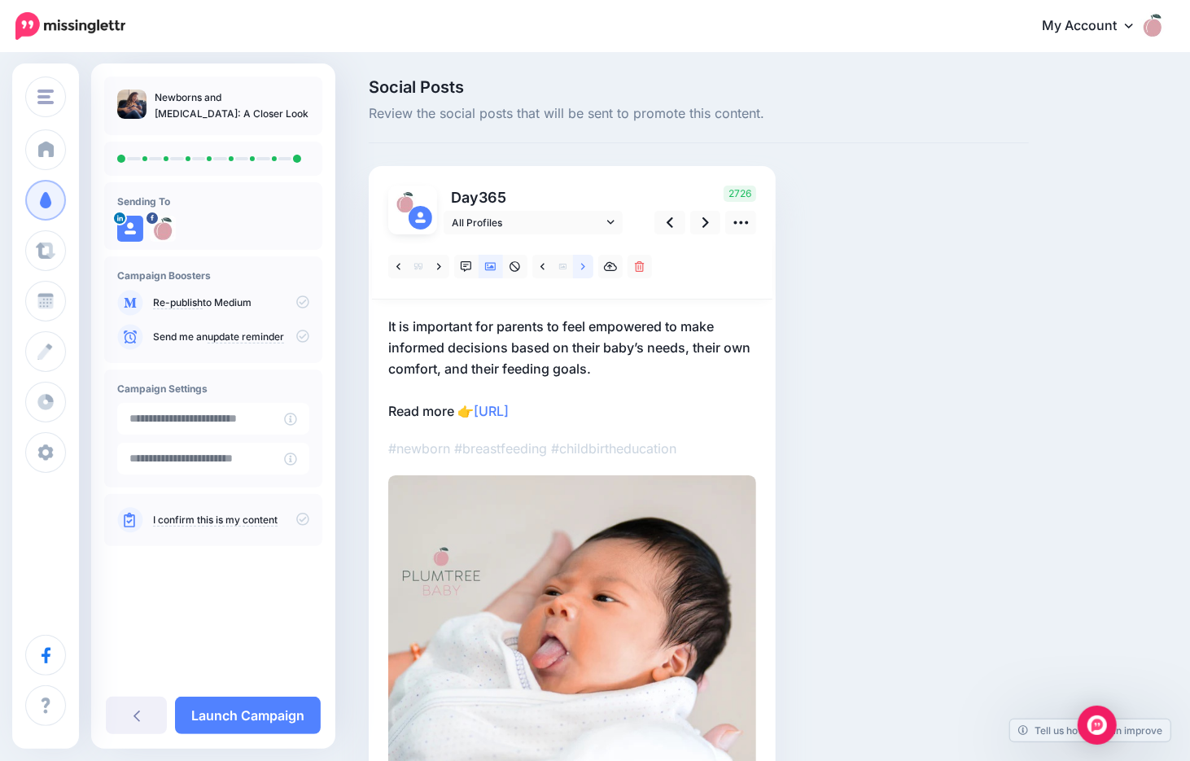
click at [584, 268] on icon at bounding box center [583, 266] width 4 height 11
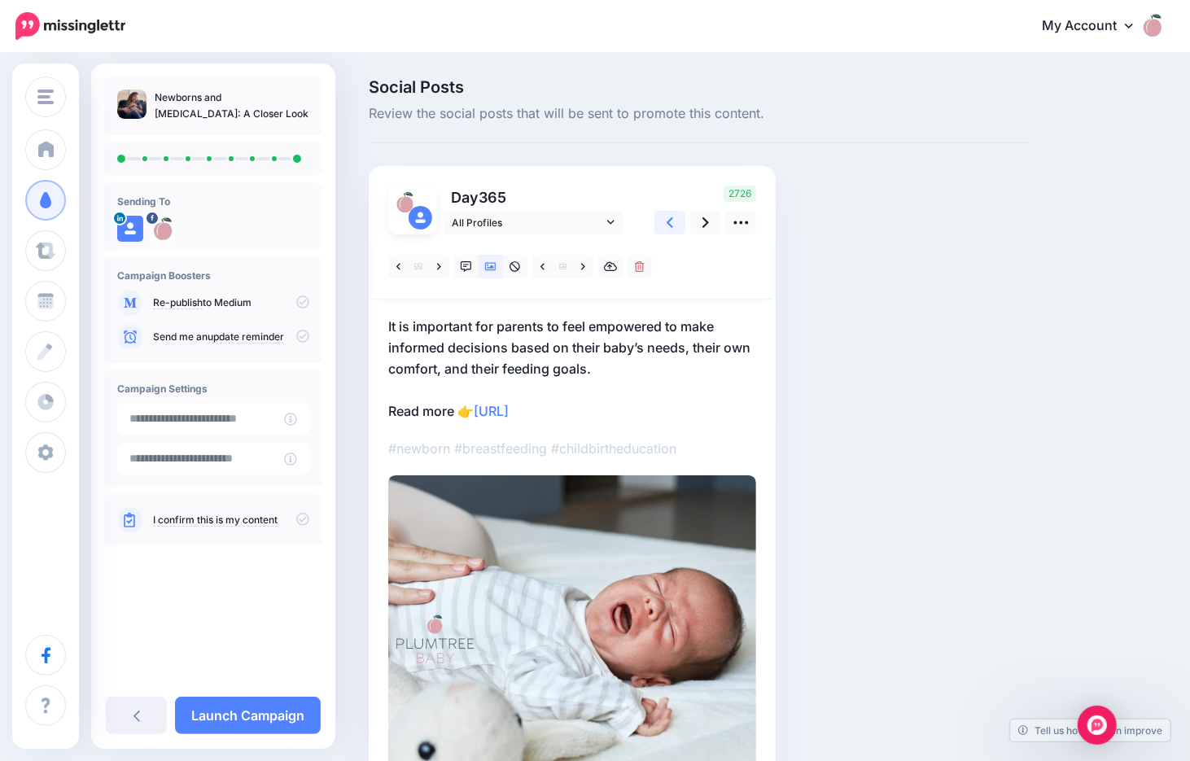
click at [674, 224] on link at bounding box center [669, 223] width 31 height 24
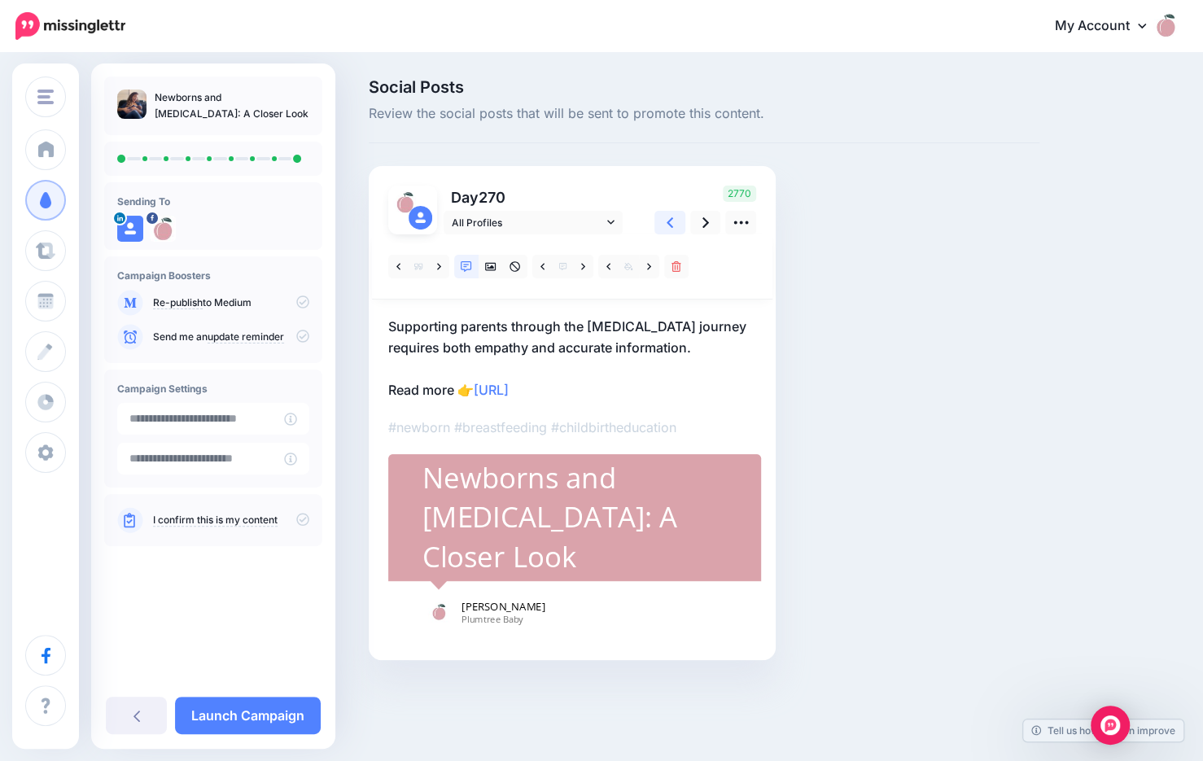
click at [672, 224] on icon at bounding box center [670, 222] width 7 height 17
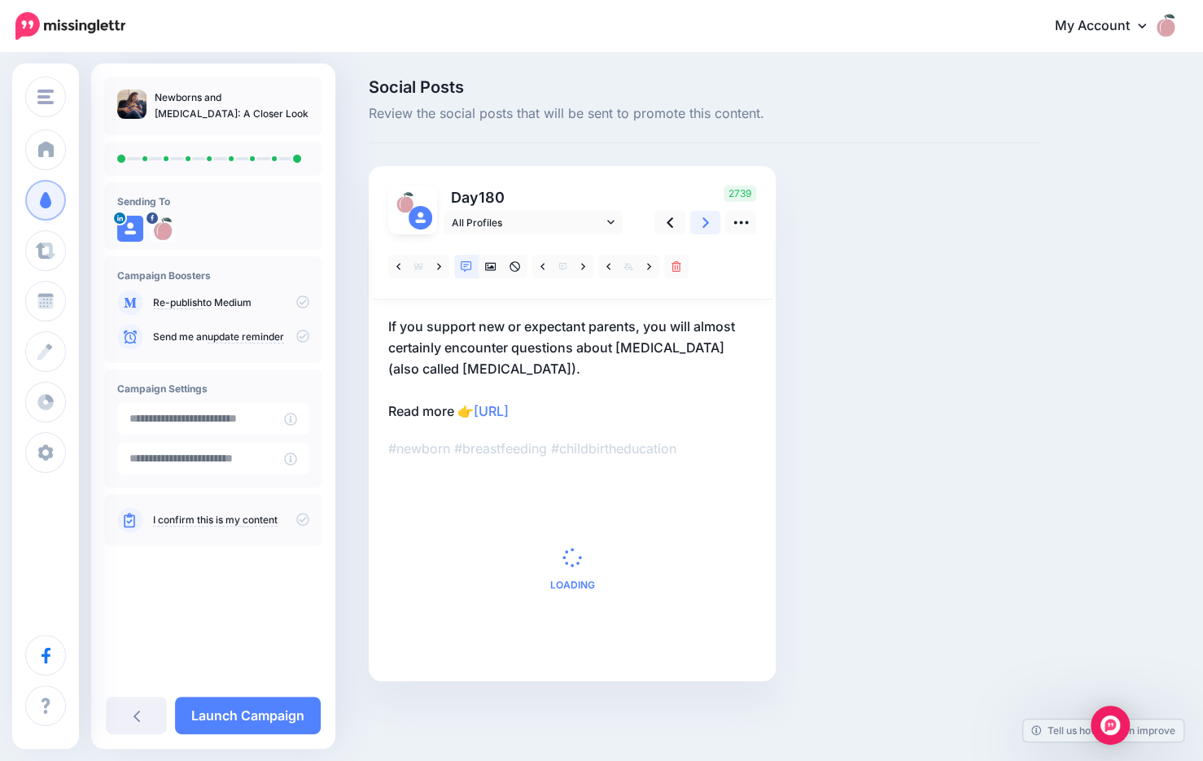
click at [703, 224] on icon at bounding box center [706, 222] width 7 height 17
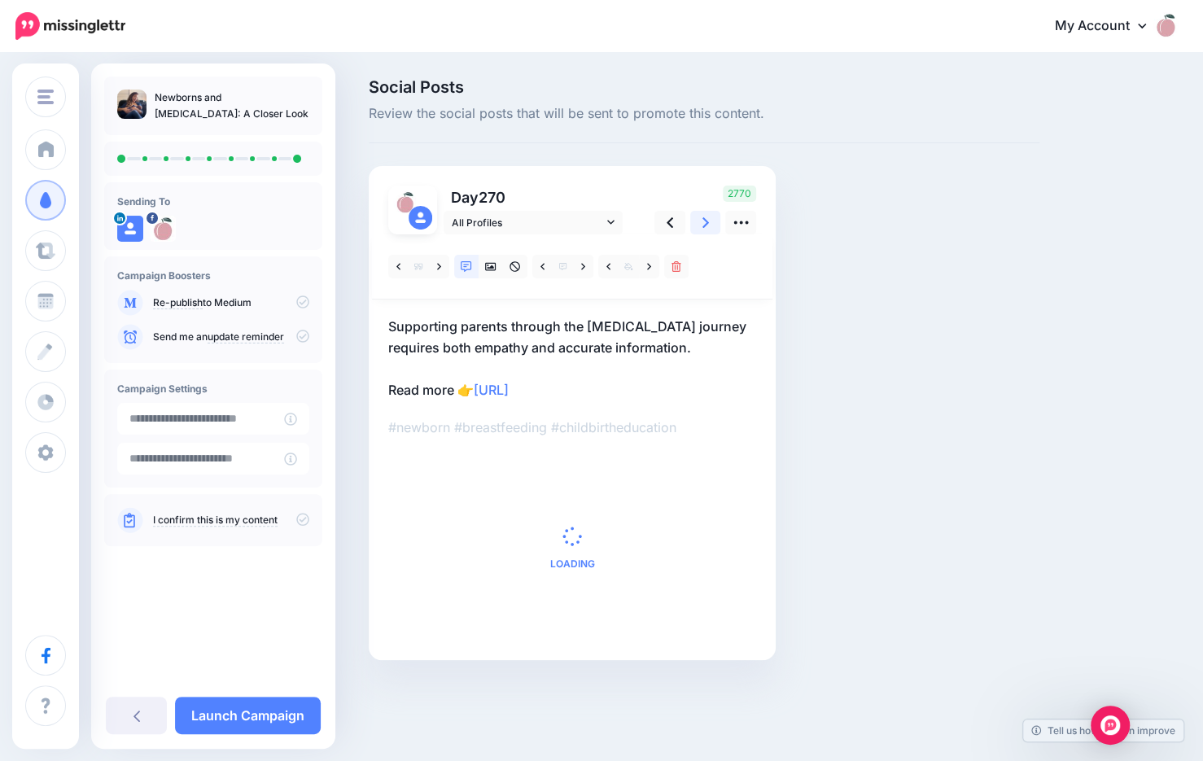
click at [703, 224] on icon at bounding box center [706, 222] width 7 height 17
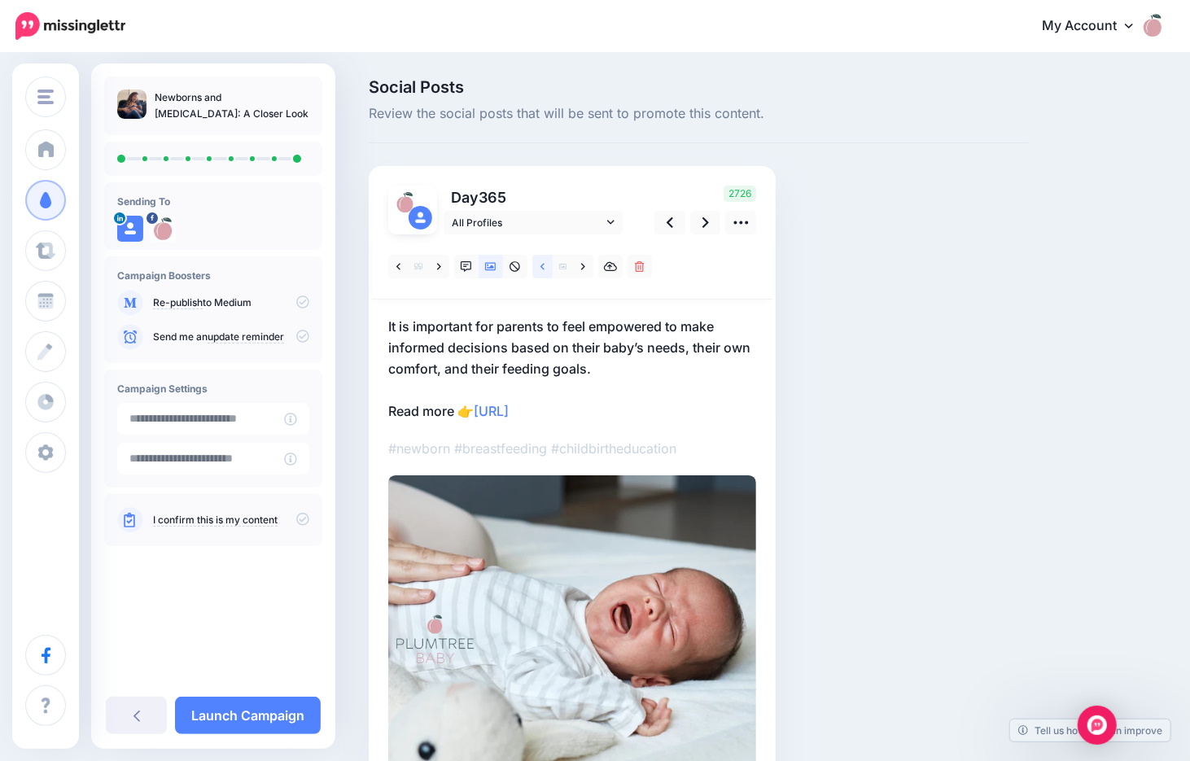
click at [542, 270] on icon at bounding box center [543, 266] width 4 height 11
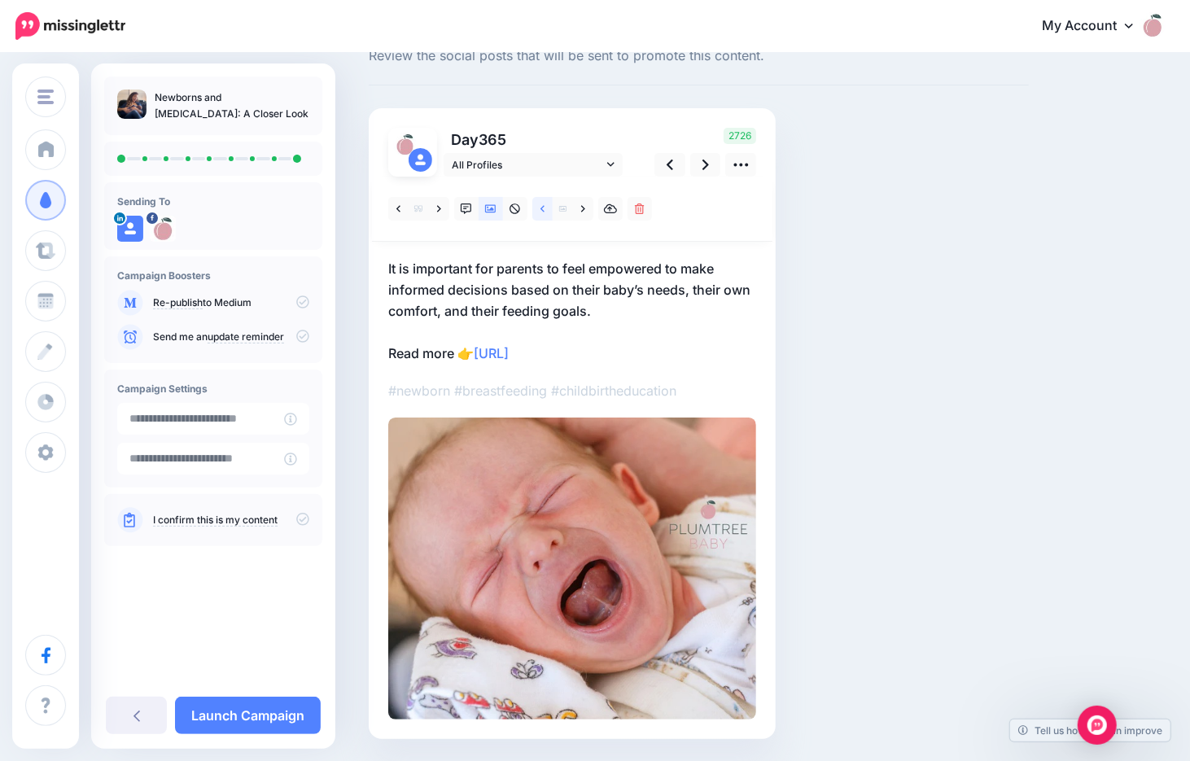
scroll to position [108, 0]
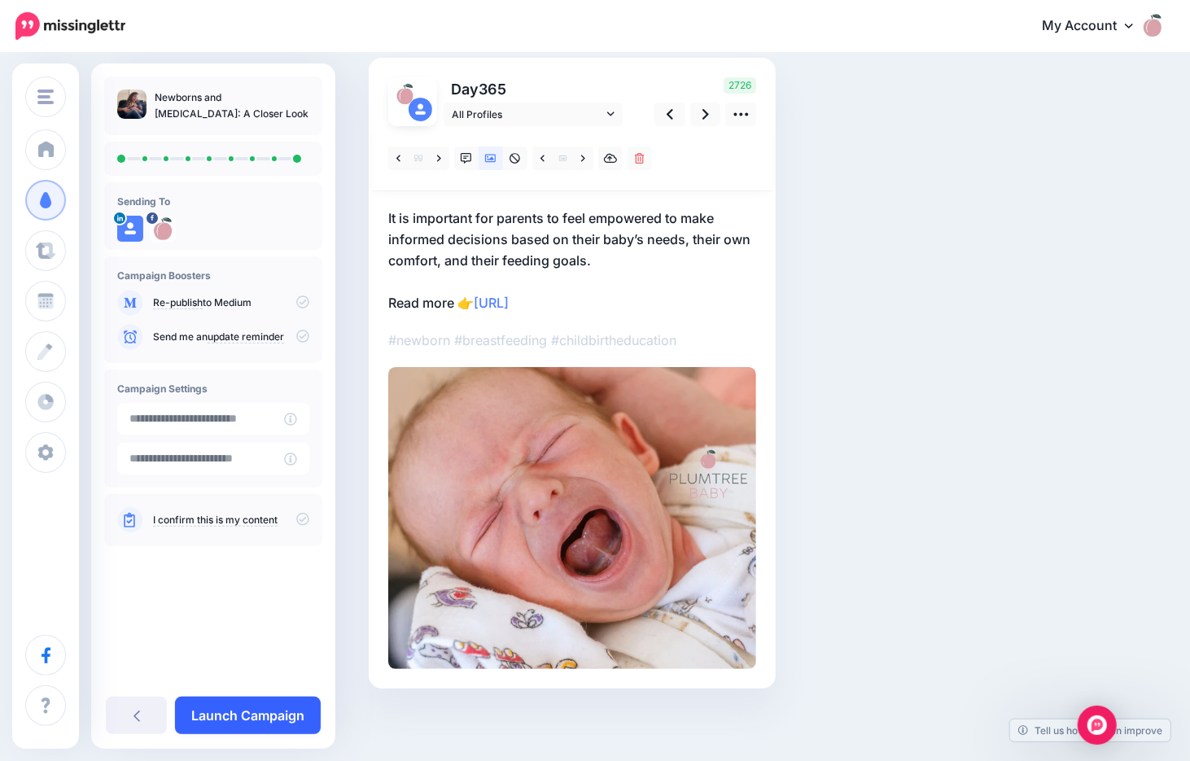
click at [265, 729] on link "Launch Campaign" at bounding box center [248, 715] width 146 height 37
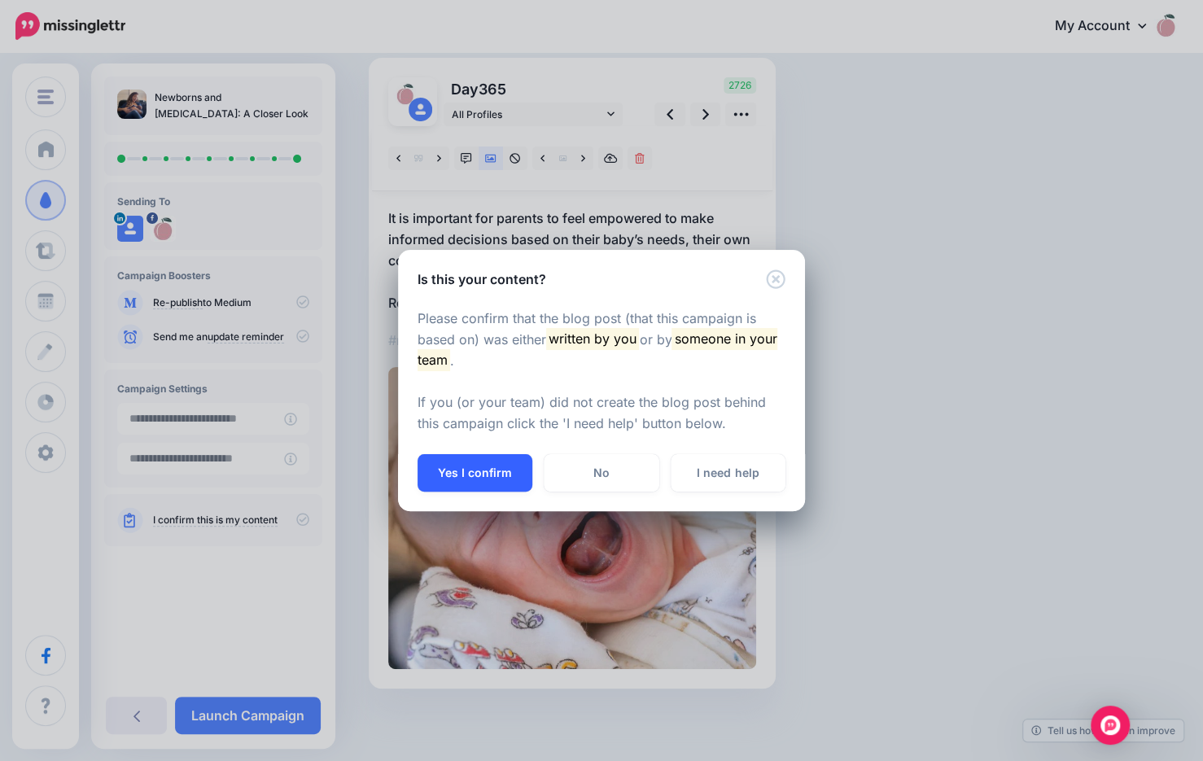
click at [470, 475] on button "Yes I confirm" at bounding box center [475, 472] width 115 height 37
